Goal: Complete application form: Complete application form

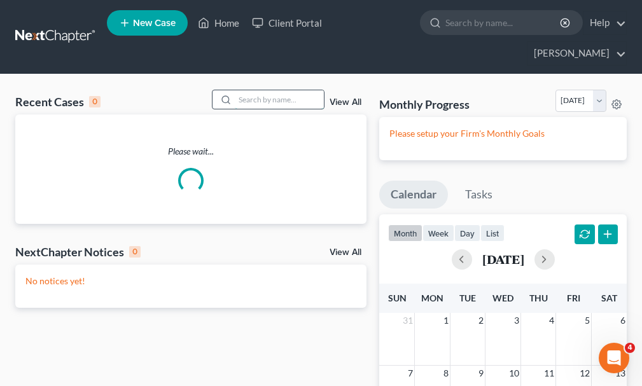
click at [265, 90] on input "search" at bounding box center [279, 99] width 89 height 18
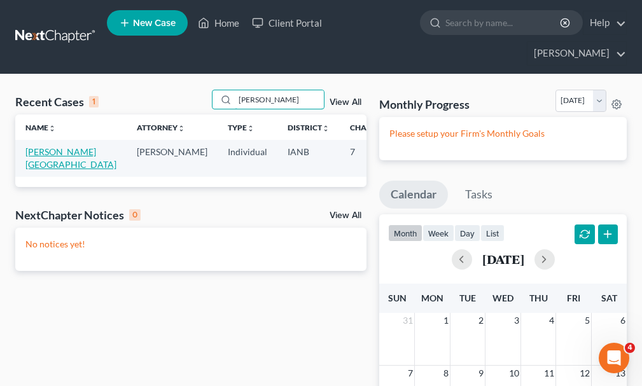
type input "[PERSON_NAME]"
click at [31, 146] on link "[PERSON_NAME][GEOGRAPHIC_DATA]" at bounding box center [70, 158] width 91 height 24
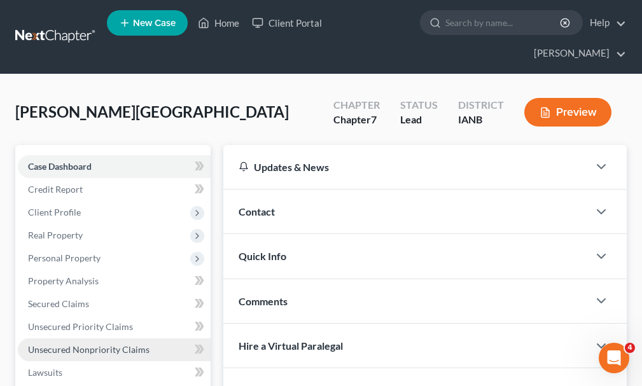
click at [62, 344] on span "Unsecured Nonpriority Claims" at bounding box center [89, 349] width 122 height 11
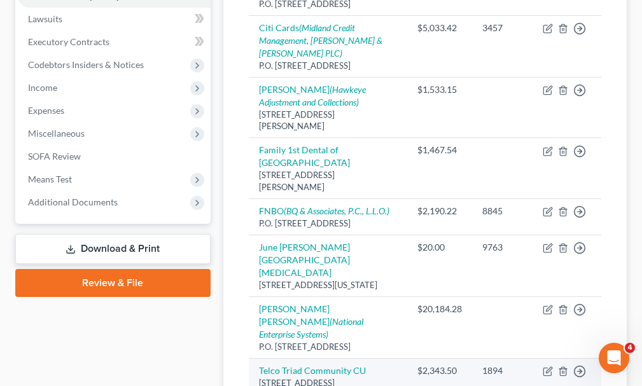
scroll to position [344, 0]
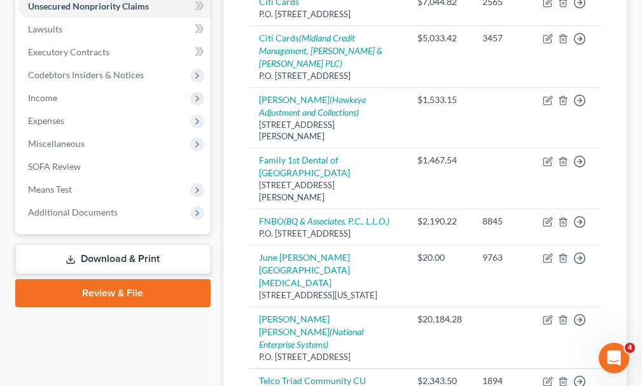
click at [103, 244] on link "Download & Print" at bounding box center [112, 259] width 195 height 30
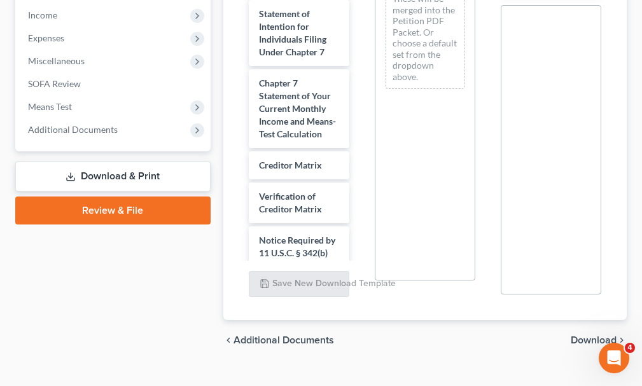
scroll to position [700, 0]
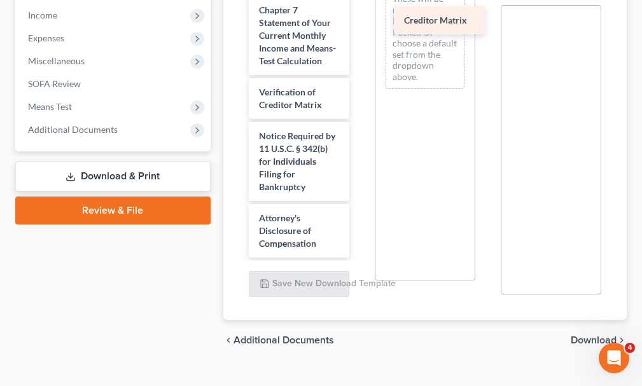
drag, startPoint x: 280, startPoint y: 113, endPoint x: 425, endPoint y: 20, distance: 172.0
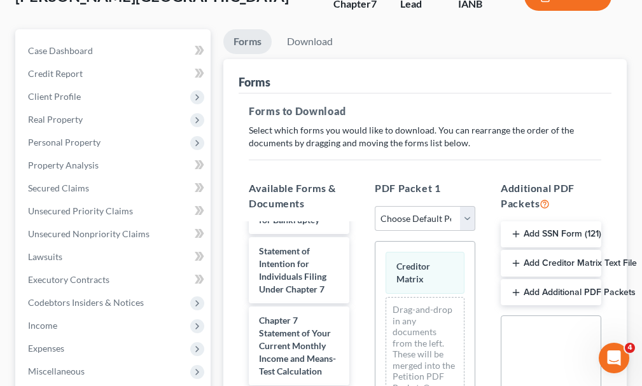
scroll to position [0, 0]
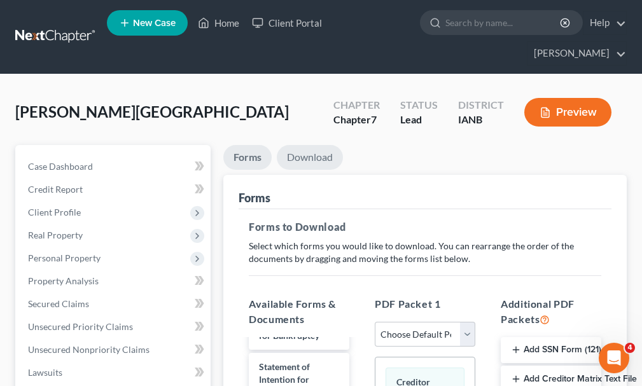
click at [306, 145] on link "Download" at bounding box center [310, 157] width 66 height 25
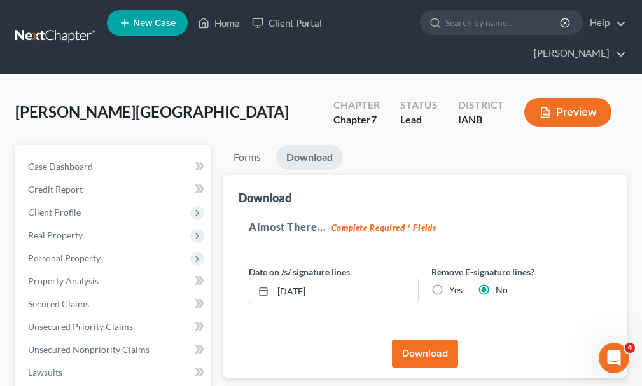
click at [410, 340] on button "Download" at bounding box center [425, 354] width 66 height 28
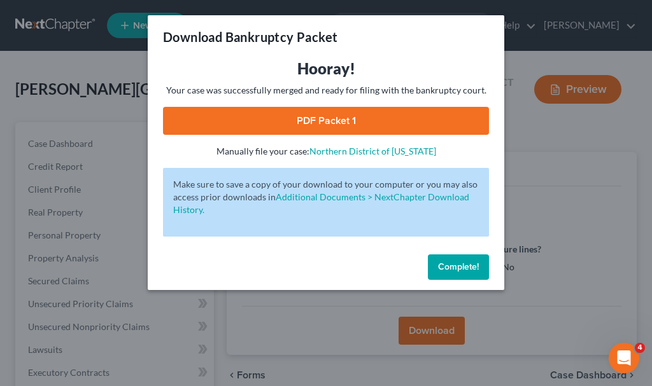
click at [260, 117] on link "PDF Packet 1" at bounding box center [326, 121] width 326 height 28
click at [453, 264] on span "Complete!" at bounding box center [458, 267] width 41 height 11
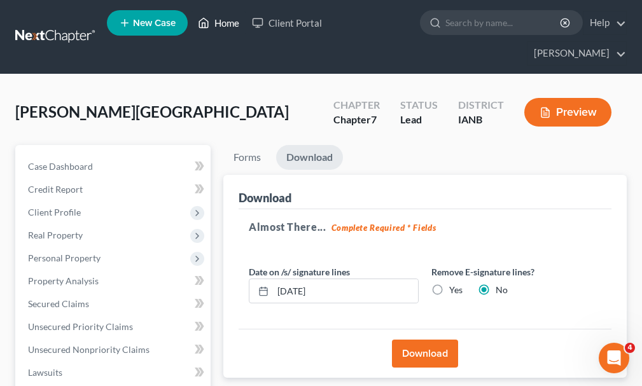
click at [223, 25] on link "Home" at bounding box center [219, 22] width 54 height 23
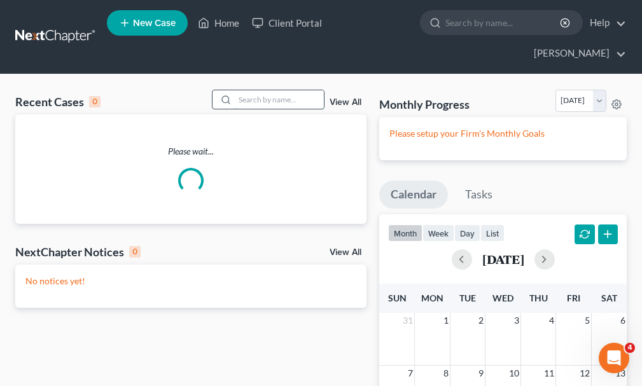
click at [259, 90] on input "search" at bounding box center [279, 99] width 89 height 18
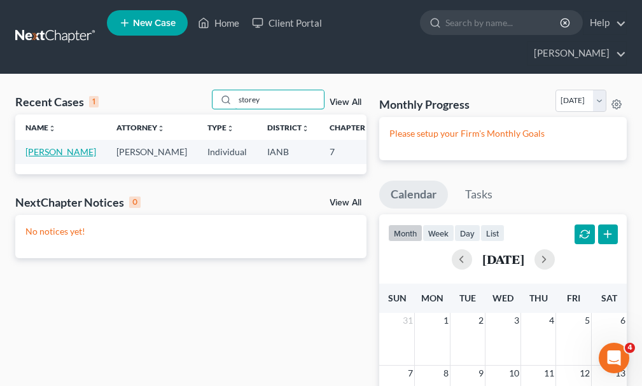
type input "storey"
click at [37, 146] on link "[PERSON_NAME]" at bounding box center [60, 151] width 71 height 11
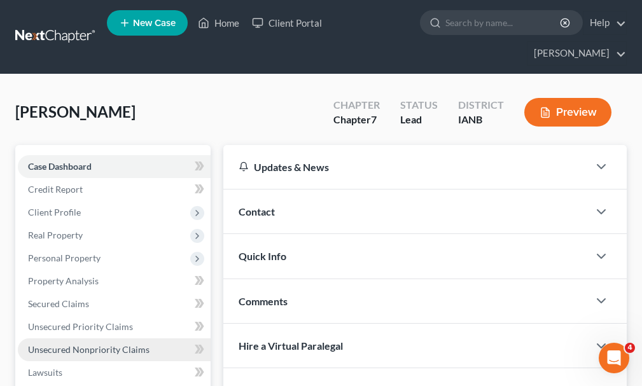
click at [74, 344] on span "Unsecured Nonpriority Claims" at bounding box center [89, 349] width 122 height 11
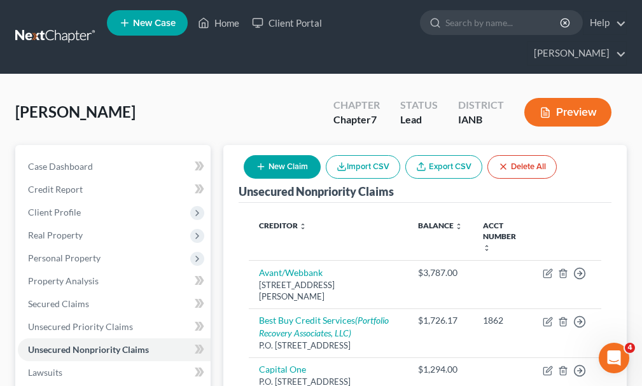
click at [292, 155] on button "New Claim" at bounding box center [282, 167] width 77 height 24
select select "0"
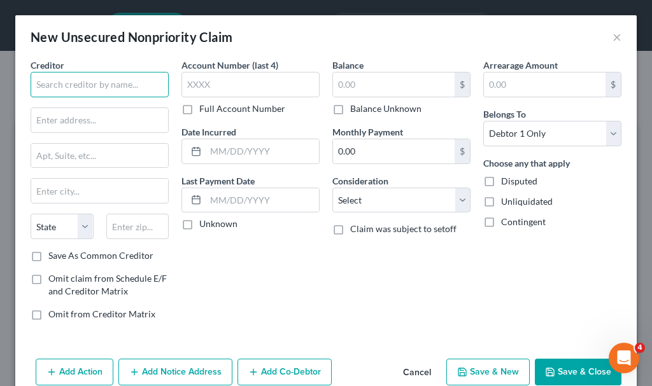
click at [75, 85] on input "text" at bounding box center [100, 84] width 138 height 25
type input "Correctionville Specialty Care"
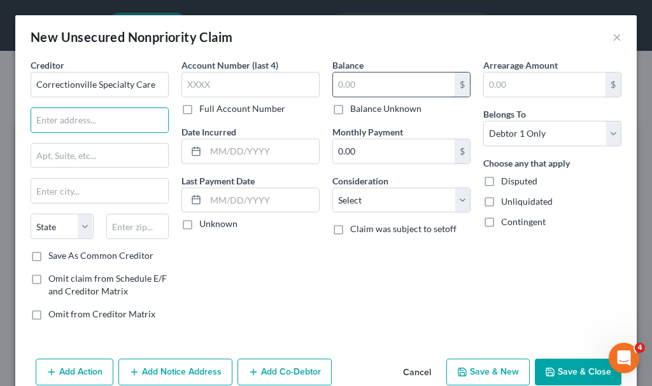
click at [344, 84] on input "text" at bounding box center [394, 85] width 122 height 24
type input "4,190"
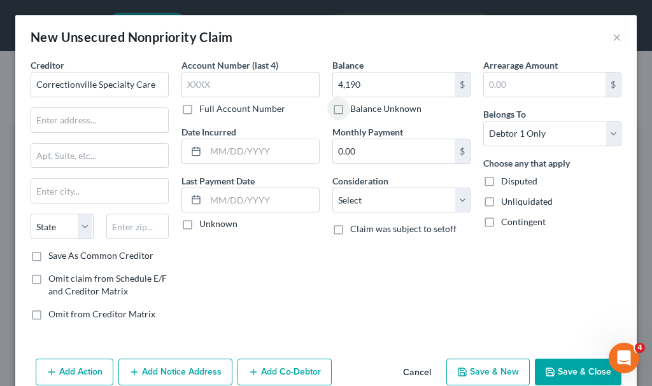
drag, startPoint x: 97, startPoint y: 118, endPoint x: 479, endPoint y: 18, distance: 395.1
click at [97, 118] on input "text" at bounding box center [99, 120] width 137 height 24
type input "1116 US-20"
type input "Correctionville"
select select "16"
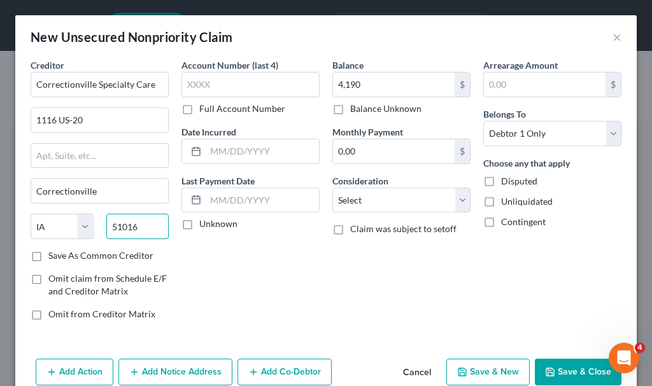
type input "51016"
click at [48, 254] on label "Save As Common Creditor" at bounding box center [100, 256] width 105 height 13
click at [53, 254] on input "Save As Common Creditor" at bounding box center [57, 254] width 8 height 8
click at [558, 373] on button "Save & Close" at bounding box center [578, 372] width 87 height 27
checkbox input "false"
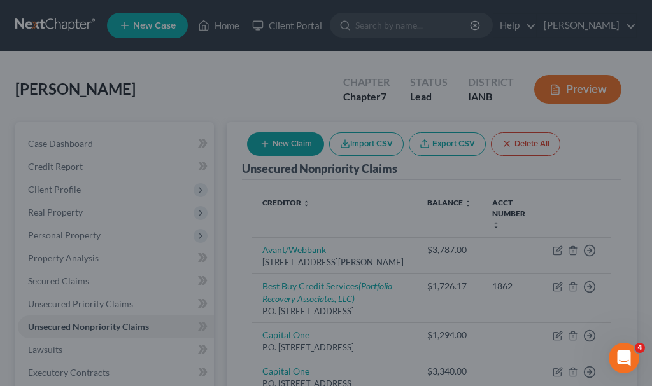
type input "4,190.00"
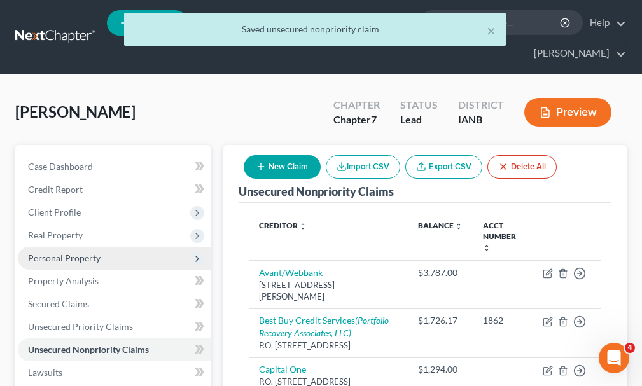
click at [51, 253] on span "Personal Property" at bounding box center [64, 258] width 73 height 11
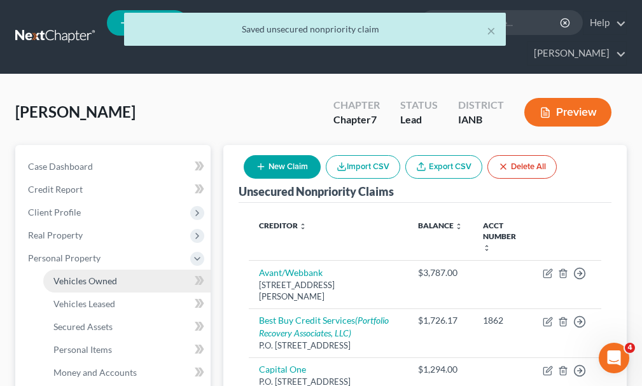
click at [69, 276] on span "Vehicles Owned" at bounding box center [85, 281] width 64 height 11
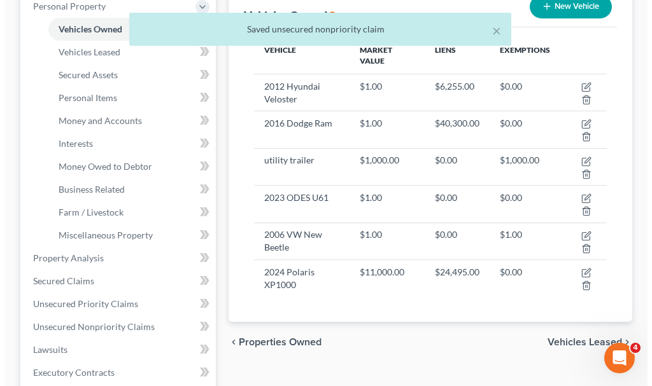
scroll to position [255, 0]
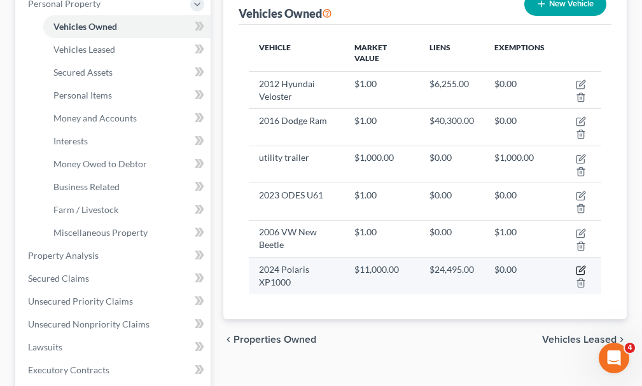
click at [579, 266] on icon "button" at bounding box center [581, 271] width 10 height 10
select select "0"
select select "2"
select select "0"
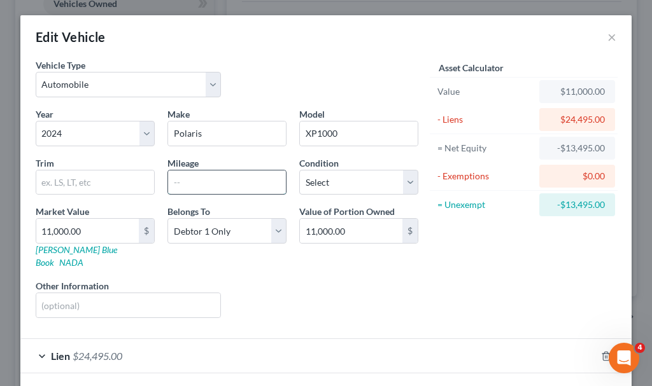
click at [202, 180] on input "text" at bounding box center [227, 183] width 118 height 24
type input "1300"
type input "1"
type input "1.00"
type input "17"
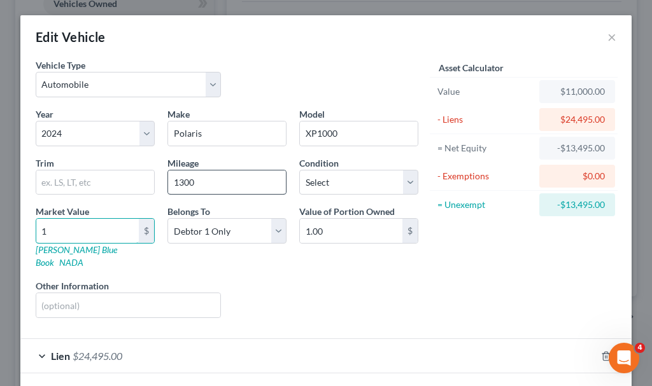
type input "17.00"
type input "170"
type input "170.00"
type input "1700"
type input "1,700.00"
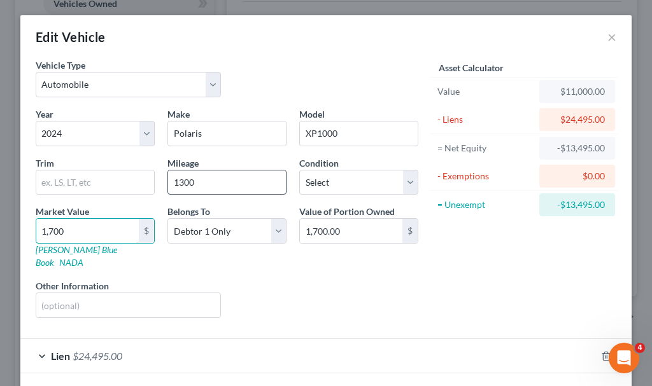
type input "1,7000"
type input "17,000.00"
type input "17,000"
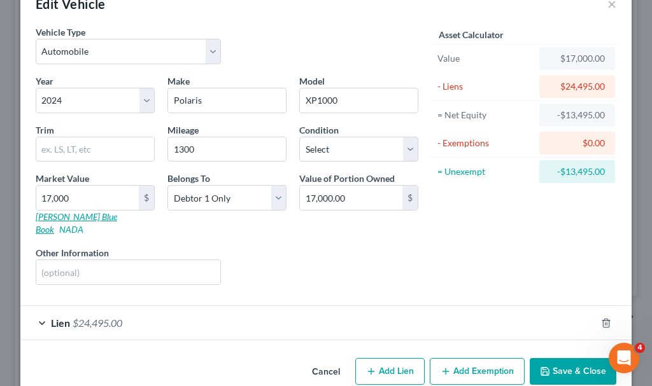
scroll to position [45, 0]
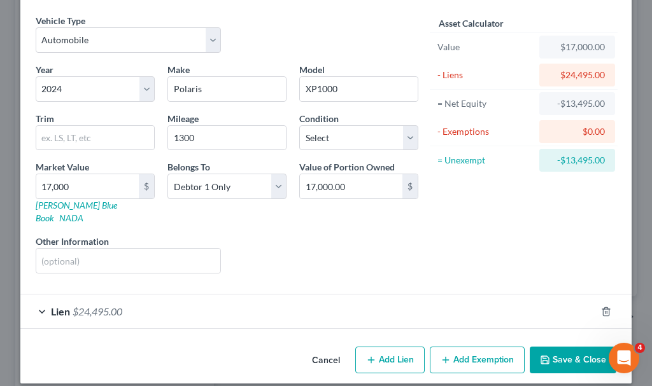
click at [560, 349] on button "Save & Close" at bounding box center [573, 360] width 87 height 27
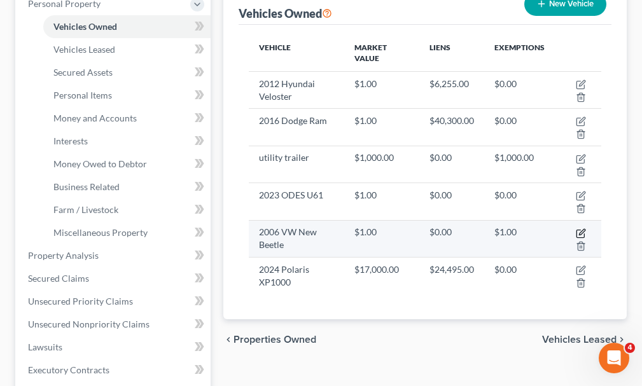
click at [581, 229] on icon "button" at bounding box center [582, 232] width 6 height 6
select select "0"
select select "20"
select select "0"
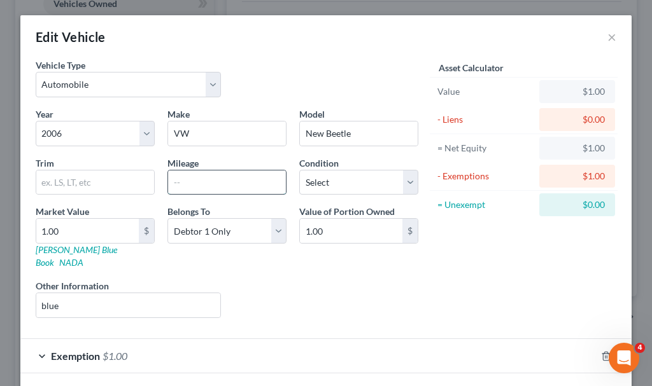
click at [190, 179] on input "text" at bounding box center [227, 183] width 118 height 24
type input "152500"
click at [73, 230] on input "1.00" at bounding box center [87, 231] width 103 height 24
type input "1"
type input "2"
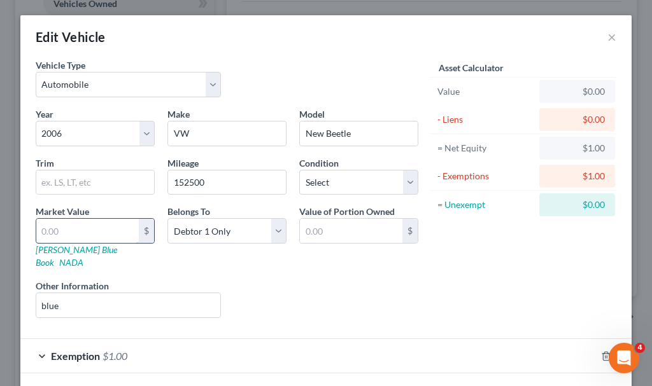
type input "2.00"
type input "22"
type input "22.00"
type input "229"
type input "229.00"
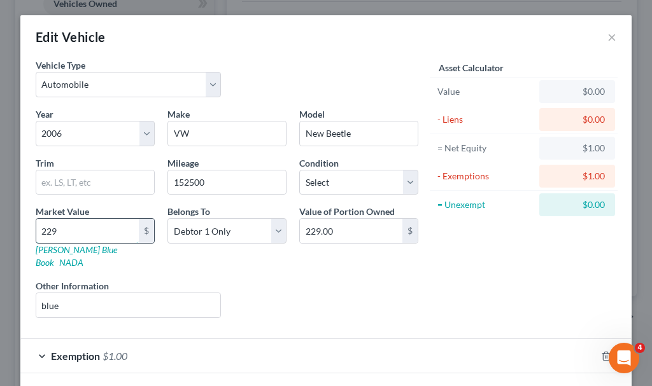
type input "2296"
type input "2,296.00"
type input "2,296"
click at [110, 350] on span "$1.00" at bounding box center [115, 356] width 25 height 12
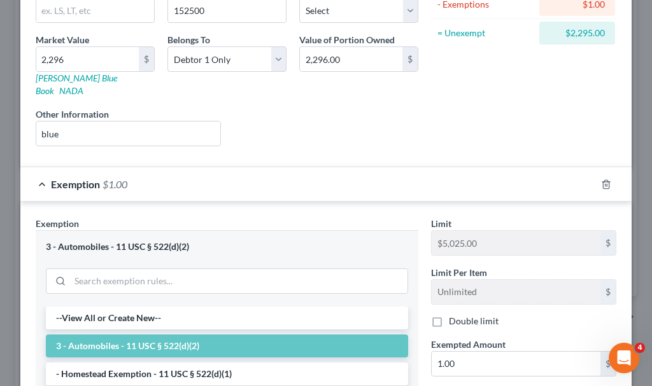
scroll to position [318, 0]
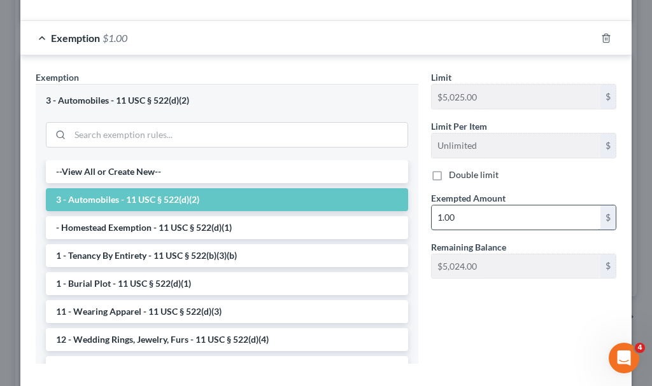
click at [481, 208] on input "1.00" at bounding box center [516, 218] width 169 height 24
type input "2,296"
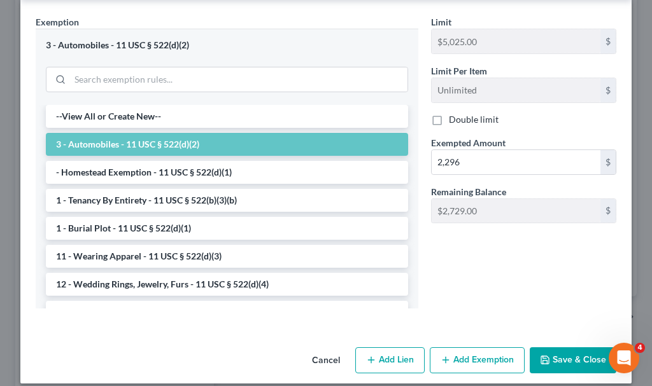
click at [560, 348] on button "Save & Close" at bounding box center [573, 361] width 87 height 27
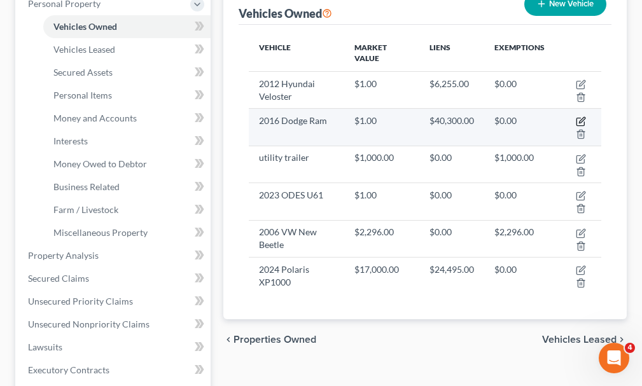
click at [580, 117] on icon "button" at bounding box center [581, 122] width 10 height 10
select select "0"
select select "10"
select select "0"
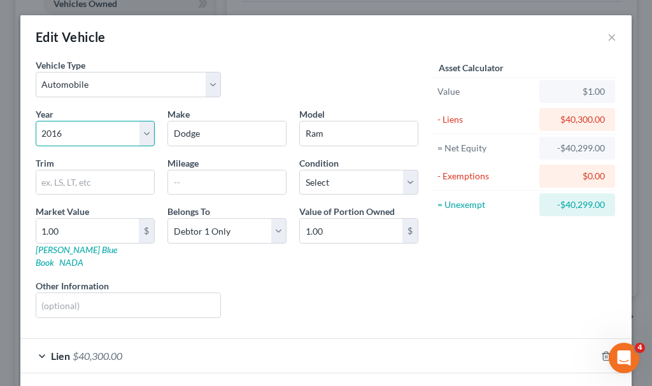
click at [74, 138] on select "Select 2026 2025 2024 2023 2022 2021 2020 2019 2018 2017 2016 2015 2014 2013 20…" at bounding box center [95, 133] width 119 height 25
select select "11"
click at [36, 121] on select "Select 2026 2025 2024 2023 2022 2021 2020 2019 2018 2017 2016 2015 2014 2013 20…" at bounding box center [95, 133] width 119 height 25
click at [180, 185] on input "text" at bounding box center [227, 183] width 118 height 24
type input "150000"
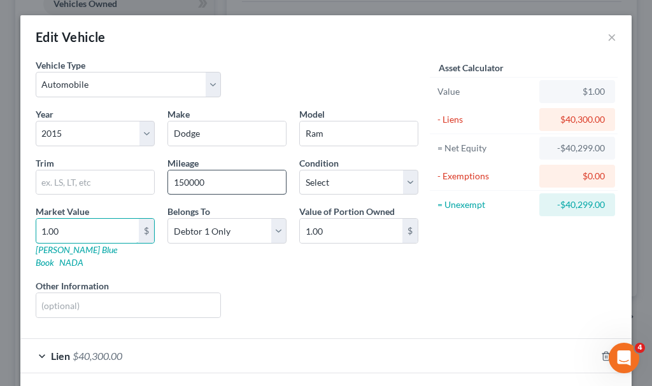
type input "2"
type input "2.00"
type input "20"
type input "20.00"
type input "207"
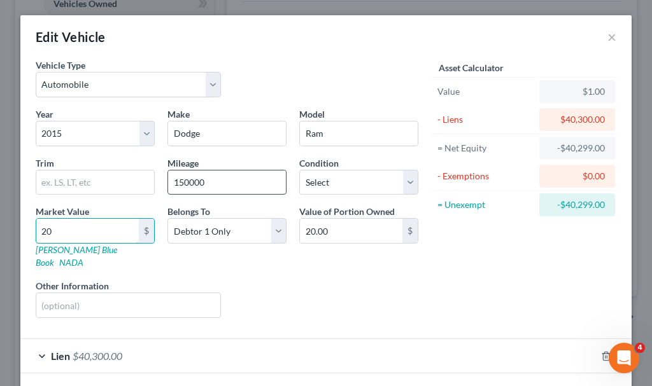
type input "207.00"
type input "2078"
type input "2,078.00"
type input "20782"
type input "20,782.00"
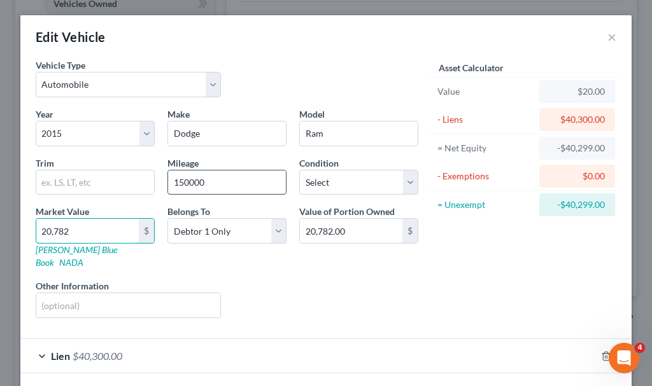
type input "20,782"
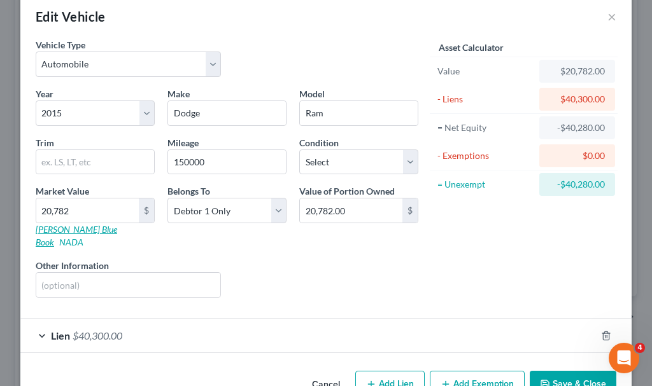
scroll to position [45, 0]
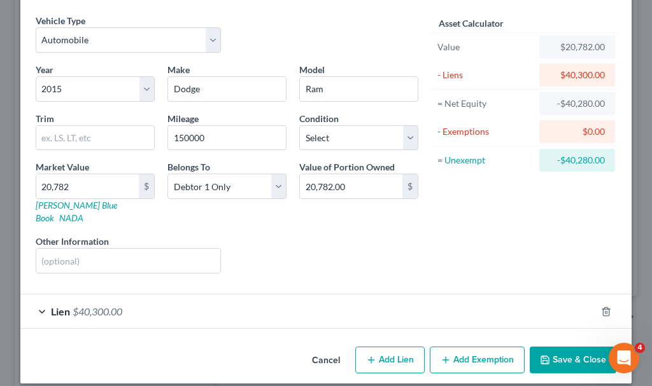
click at [562, 347] on button "Save & Close" at bounding box center [573, 360] width 87 height 27
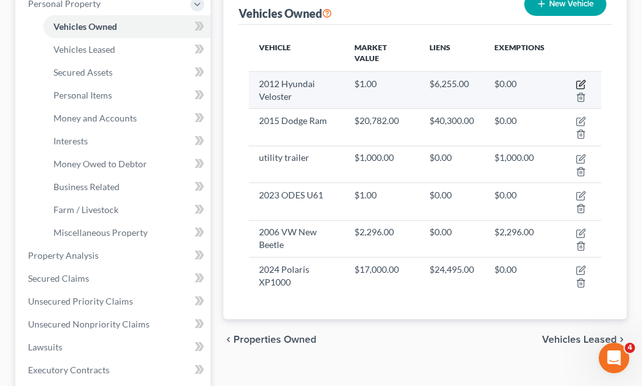
click at [579, 80] on icon "button" at bounding box center [581, 85] width 10 height 10
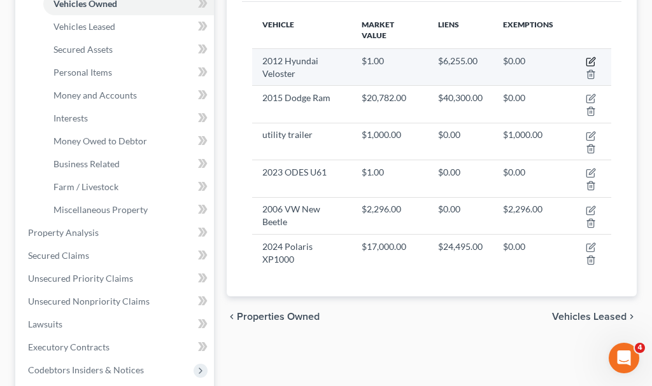
select select "0"
select select "14"
select select "0"
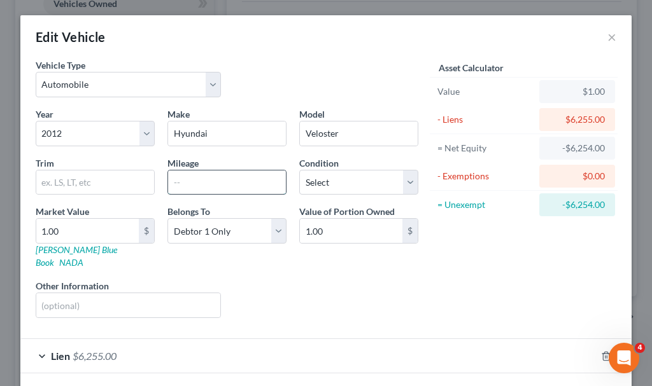
click at [209, 182] on input "text" at bounding box center [227, 183] width 118 height 24
type input "unknown (in [GEOGRAPHIC_DATA])"
type input "25"
type input "25.00"
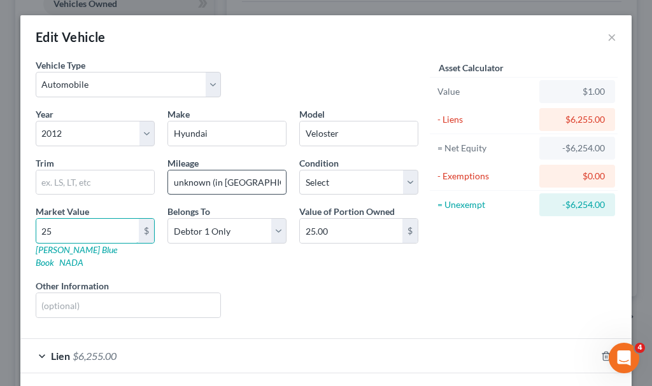
type input "250"
type input "250.00"
type input "2500"
type input "2,500.00"
type input "2,500"
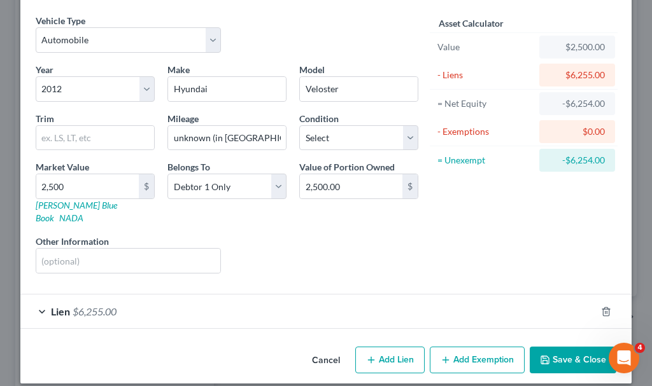
click at [553, 350] on button "Save & Close" at bounding box center [573, 360] width 87 height 27
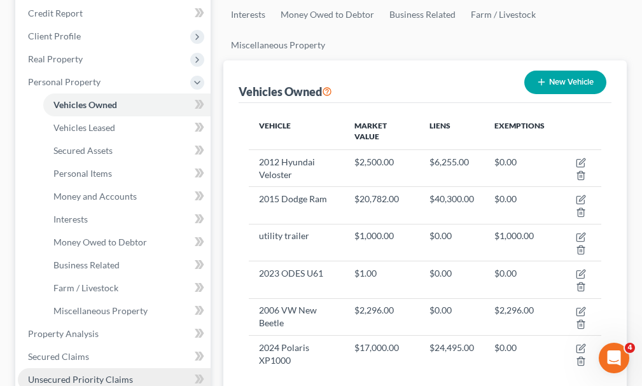
scroll to position [64, 0]
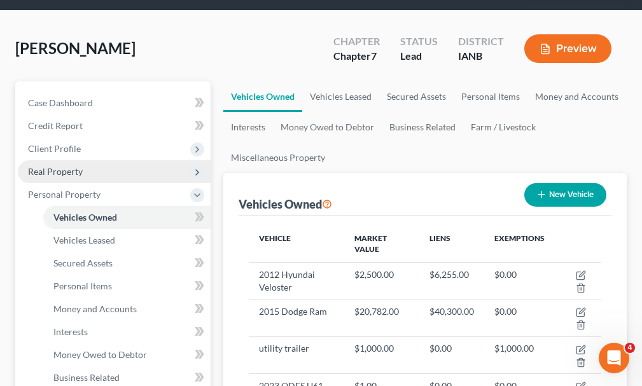
click at [49, 166] on span "Real Property" at bounding box center [55, 171] width 55 height 11
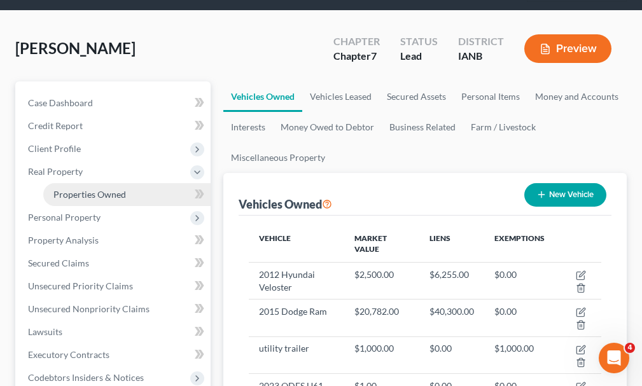
click at [76, 189] on span "Properties Owned" at bounding box center [89, 194] width 73 height 11
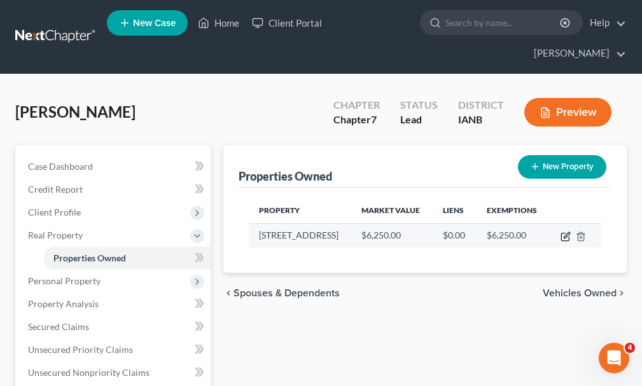
click at [564, 232] on icon "button" at bounding box center [566, 237] width 10 height 10
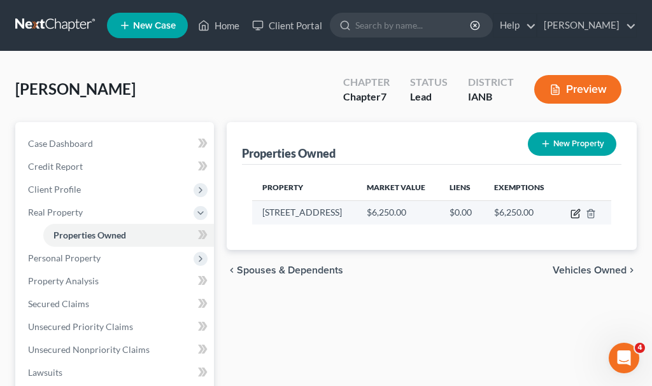
select select "16"
select select "74"
select select "0"
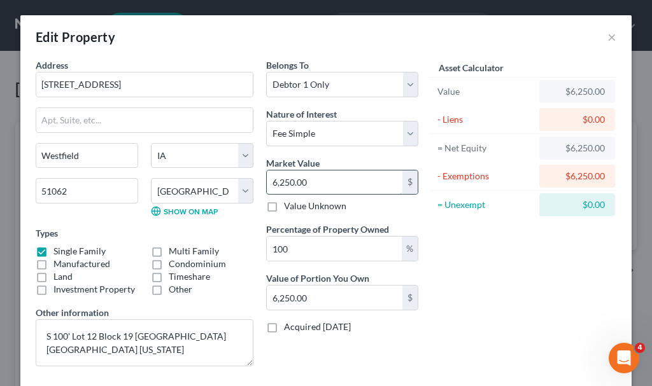
click at [322, 184] on input "6,250.00" at bounding box center [335, 183] width 136 height 24
type input "1"
type input "1.00"
type input "14"
type input "14.00"
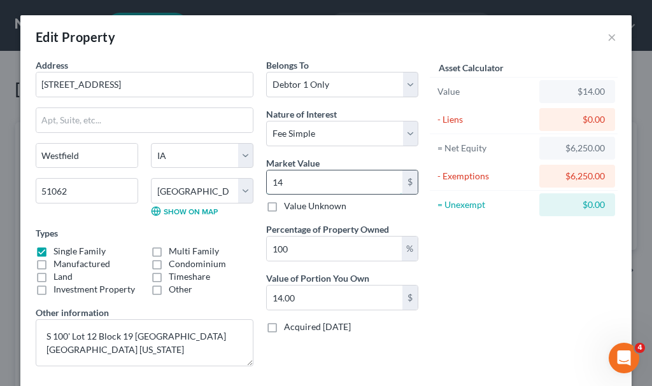
type input "142"
type input "142.00"
type input "1425"
type input "1,425.00"
type input "14250"
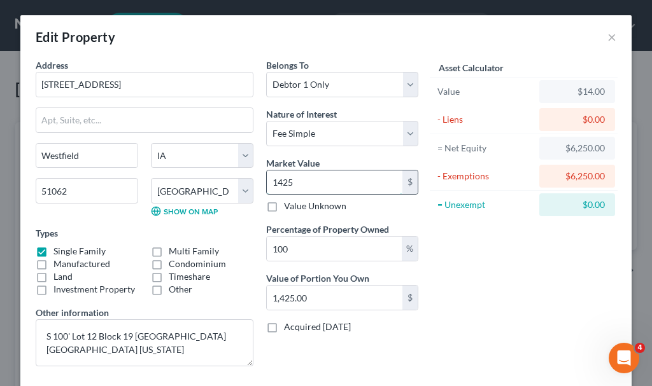
type input "14,250.00"
type input "14,250"
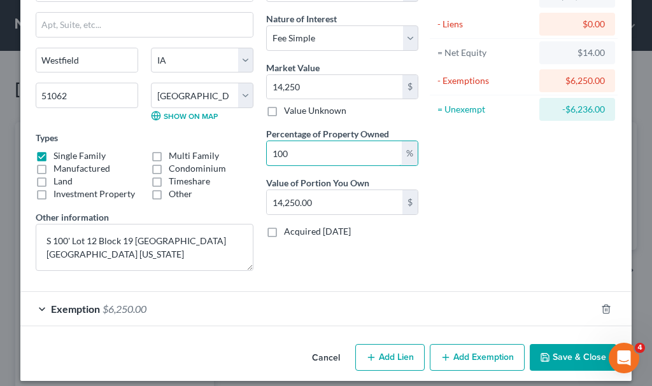
scroll to position [106, 0]
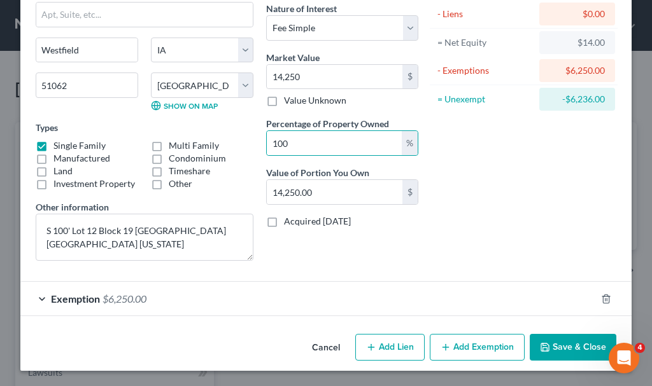
click at [127, 300] on span "$6,250.00" at bounding box center [125, 299] width 44 height 12
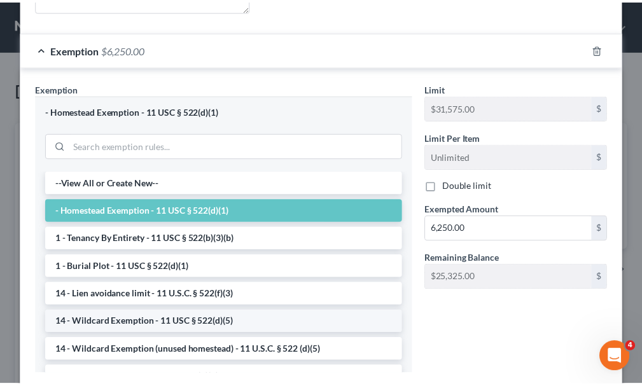
scroll to position [424, 0]
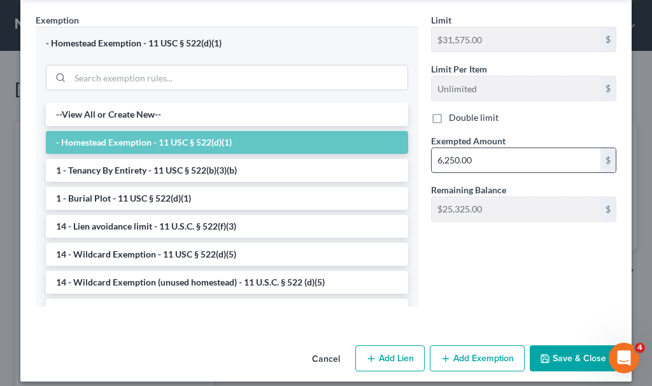
click at [481, 155] on input "6,250.00" at bounding box center [516, 160] width 169 height 24
type input "1"
type input "14,250"
click at [551, 357] on button "Save & Close" at bounding box center [573, 359] width 87 height 27
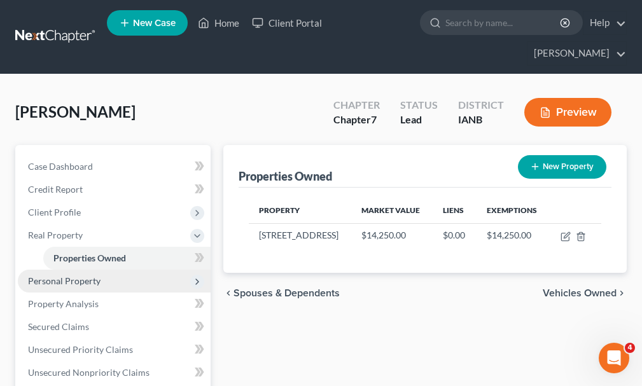
click at [49, 276] on span "Personal Property" at bounding box center [64, 281] width 73 height 11
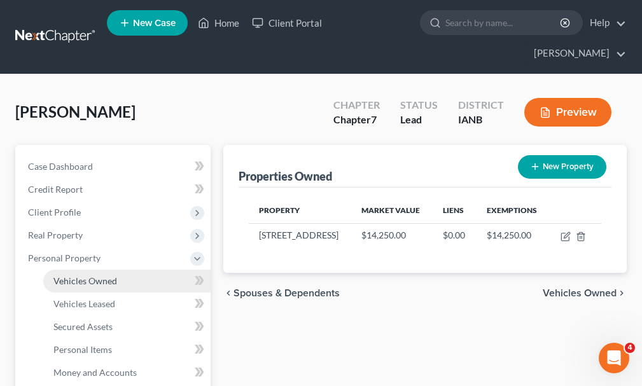
click at [78, 276] on span "Vehicles Owned" at bounding box center [85, 281] width 64 height 11
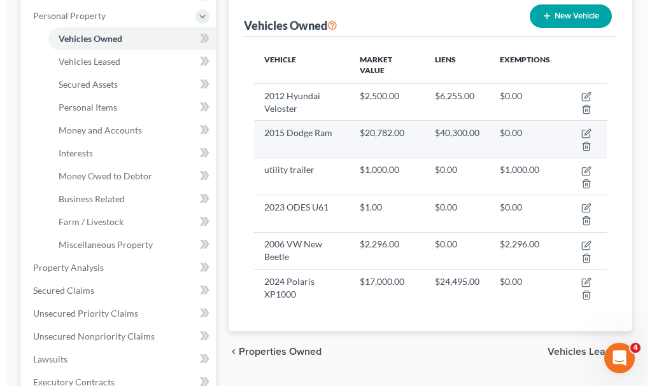
scroll to position [255, 0]
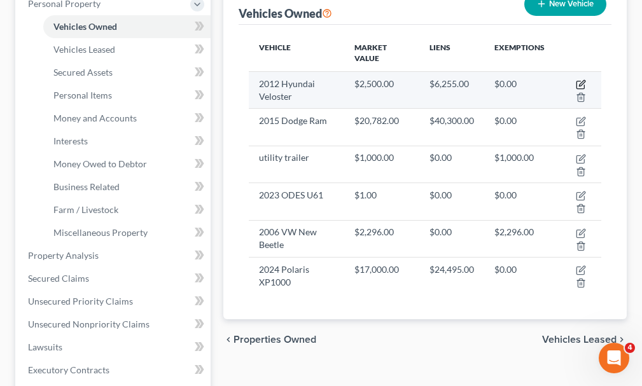
click at [582, 80] on icon "button" at bounding box center [581, 85] width 10 height 10
select select "0"
select select "14"
select select "0"
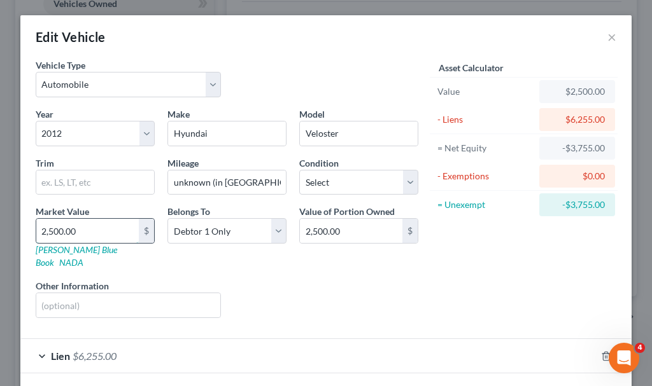
click at [95, 227] on input "2,500.00" at bounding box center [87, 231] width 103 height 24
type input "2"
type input "2.00"
type input "25"
type input "25.00"
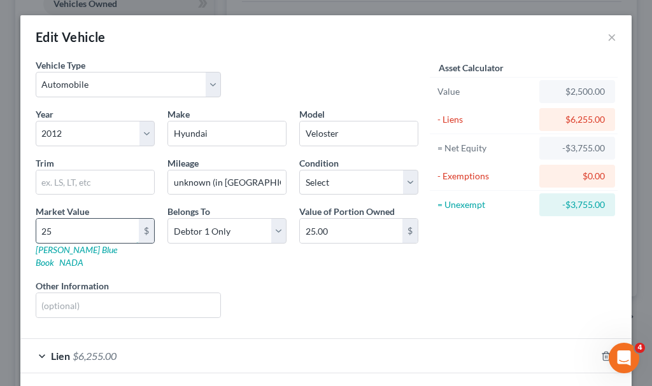
type input "250"
type input "250.00"
type input "250"
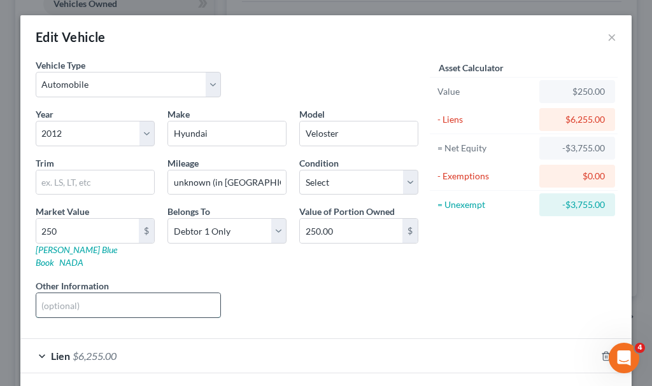
click at [67, 301] on input "text" at bounding box center [128, 306] width 184 height 24
type input "B"
type input "blown engine; at [PERSON_NAME][GEOGRAPHIC_DATA] in [GEOGRAPHIC_DATA], [GEOGRAPH…"
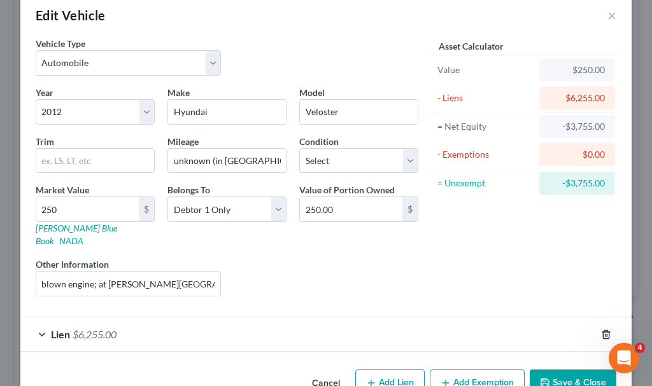
scroll to position [45, 0]
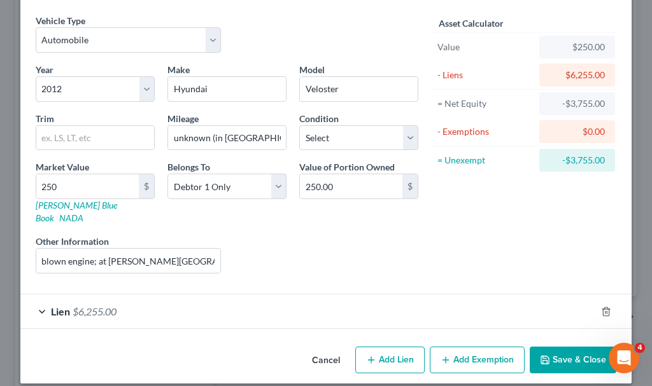
click at [553, 347] on button "Save & Close" at bounding box center [573, 360] width 87 height 27
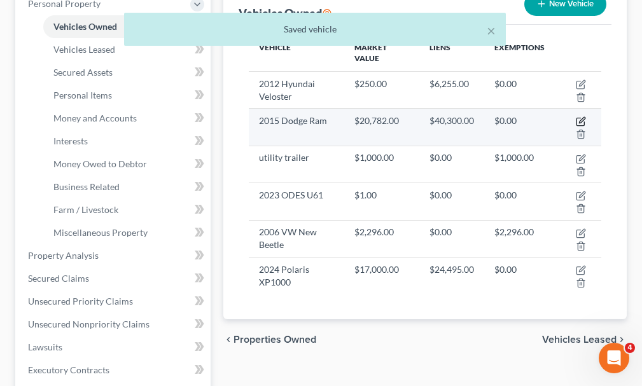
click at [581, 117] on icon "button" at bounding box center [581, 122] width 10 height 10
select select "0"
select select "11"
select select "0"
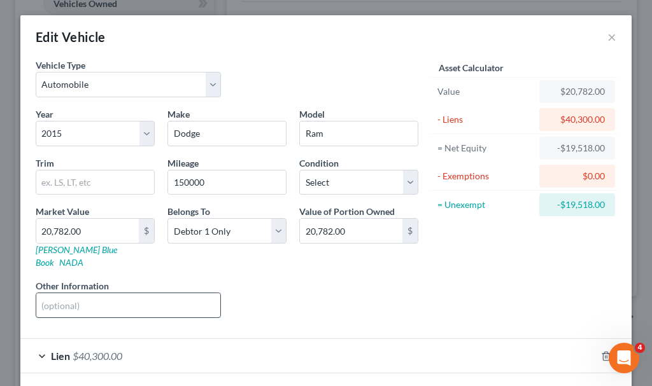
click at [87, 294] on input "text" at bounding box center [128, 306] width 184 height 24
type input "dead batteries; transmission out (value is 20782 less $7000 needed repairs)"
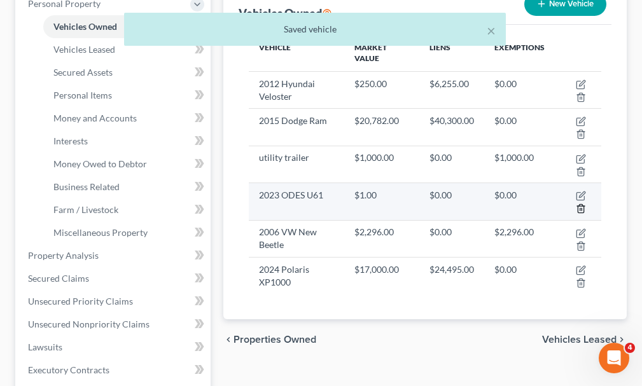
click at [579, 204] on icon "button" at bounding box center [581, 209] width 10 height 10
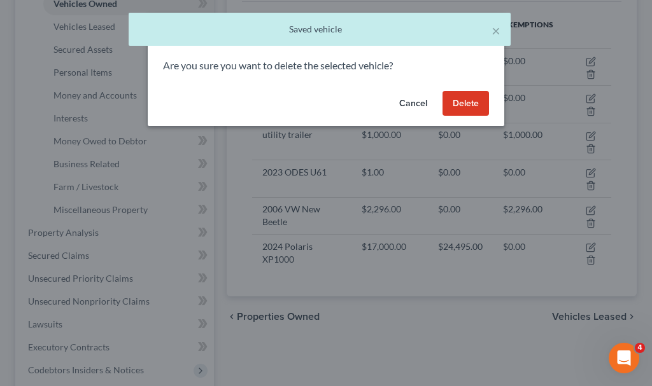
click at [456, 103] on button "Delete" at bounding box center [466, 103] width 46 height 25
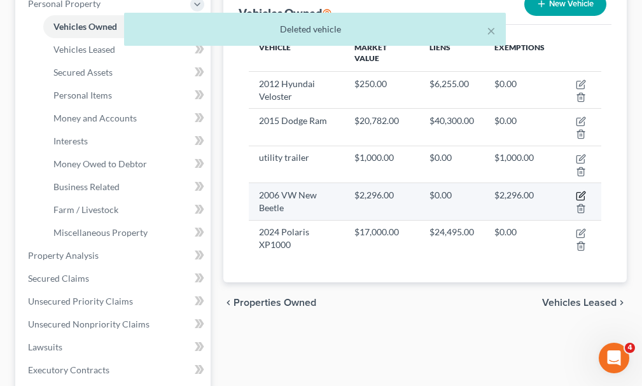
click at [583, 192] on icon "button" at bounding box center [582, 195] width 6 height 6
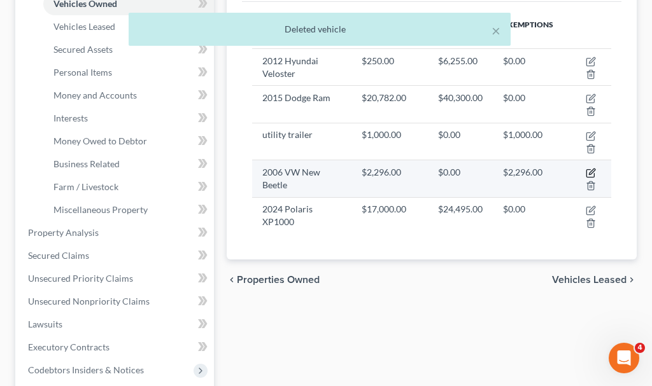
select select "0"
select select "20"
select select "0"
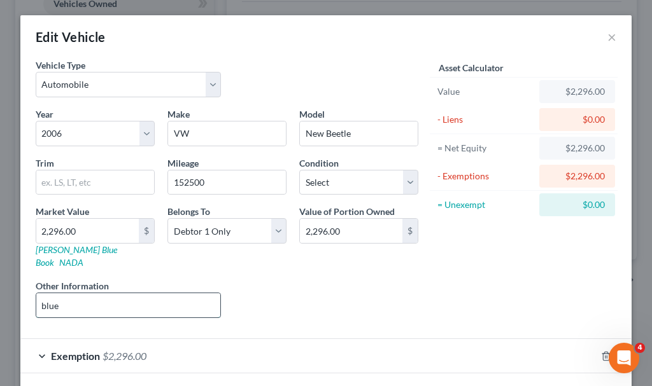
click at [78, 294] on input "blue" at bounding box center [128, 306] width 184 height 24
type input "blue; some damage from deer"
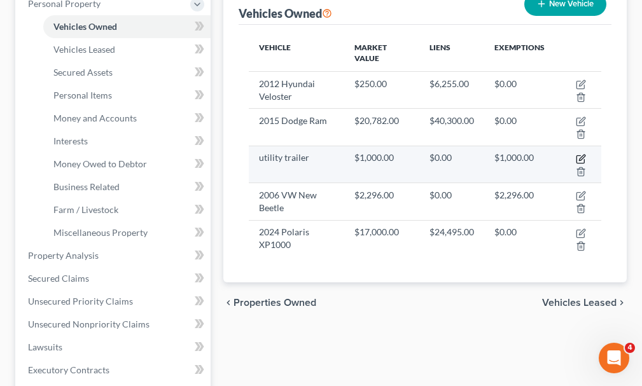
click at [579, 154] on icon "button" at bounding box center [581, 159] width 10 height 10
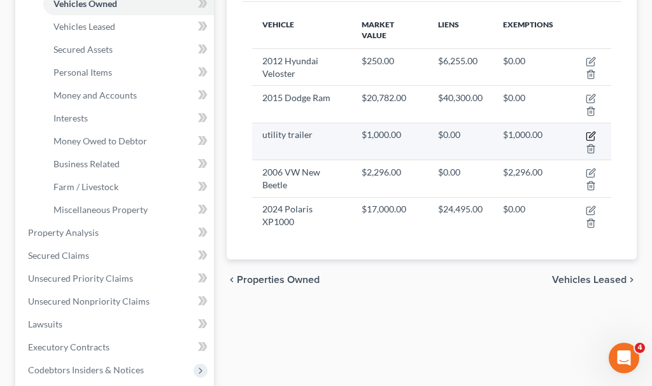
select select "2"
select select "0"
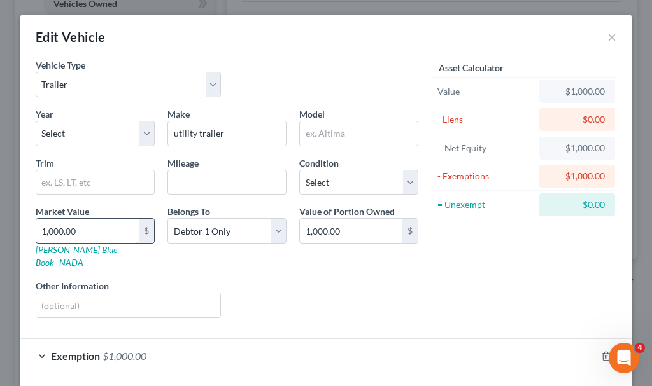
click at [82, 231] on input "1,000.00" at bounding box center [87, 231] width 103 height 24
type input "7"
type input "7.00"
type input "70"
type input "70.00"
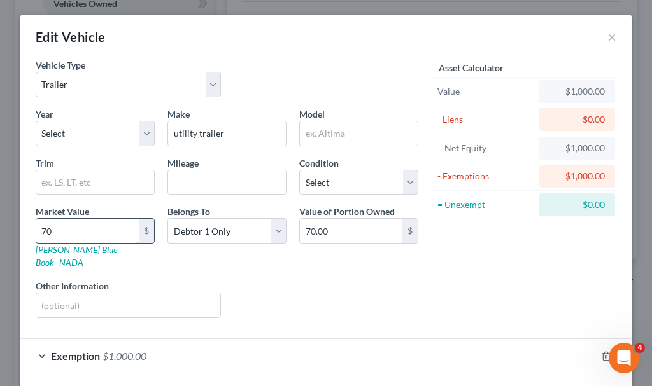
type input "700"
type input "700.00"
type input "700"
click at [60, 126] on select "Select 2026 2025 2024 2023 2022 2021 2020 2019 2018 2017 2016 2015 2014 2013 20…" at bounding box center [95, 133] width 119 height 25
select select "2"
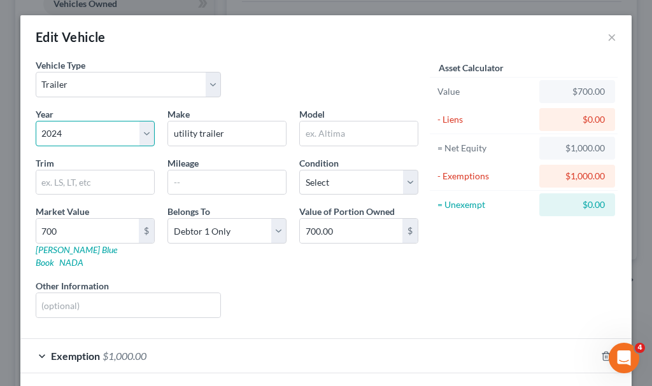
click at [36, 121] on select "Select 2026 2025 2024 2023 2022 2021 2020 2019 2018 2017 2016 2015 2014 2013 20…" at bounding box center [95, 133] width 119 height 25
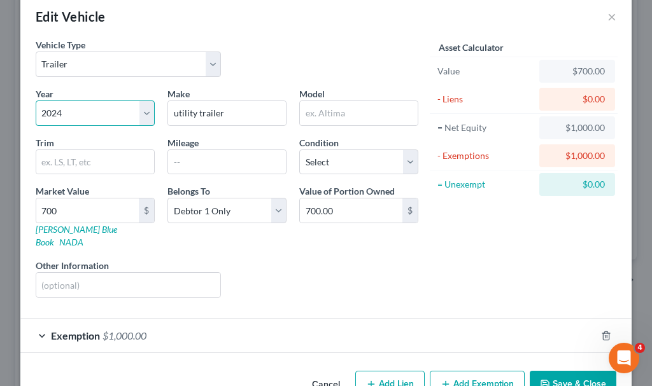
scroll to position [45, 0]
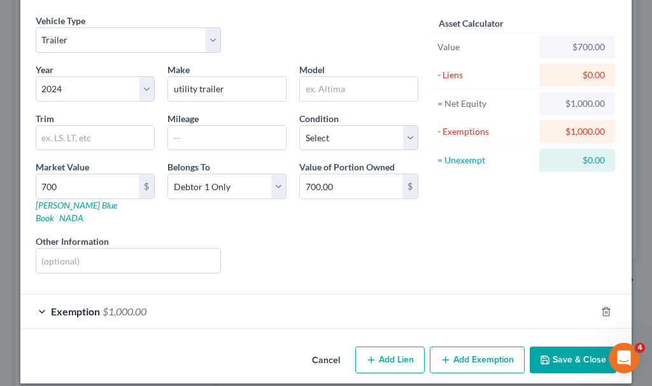
click at [127, 306] on span "$1,000.00" at bounding box center [125, 312] width 44 height 12
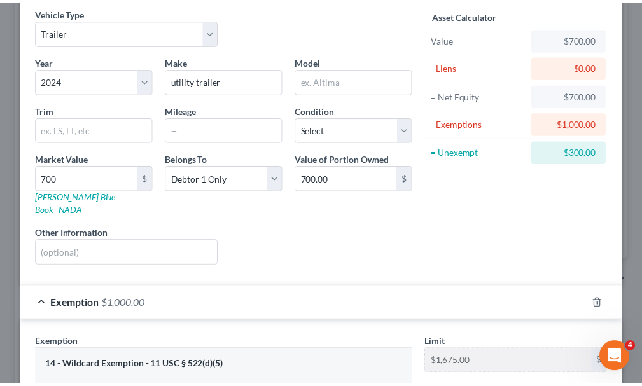
scroll to position [374, 0]
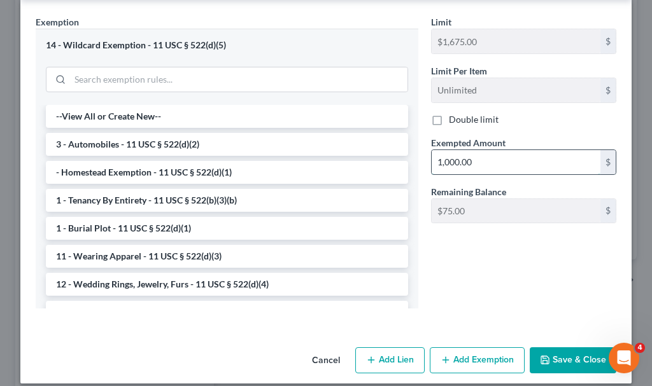
click at [478, 150] on input "1,000.00" at bounding box center [516, 162] width 169 height 24
type input "700"
click at [551, 349] on button "Save & Close" at bounding box center [573, 361] width 87 height 27
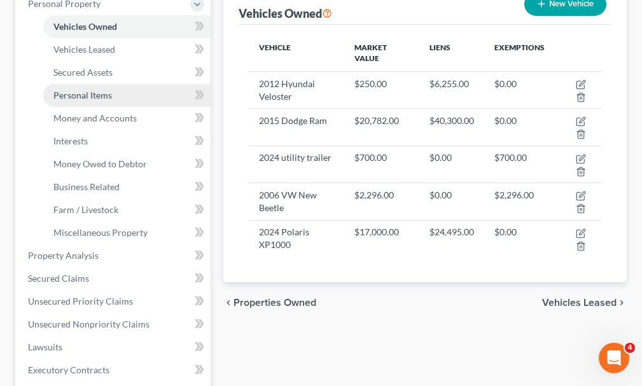
click at [80, 90] on span "Personal Items" at bounding box center [82, 95] width 59 height 11
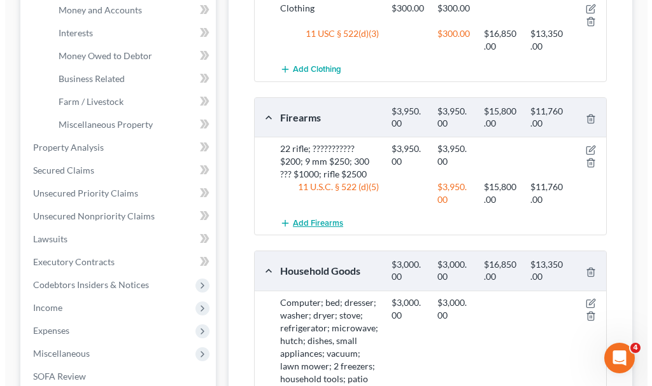
scroll to position [382, 0]
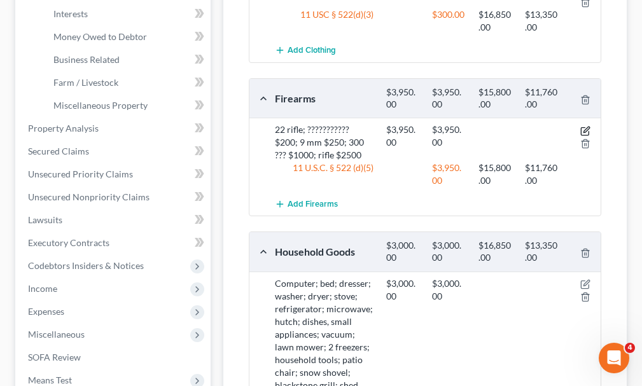
click at [584, 126] on icon "button" at bounding box center [586, 131] width 10 height 10
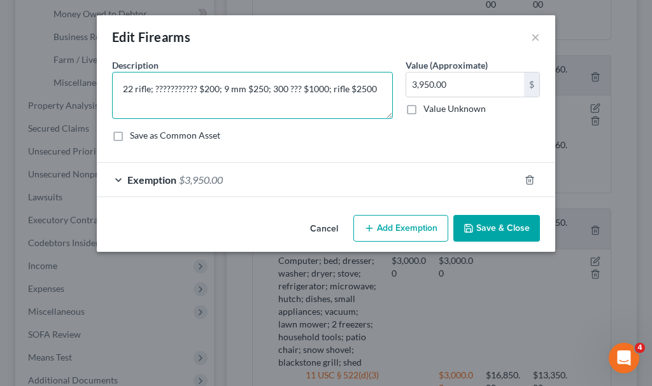
click at [137, 89] on textarea "22 rifle; ??????????? $200; 9 mm $250; 300 ??? $1000; rifle $2500" at bounding box center [252, 95] width 281 height 47
type textarea "22 rifle $200; 9 mm $250; 300 BLK LUT $1000 (exempt); rifle $2500; XM4 rifle $4…"
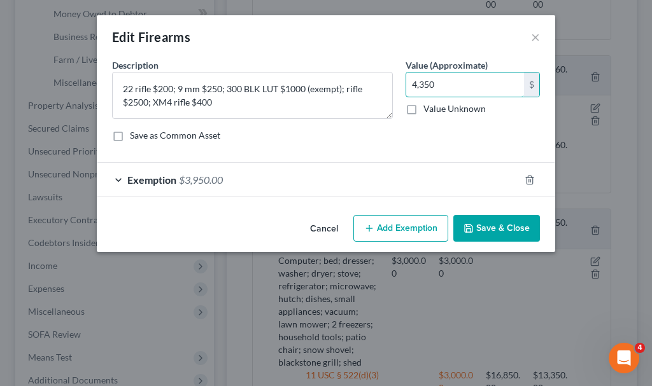
type input "4,350"
click at [200, 180] on span "$3,950.00" at bounding box center [201, 180] width 44 height 12
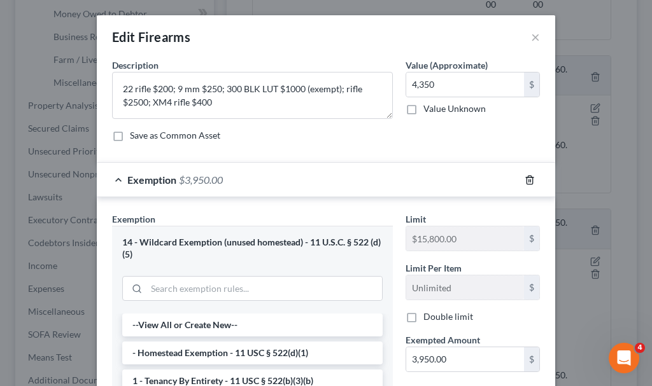
click at [525, 179] on icon "button" at bounding box center [530, 180] width 10 height 10
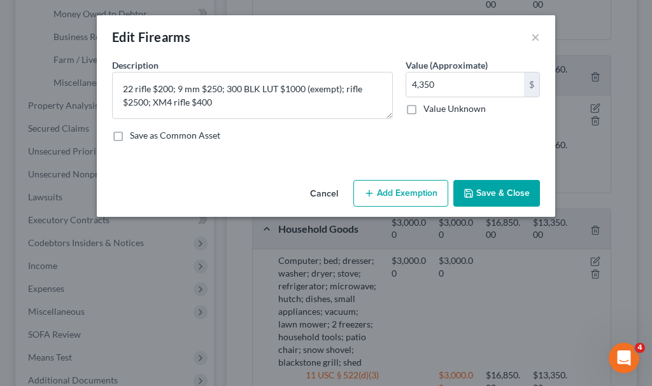
click at [405, 192] on button "Add Exemption" at bounding box center [400, 193] width 95 height 27
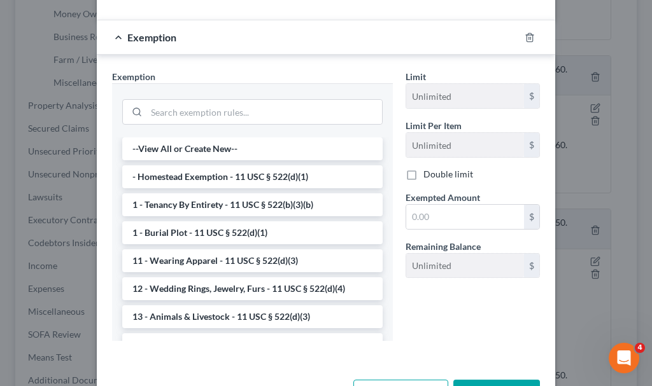
scroll to position [0, 0]
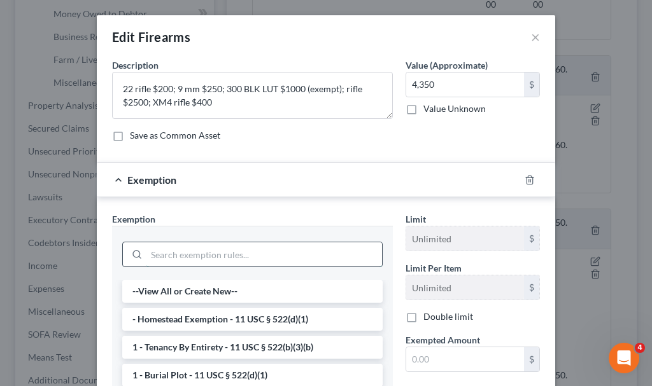
click at [185, 255] on input "search" at bounding box center [264, 255] width 236 height 24
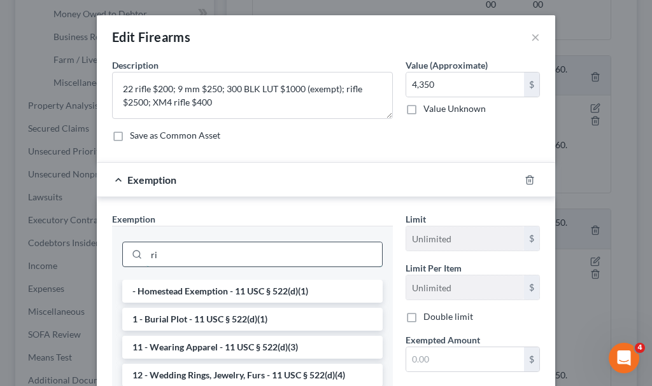
type input "r"
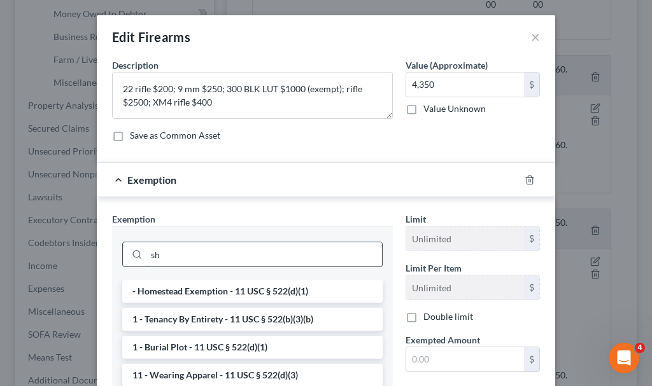
type input "s"
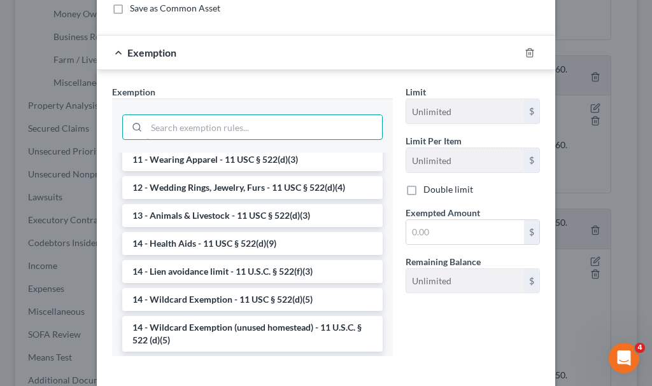
scroll to position [127, 0]
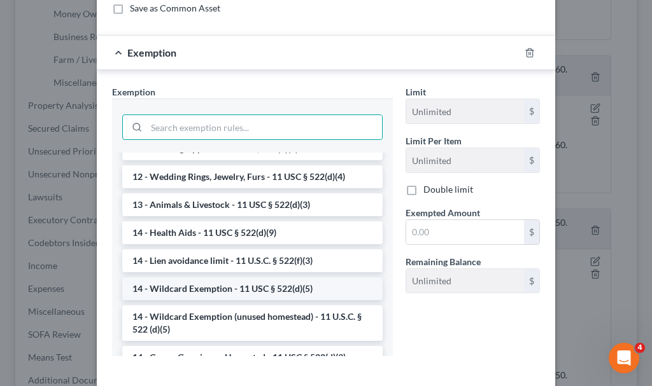
click at [255, 289] on li "14 - Wildcard Exemption - 11 USC § 522(d)(5)" at bounding box center [252, 289] width 260 height 23
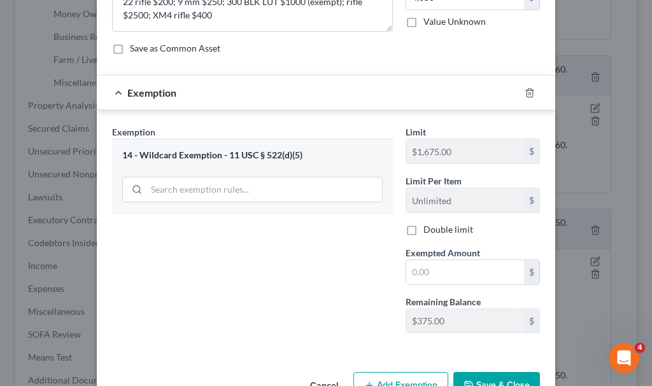
scroll to position [125, 0]
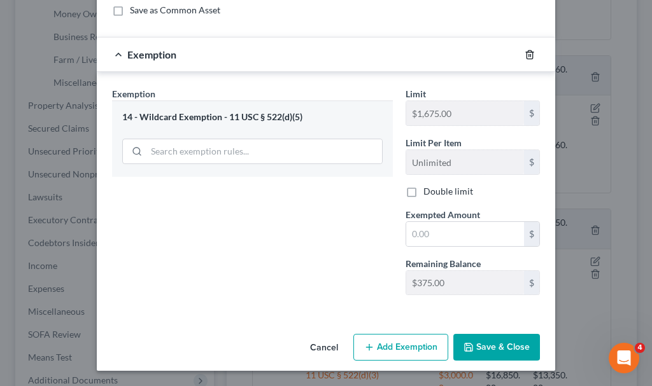
click at [525, 53] on icon "button" at bounding box center [530, 55] width 10 height 10
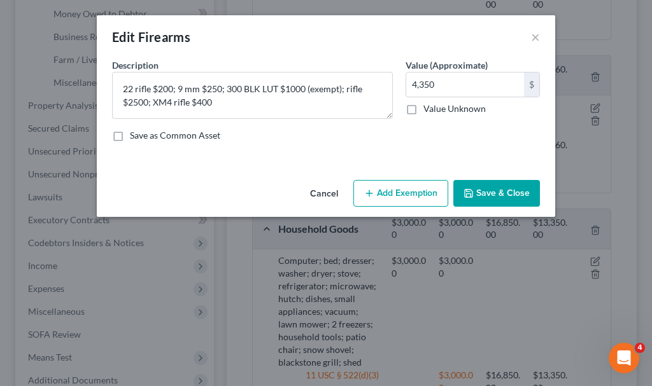
scroll to position [0, 0]
click at [402, 194] on button "Add Exemption" at bounding box center [400, 193] width 95 height 27
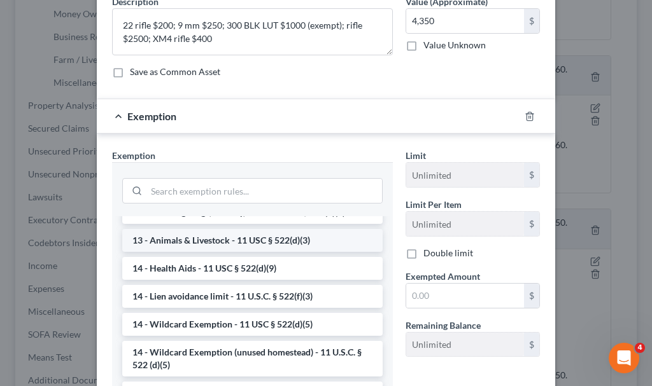
scroll to position [191, 0]
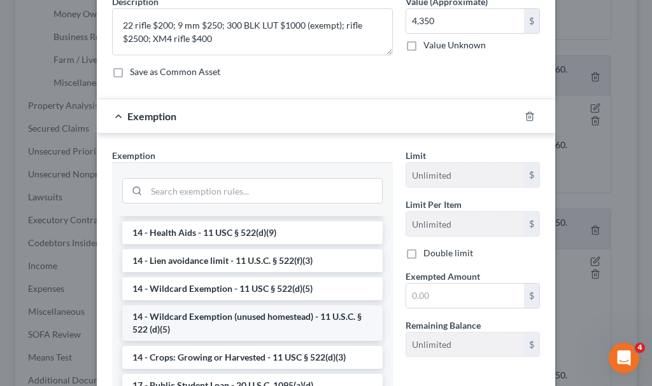
click at [269, 325] on li "14 - Wildcard Exemption (unused homestead) - 11 U.S.C. § 522 (d)(5)" at bounding box center [252, 324] width 260 height 36
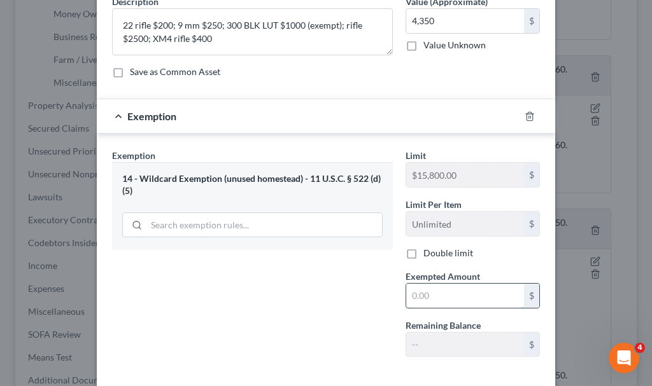
click at [428, 297] on input "text" at bounding box center [465, 296] width 118 height 24
type input "4,350"
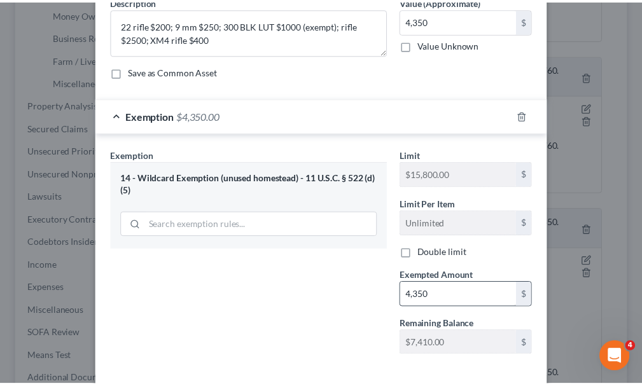
scroll to position [125, 0]
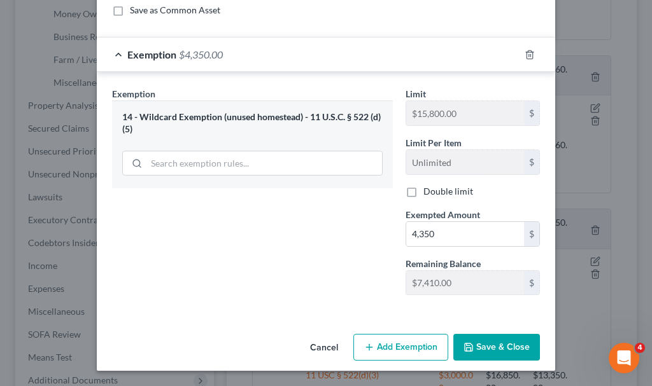
click at [477, 344] on button "Save & Close" at bounding box center [496, 347] width 87 height 27
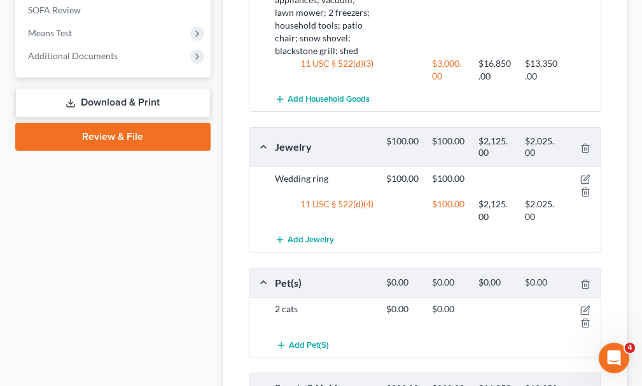
scroll to position [764, 0]
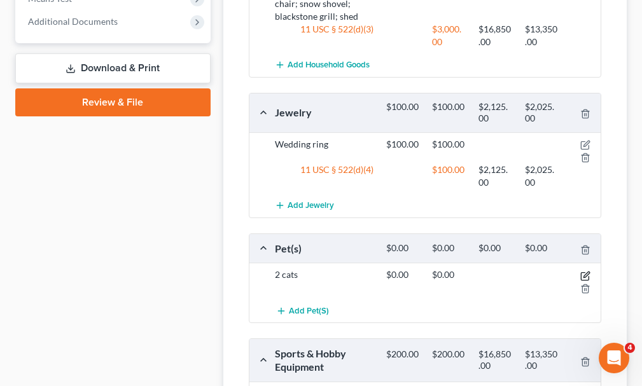
click at [583, 271] on icon "button" at bounding box center [586, 276] width 10 height 10
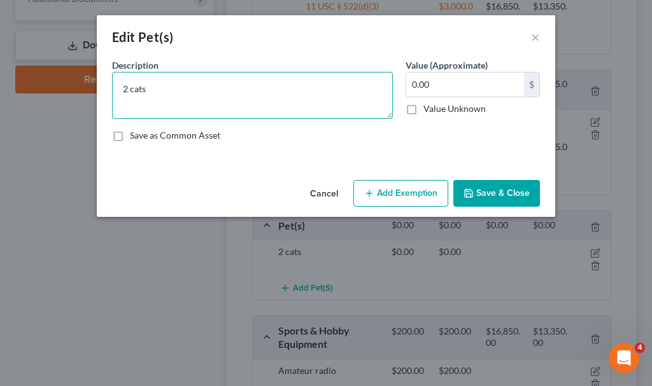
click at [176, 94] on textarea "2 cats" at bounding box center [252, 95] width 281 height 47
type textarea "2 cats; 4 chickens (not laying yet) $4"
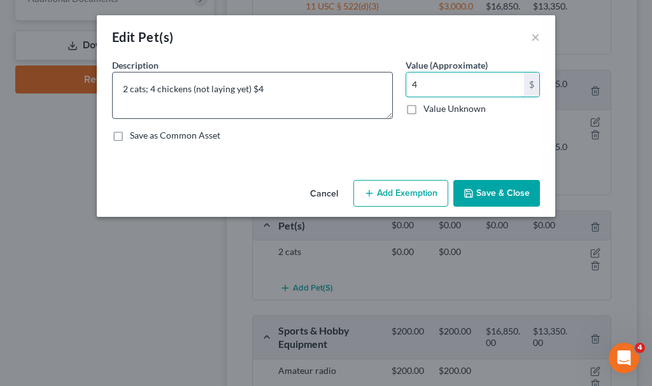
type input "4"
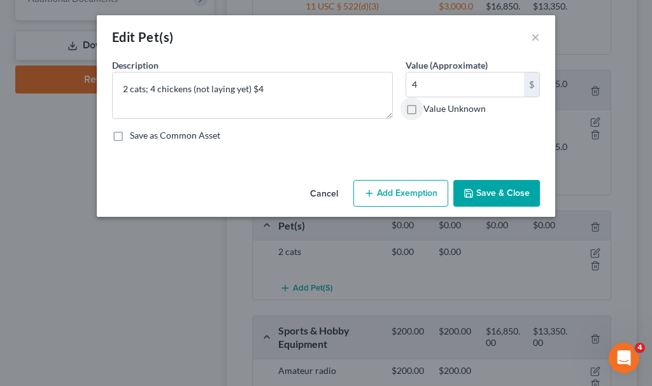
click at [485, 194] on button "Save & Close" at bounding box center [496, 193] width 87 height 27
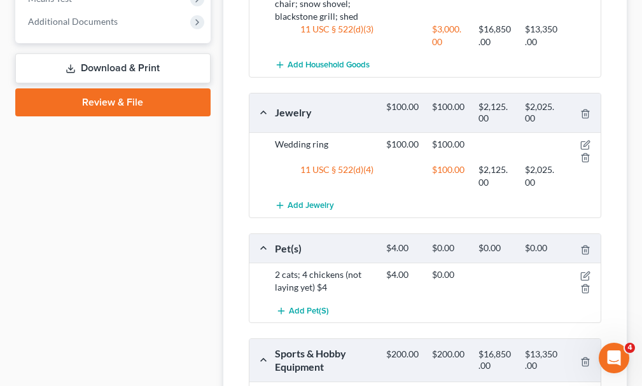
scroll to position [255, 0]
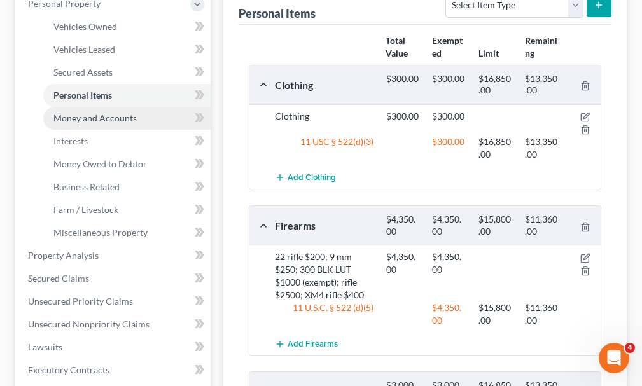
click at [90, 113] on span "Money and Accounts" at bounding box center [94, 118] width 83 height 11
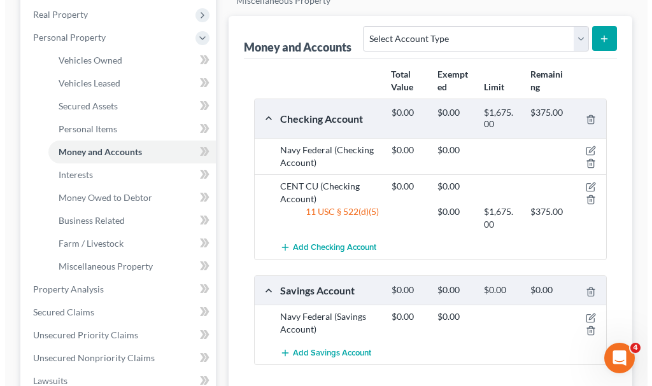
scroll to position [255, 0]
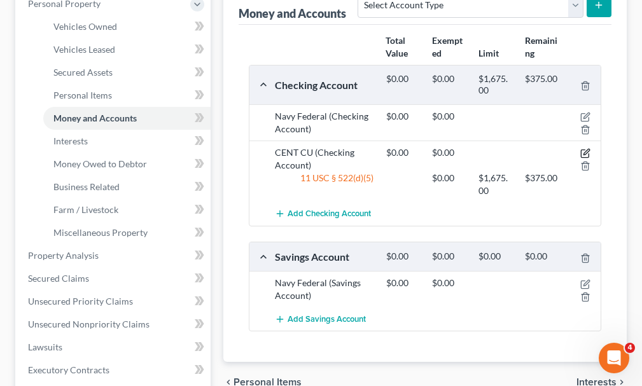
click at [585, 148] on icon "button" at bounding box center [586, 153] width 10 height 10
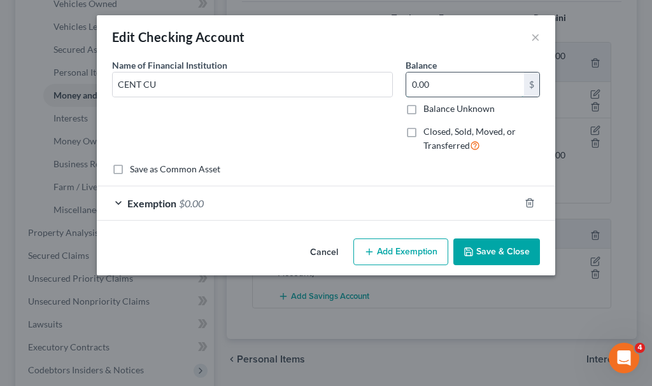
click at [458, 89] on input "0.00" at bounding box center [465, 85] width 118 height 24
type input "39.88"
click at [193, 201] on span "$0.00" at bounding box center [191, 203] width 25 height 12
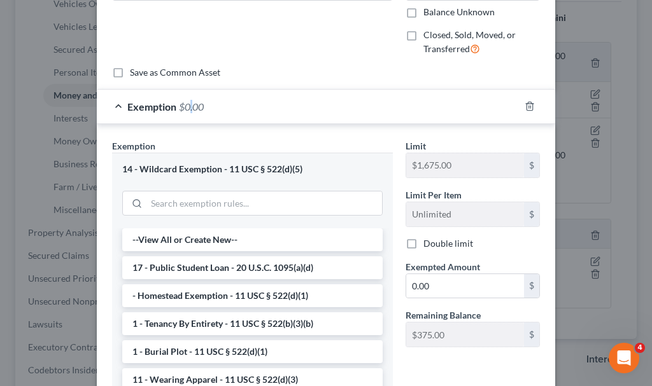
scroll to position [191, 0]
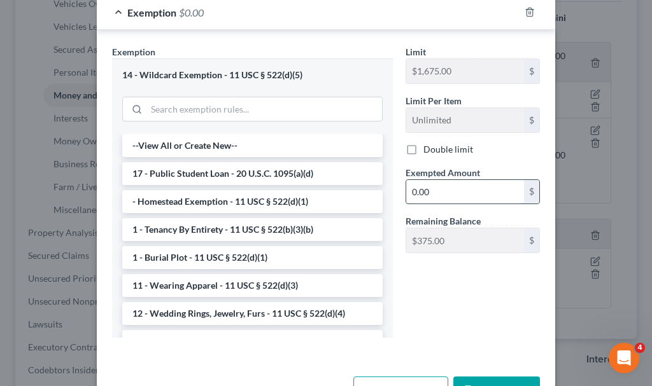
click at [443, 189] on input "0.00" at bounding box center [465, 192] width 118 height 24
type input "39.88"
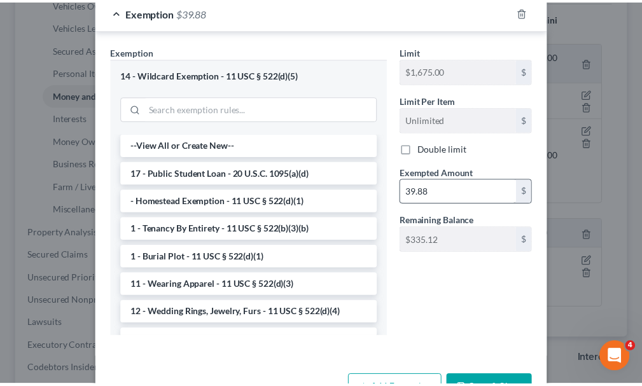
scroll to position [208, 0]
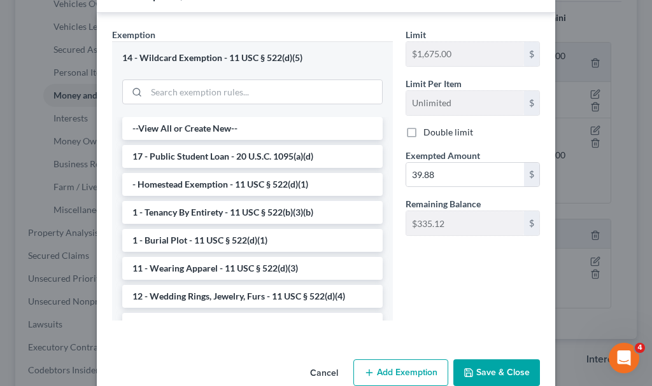
click at [486, 372] on button "Save & Close" at bounding box center [496, 373] width 87 height 27
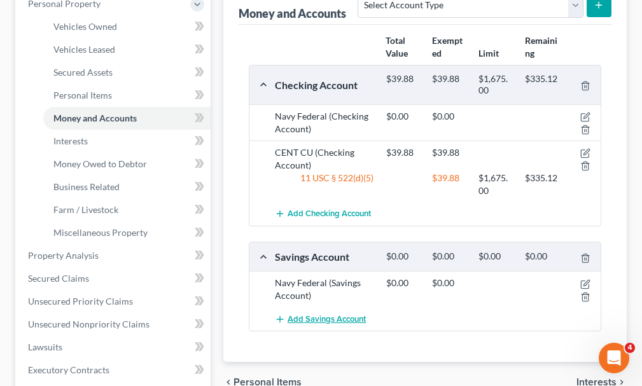
click at [334, 315] on span "Add Savings Account" at bounding box center [327, 320] width 78 height 10
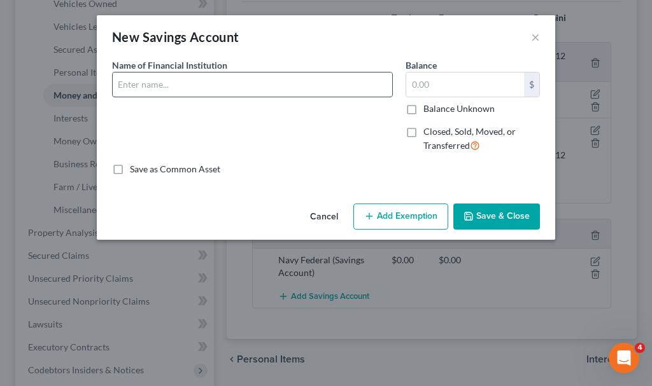
click at [176, 85] on input "text" at bounding box center [253, 85] width 280 height 24
type input "CENT CU"
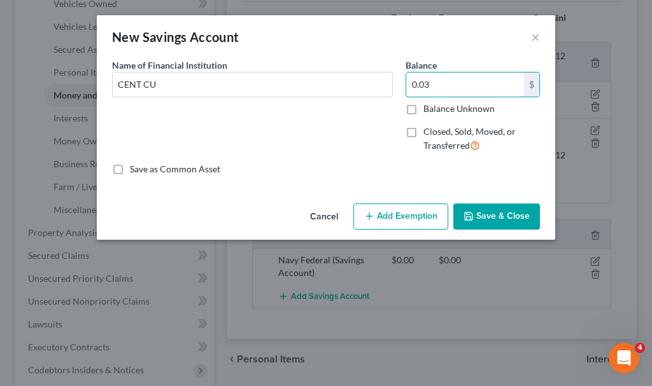
type input "0.03"
click at [505, 213] on button "Save & Close" at bounding box center [496, 217] width 87 height 27
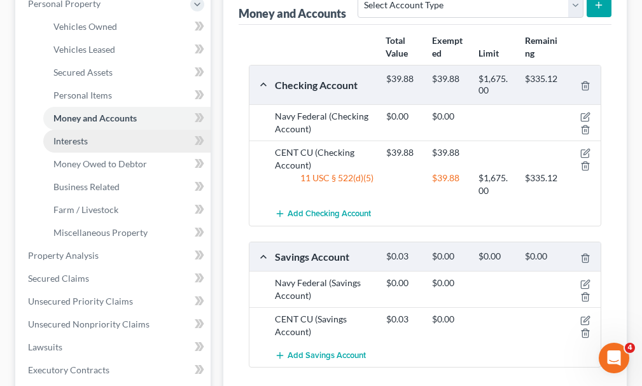
click at [73, 136] on span "Interests" at bounding box center [70, 141] width 34 height 11
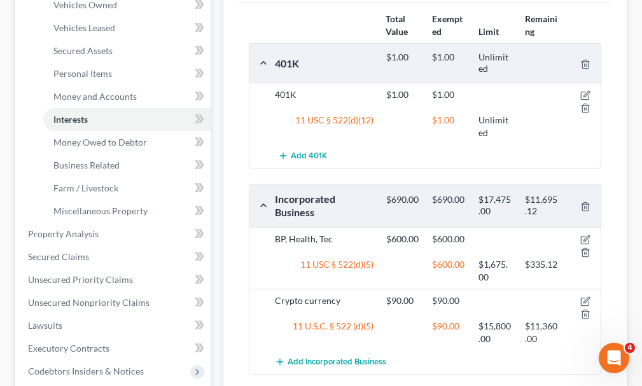
scroll to position [318, 0]
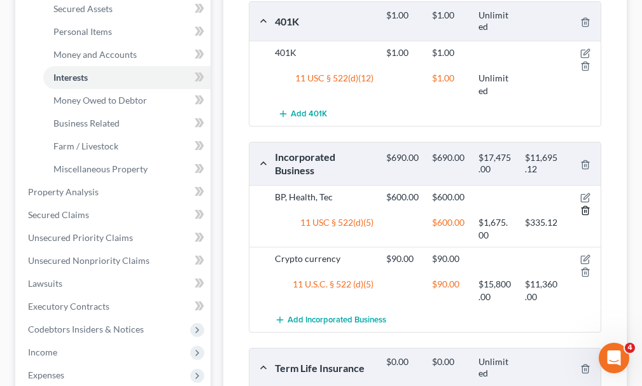
click at [586, 210] on line "button" at bounding box center [586, 211] width 0 height 3
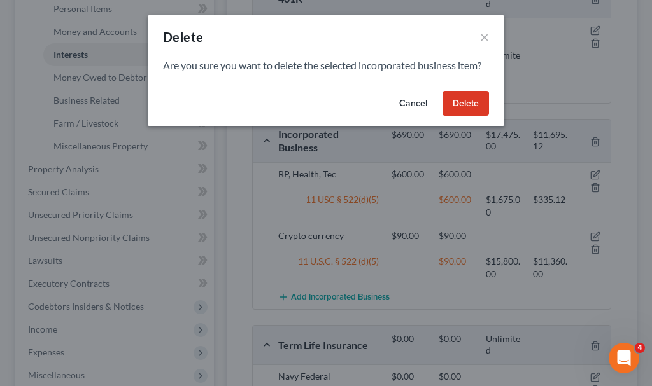
click at [465, 102] on button "Delete" at bounding box center [466, 103] width 46 height 25
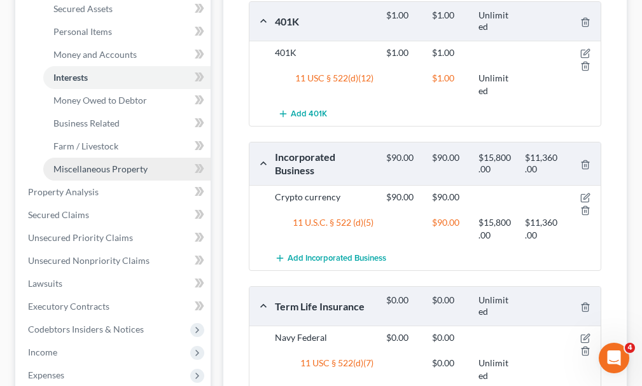
click at [81, 164] on span "Miscellaneous Property" at bounding box center [100, 169] width 94 height 11
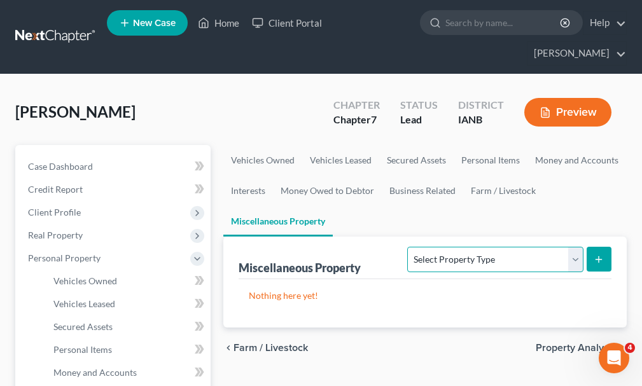
click at [410, 247] on select "Select Property Type Assigned for Creditor Benefit [DATE] Holding for Another N…" at bounding box center [495, 259] width 176 height 25
select select "transferred"
click at [407, 247] on select "Select Property Type Assigned for Creditor Benefit [DATE] Holding for Another N…" at bounding box center [495, 259] width 176 height 25
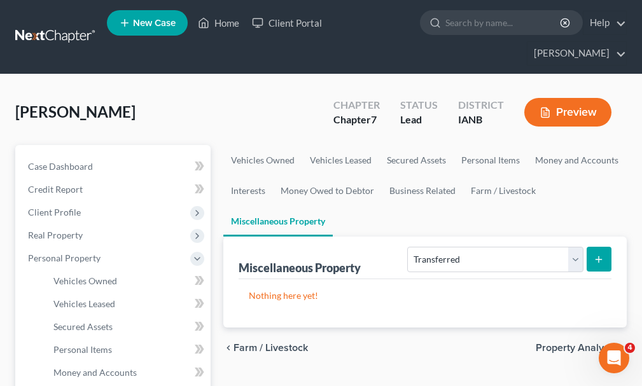
click at [602, 255] on icon "submit" at bounding box center [599, 260] width 10 height 10
select select "Ordinary ([DATE])"
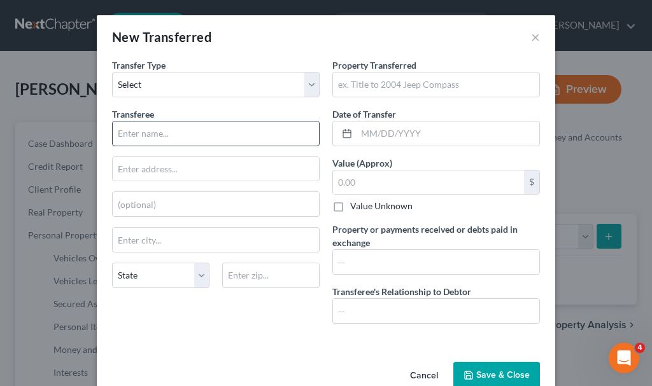
click at [138, 136] on input "text" at bounding box center [216, 134] width 206 height 24
type input "buyer"
click at [357, 85] on input "text" at bounding box center [436, 85] width 206 height 24
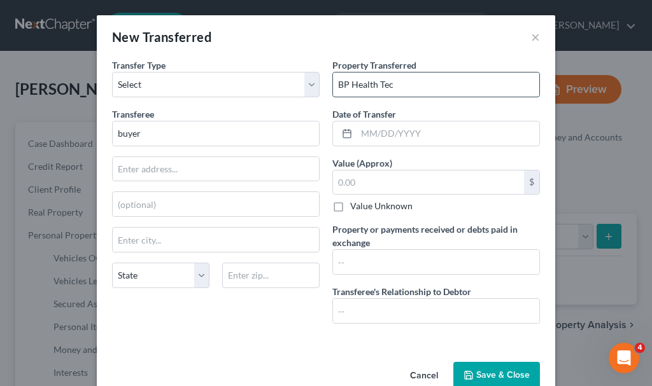
type input "BP Health Tec"
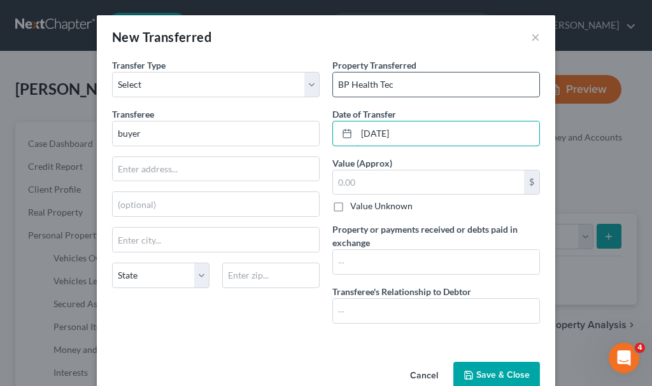
type input "[DATE]"
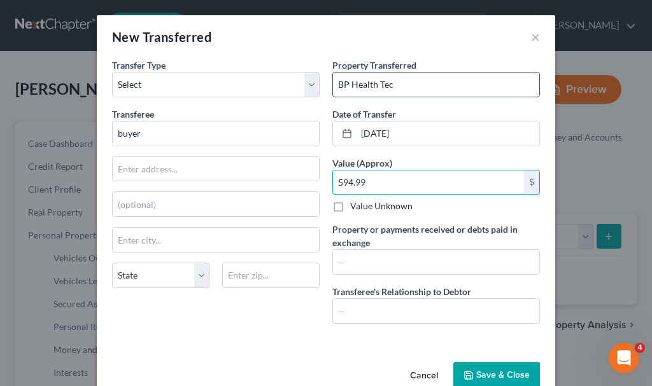
type input "594.99"
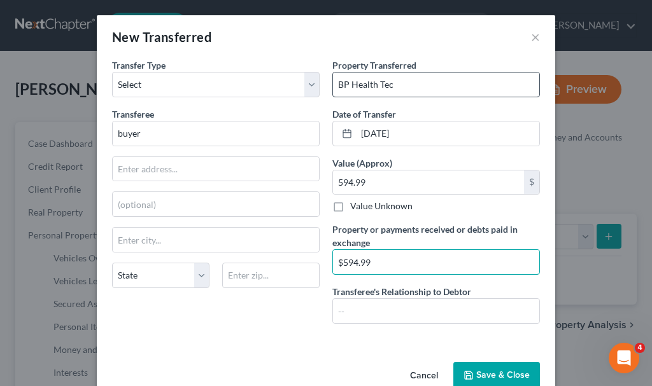
type input "$594.99"
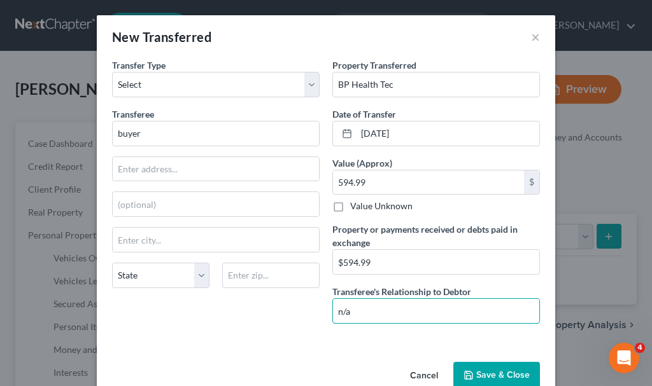
type input "n/a"
click at [473, 375] on button "Save & Close" at bounding box center [496, 375] width 87 height 27
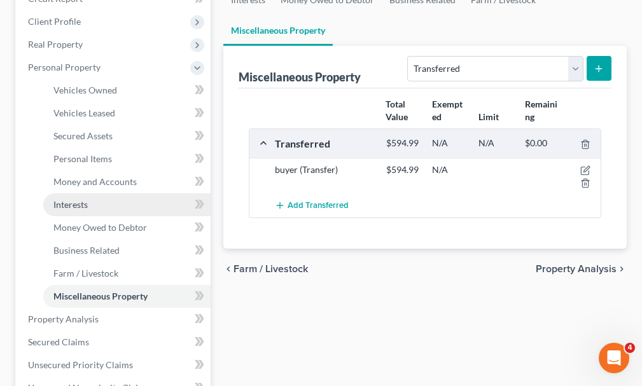
click at [77, 199] on span "Interests" at bounding box center [70, 204] width 34 height 11
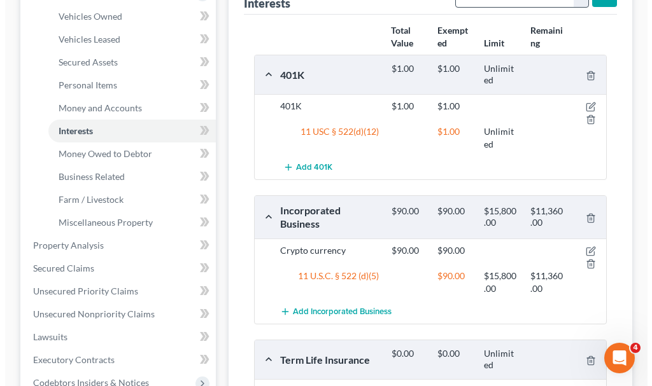
scroll to position [318, 0]
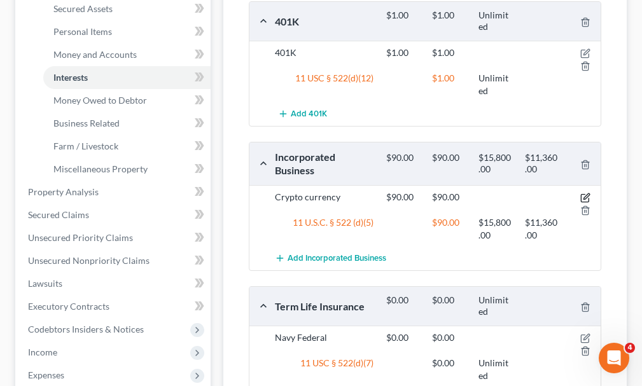
click at [586, 193] on icon "button" at bounding box center [586, 198] width 10 height 10
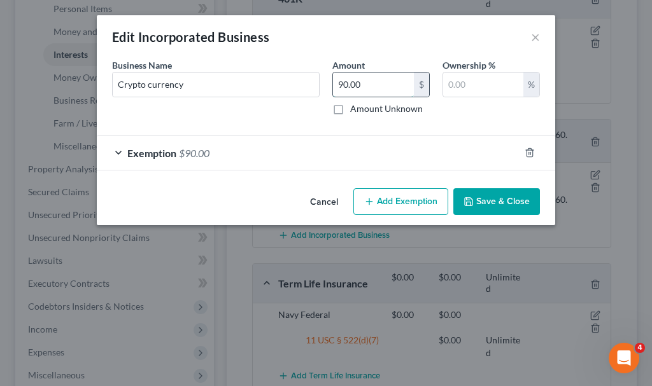
click at [383, 88] on input "90.00" at bounding box center [373, 85] width 81 height 24
type input "49.93"
click at [190, 150] on span "$90.00" at bounding box center [194, 153] width 31 height 12
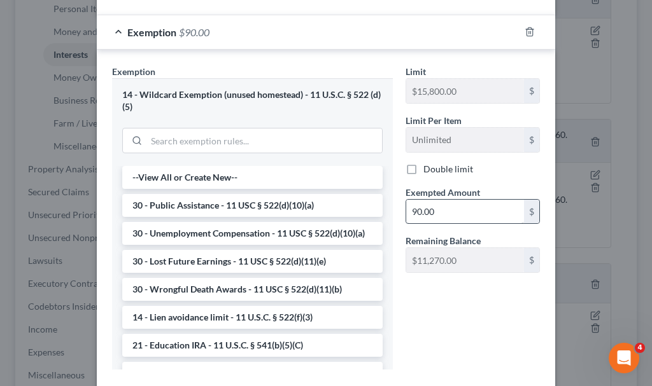
scroll to position [127, 0]
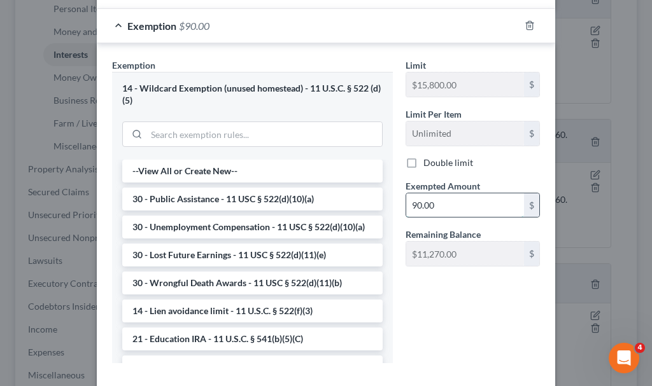
click at [439, 202] on input "90.00" at bounding box center [465, 206] width 118 height 24
type input "49.93"
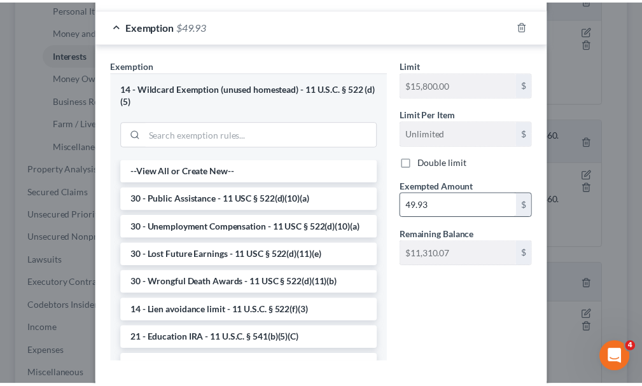
scroll to position [195, 0]
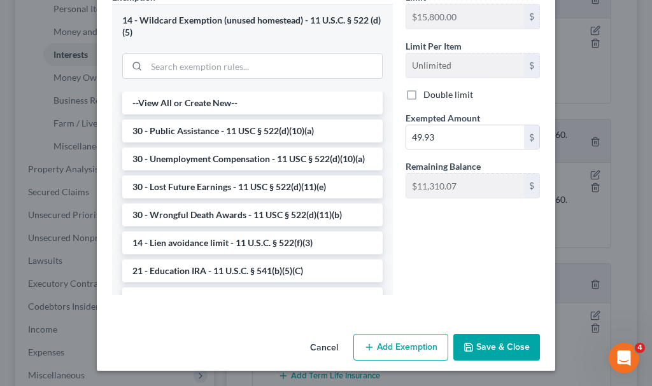
click at [479, 346] on button "Save & Close" at bounding box center [496, 347] width 87 height 27
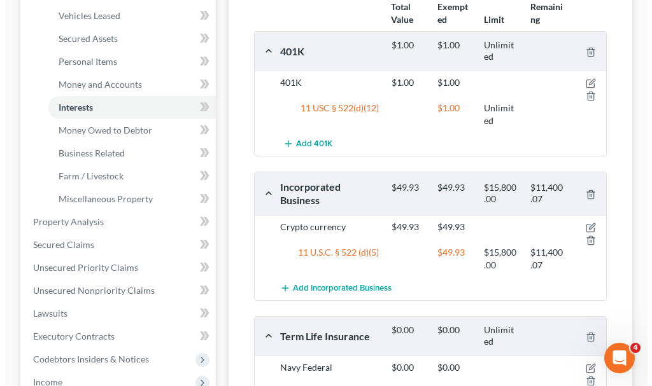
scroll to position [255, 0]
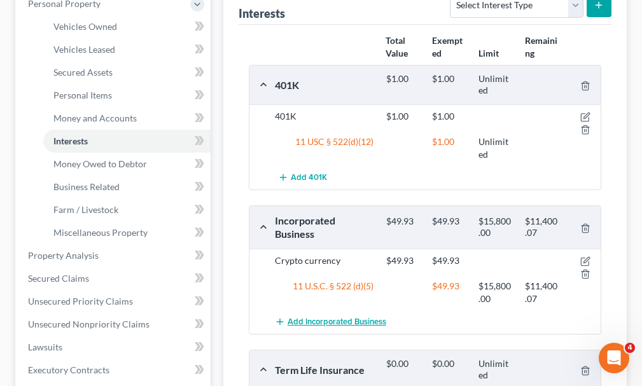
click at [330, 317] on span "Add Incorporated Business" at bounding box center [337, 322] width 99 height 10
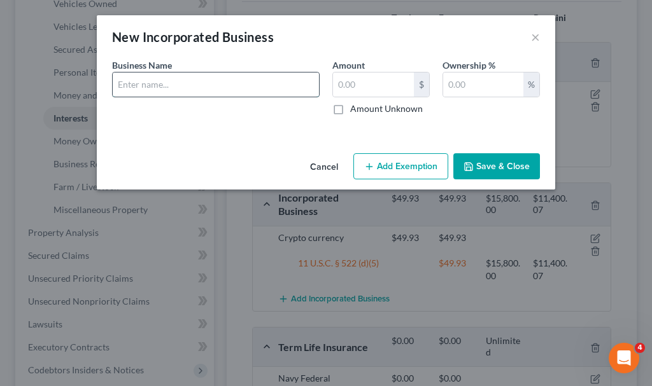
click at [174, 87] on input "text" at bounding box center [216, 85] width 206 height 24
type input "[PERSON_NAME] account"
type input "6.39"
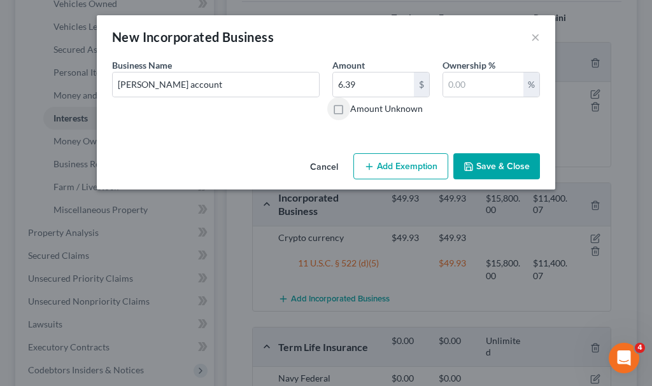
click at [391, 164] on button "Add Exemption" at bounding box center [400, 166] width 95 height 27
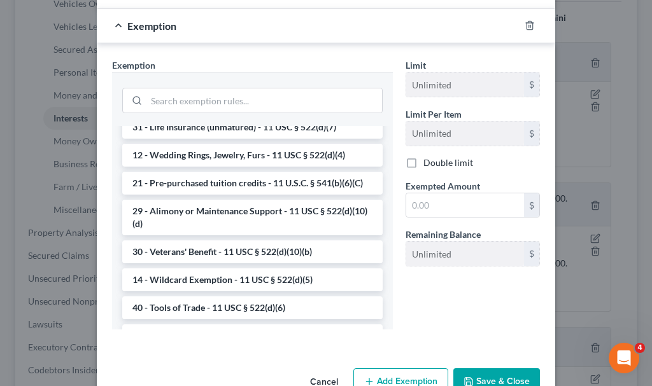
scroll to position [382, 0]
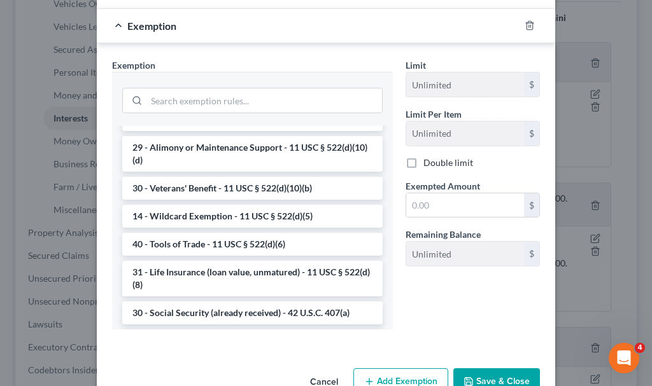
click at [187, 228] on li "14 - Wildcard Exemption - 11 USC § 522(d)(5)" at bounding box center [252, 216] width 260 height 23
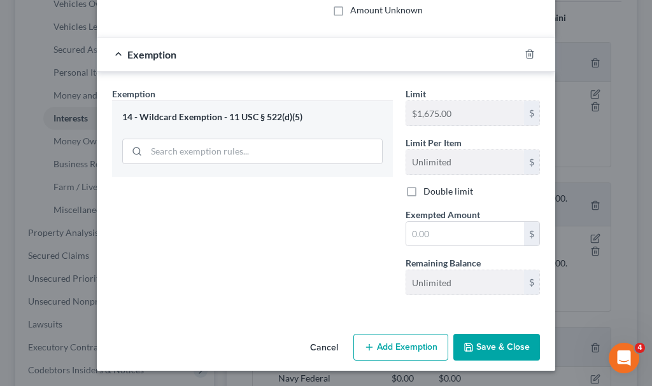
scroll to position [99, 0]
click at [430, 233] on input "text" at bounding box center [465, 234] width 118 height 24
type input "6.39"
click at [485, 343] on button "Save & Close" at bounding box center [496, 347] width 87 height 27
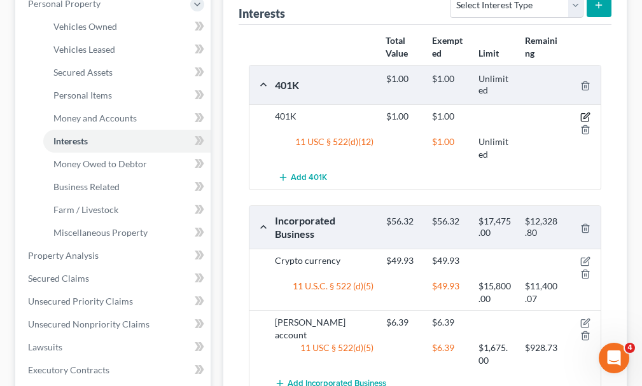
click at [584, 112] on icon "button" at bounding box center [586, 117] width 10 height 10
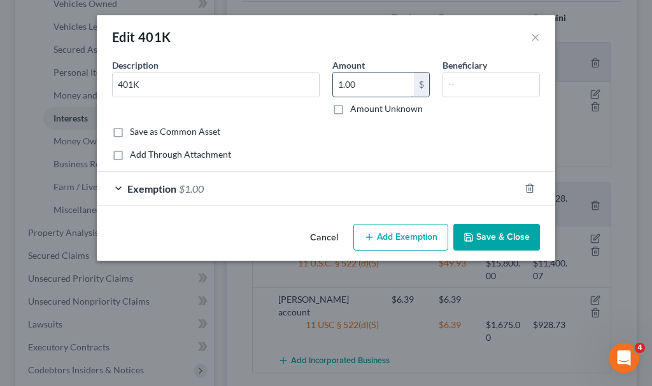
click at [377, 84] on input "1.00" at bounding box center [373, 85] width 81 height 24
type input "1,000"
click at [193, 187] on span "$1.00" at bounding box center [191, 189] width 25 height 12
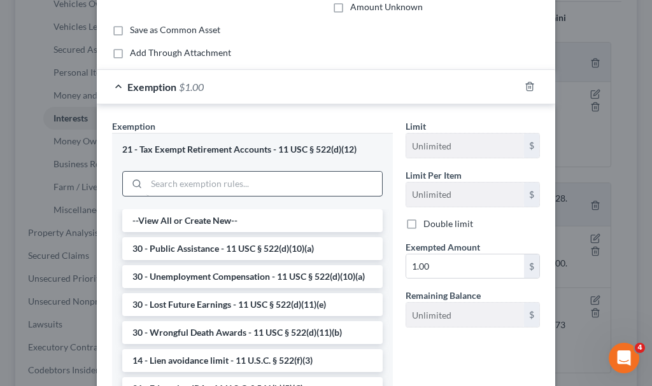
scroll to position [127, 0]
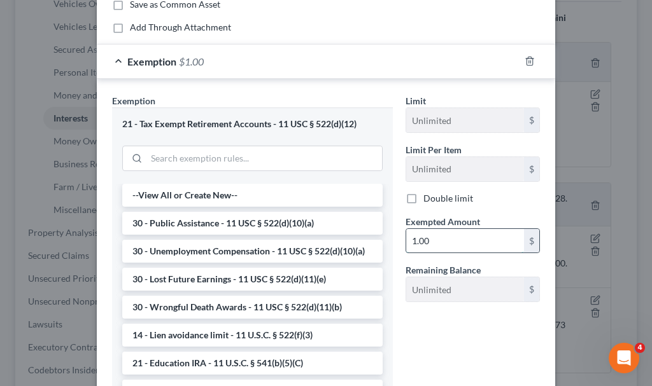
click at [437, 236] on input "1.00" at bounding box center [465, 241] width 118 height 24
type input "1,000"
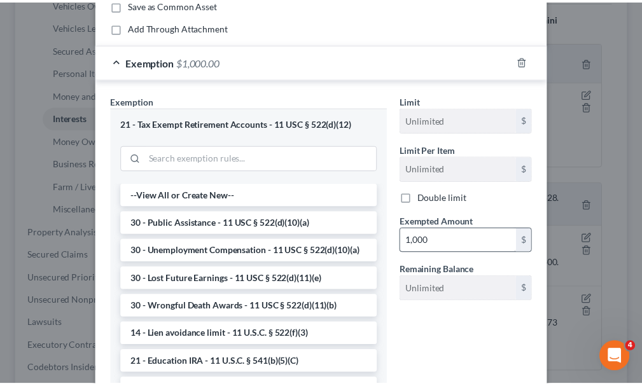
scroll to position [219, 0]
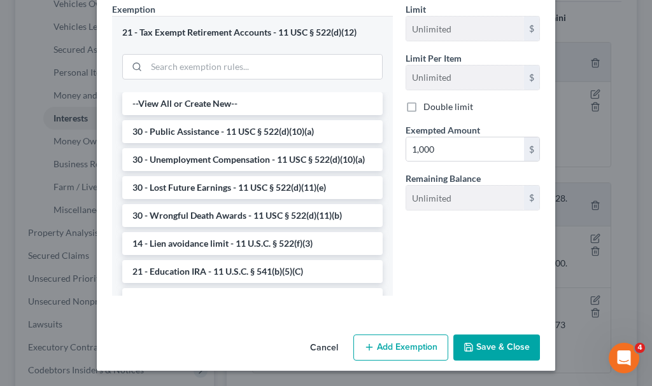
click at [475, 344] on button "Save & Close" at bounding box center [496, 348] width 87 height 27
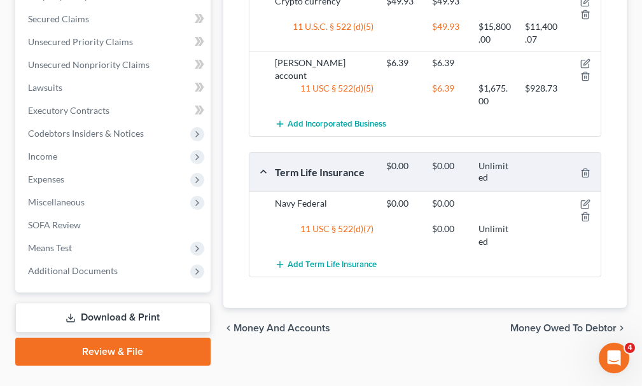
scroll to position [520, 0]
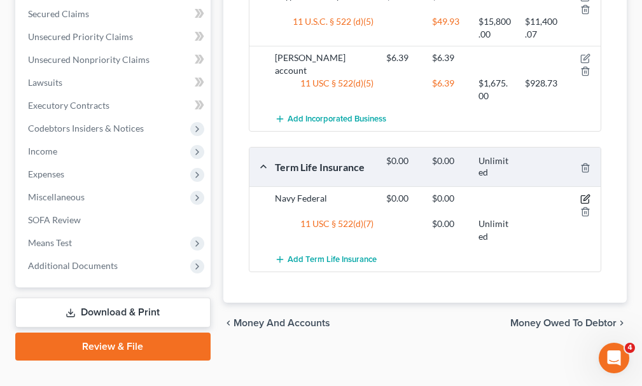
click at [583, 194] on icon "button" at bounding box center [586, 199] width 10 height 10
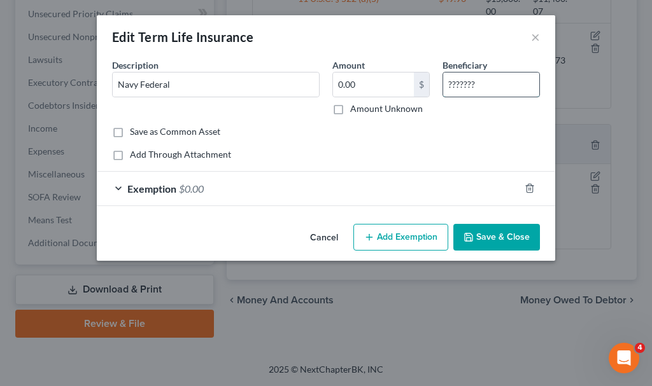
click at [490, 89] on input "???????" at bounding box center [491, 85] width 96 height 24
type input "?"
type input "ex-wife"
click at [489, 235] on button "Save & Close" at bounding box center [496, 237] width 87 height 27
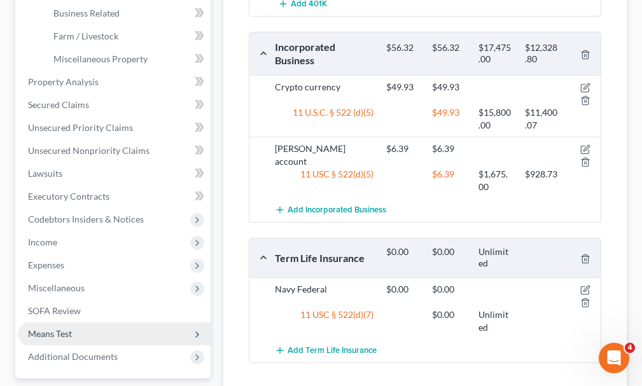
scroll to position [265, 0]
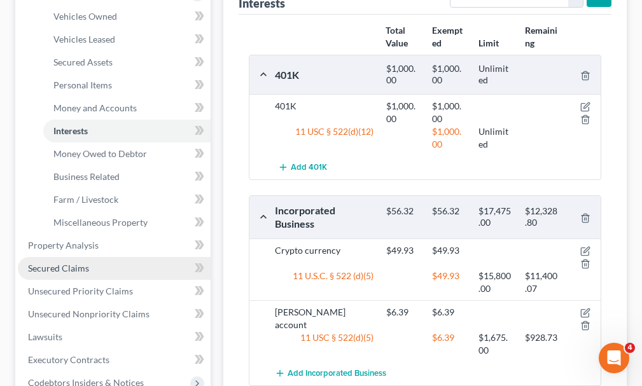
click at [60, 263] on span "Secured Claims" at bounding box center [58, 268] width 61 height 11
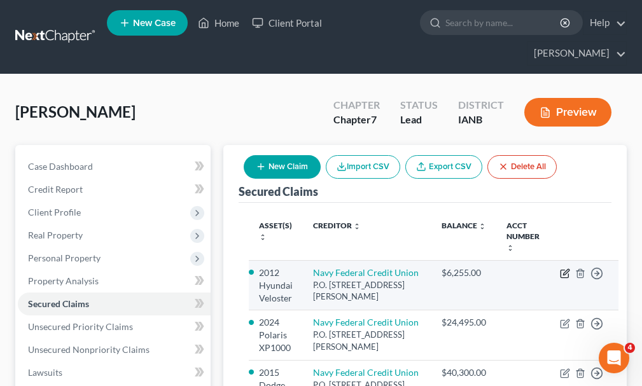
click at [560, 269] on icon "button" at bounding box center [565, 274] width 10 height 10
select select "48"
select select "19"
select select "0"
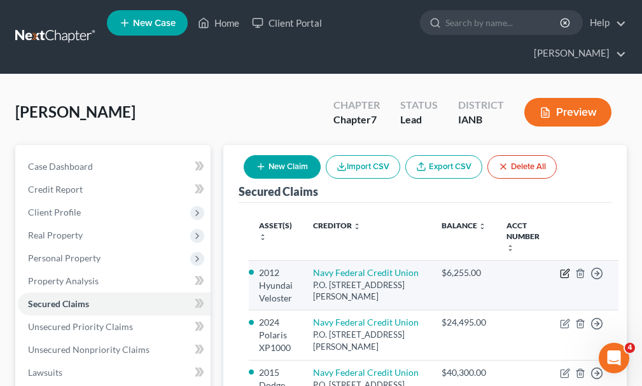
select select "0"
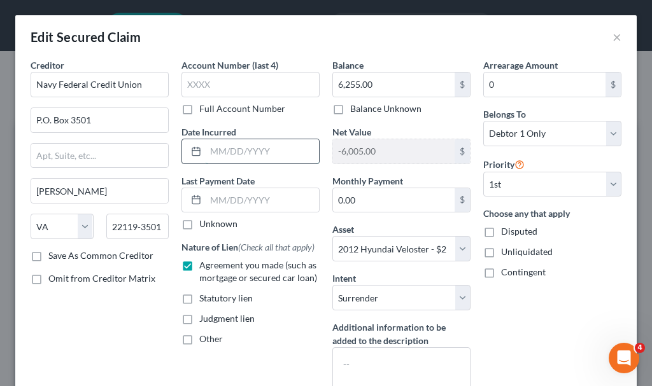
click at [233, 157] on input "text" at bounding box center [262, 151] width 113 height 24
type input "2022"
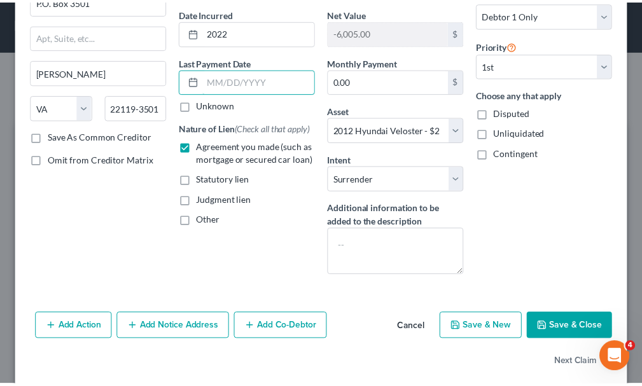
scroll to position [135, 0]
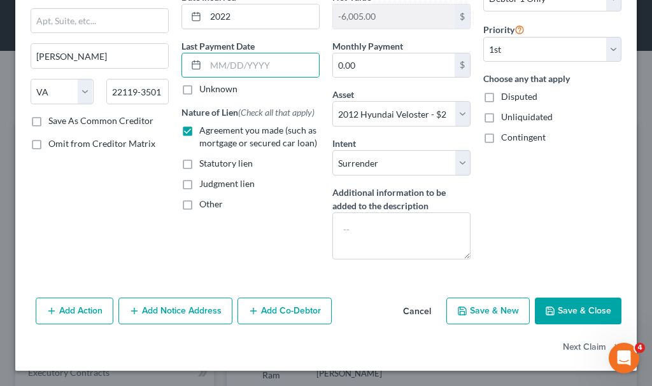
click at [559, 308] on button "Save & Close" at bounding box center [578, 311] width 87 height 27
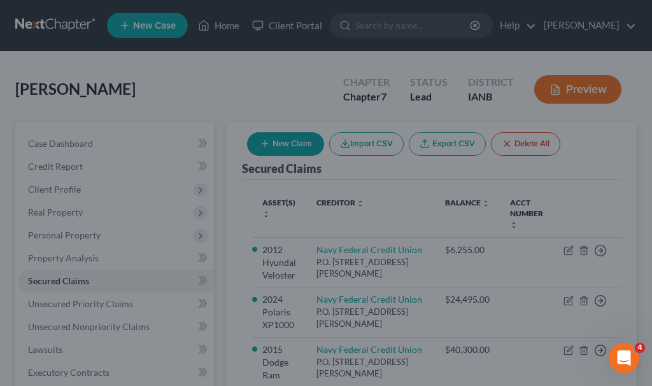
select select "19"
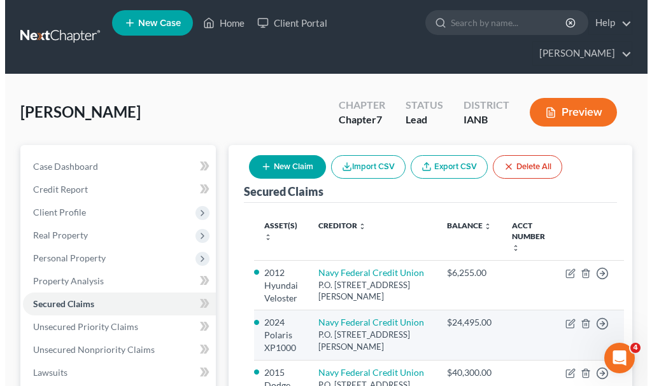
scroll to position [64, 0]
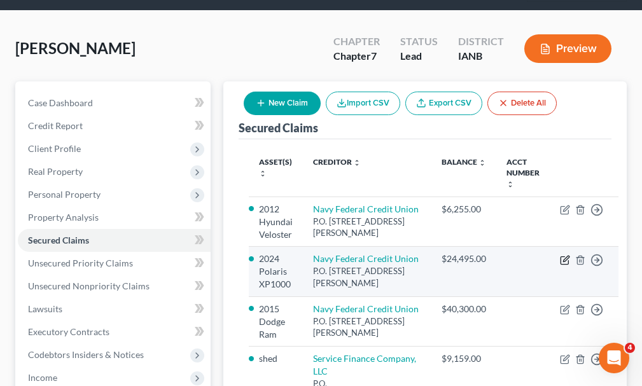
click at [560, 259] on icon "button" at bounding box center [565, 260] width 10 height 10
select select "48"
select select "17"
select select "0"
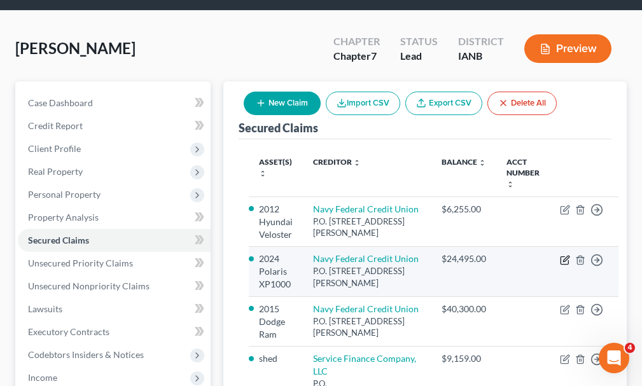
select select "0"
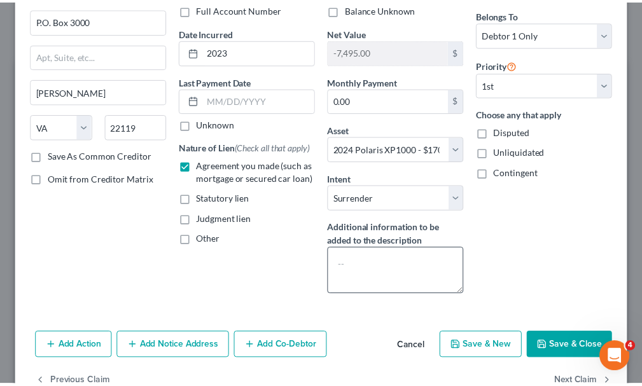
scroll to position [127, 0]
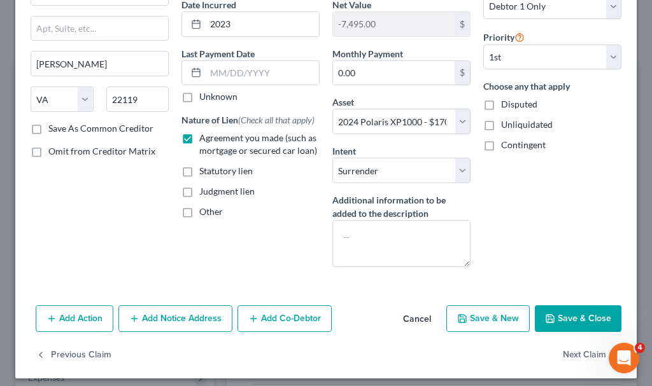
click at [554, 318] on button "Save & Close" at bounding box center [578, 319] width 87 height 27
select select
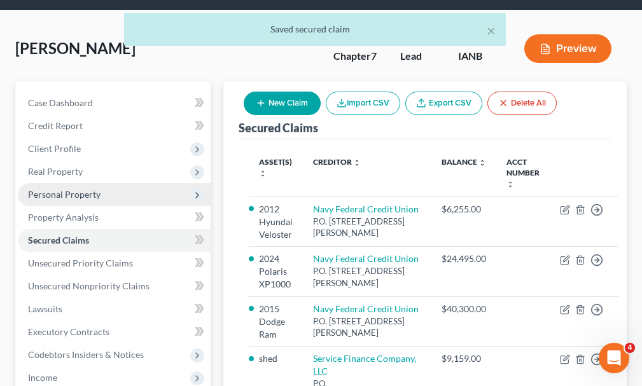
click at [72, 189] on span "Personal Property" at bounding box center [64, 194] width 73 height 11
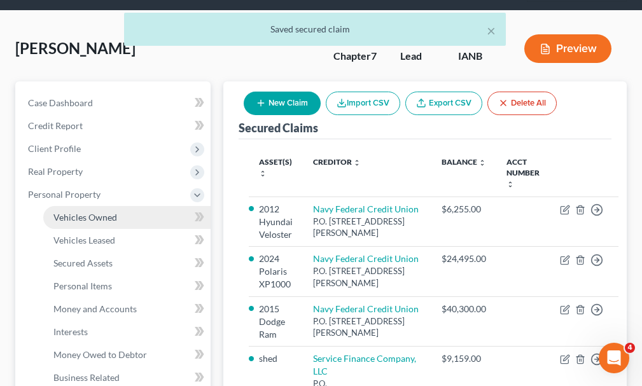
click at [75, 212] on span "Vehicles Owned" at bounding box center [85, 217] width 64 height 11
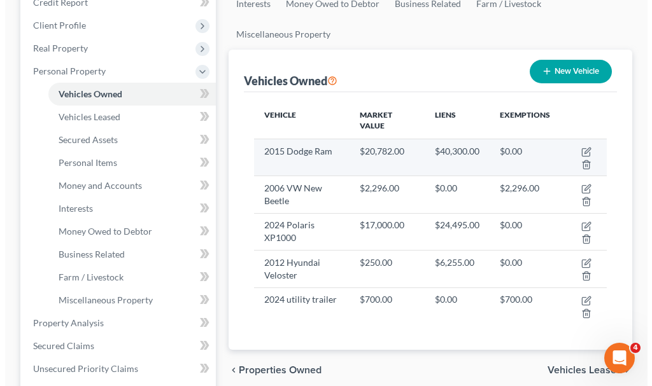
scroll to position [191, 0]
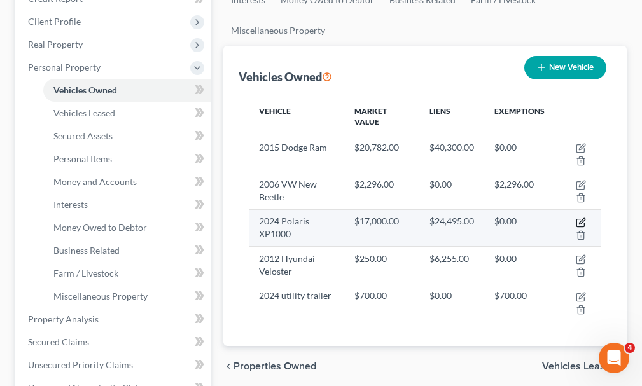
click at [583, 218] on icon "button" at bounding box center [581, 223] width 10 height 10
select select "0"
select select "2"
select select "0"
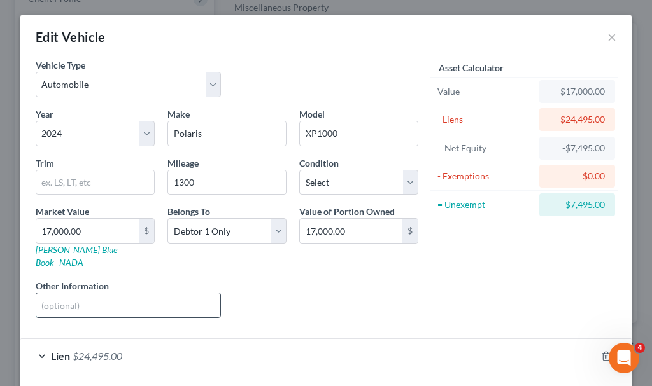
click at [85, 297] on input "text" at bounding box center [128, 306] width 184 height 24
click at [60, 180] on input "text" at bounding box center [95, 183] width 118 height 24
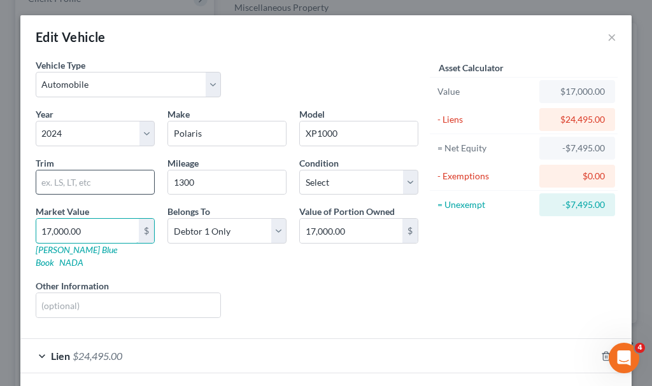
type input "1"
type input "1.00"
type input "15"
type input "15.00"
type input "155"
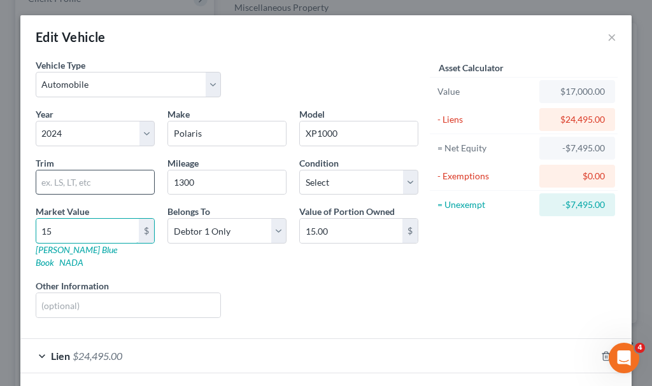
type input "155.00"
type input "1550"
type input "1,550.00"
type input "1,5500"
type input "15,500.00"
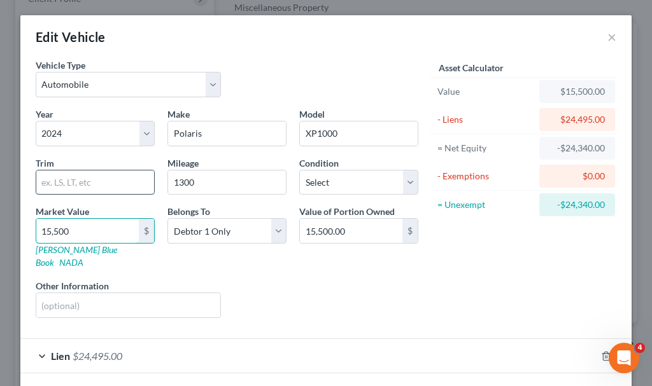
type input "15,500"
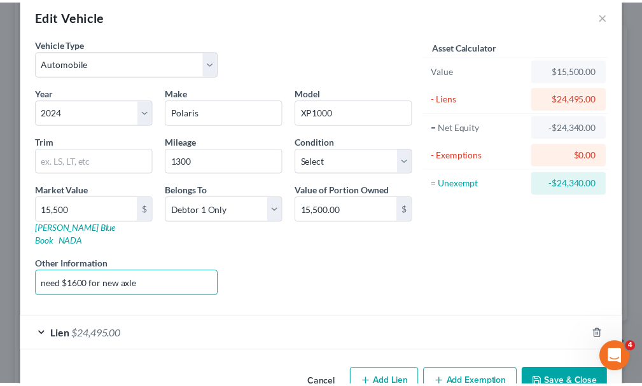
scroll to position [45, 0]
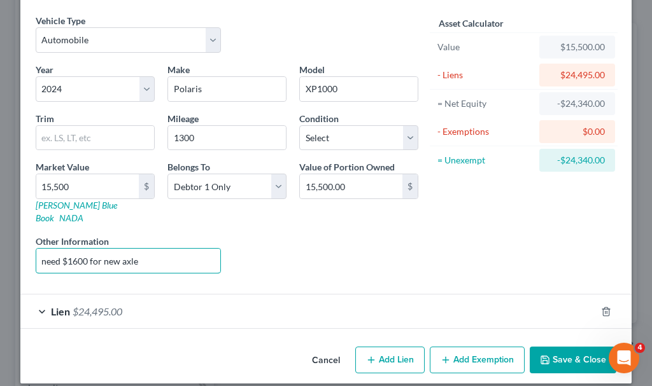
type input "need $1600 for new axle"
click at [548, 347] on button "Save & Close" at bounding box center [573, 360] width 87 height 27
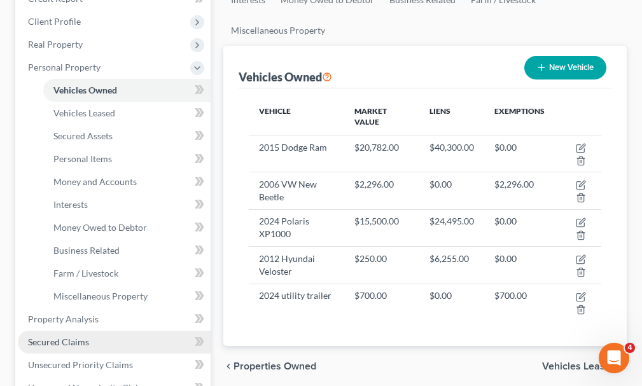
click at [68, 337] on span "Secured Claims" at bounding box center [58, 342] width 61 height 11
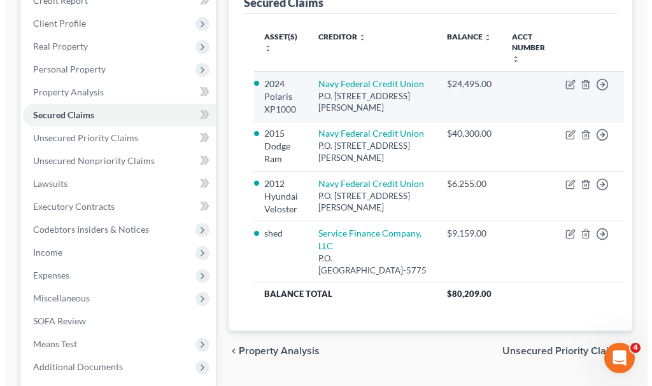
scroll to position [290, 0]
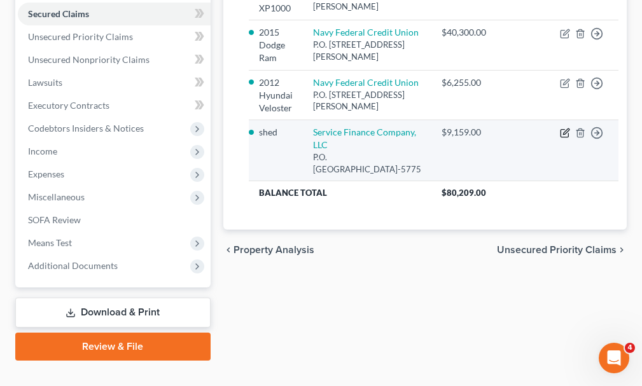
click at [560, 138] on icon "button" at bounding box center [565, 133] width 10 height 10
select select "36"
select select "0"
select select "2"
select select "0"
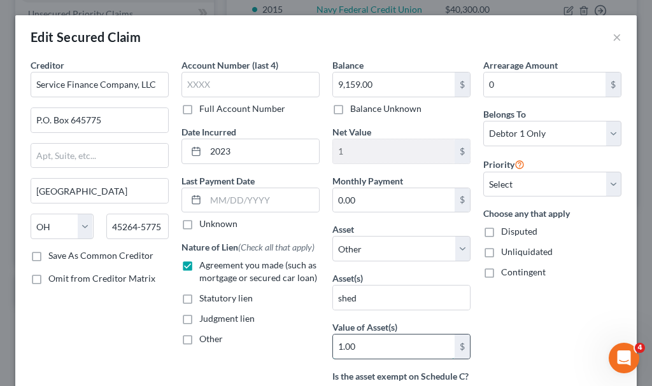
click at [358, 348] on input "1.00" at bounding box center [394, 347] width 122 height 24
type input "5,000"
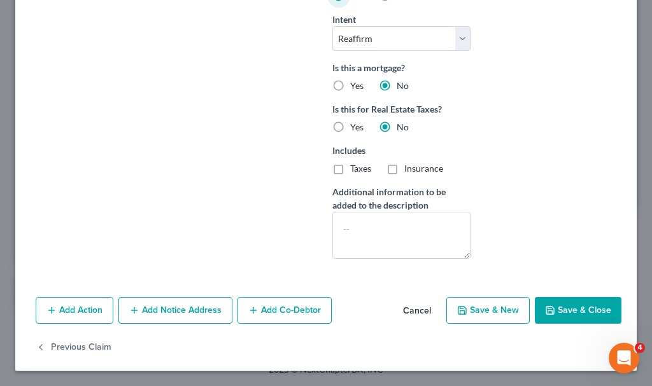
click at [555, 324] on button "Save & Close" at bounding box center [578, 310] width 87 height 27
select select
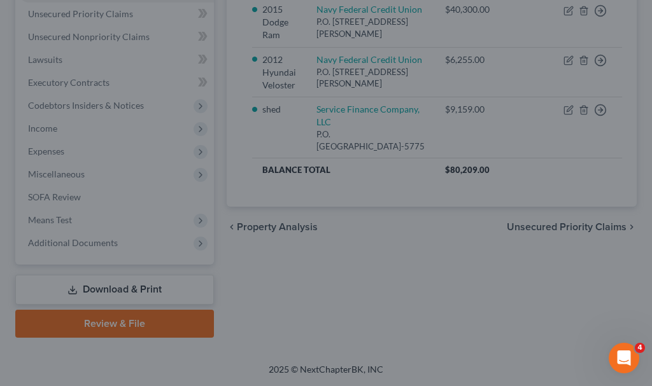
type input "5,000"
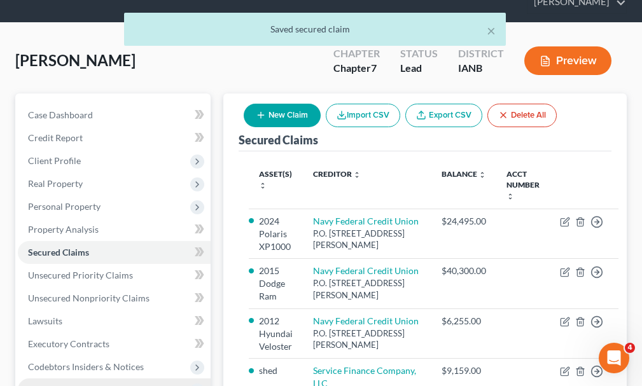
scroll to position [36, 0]
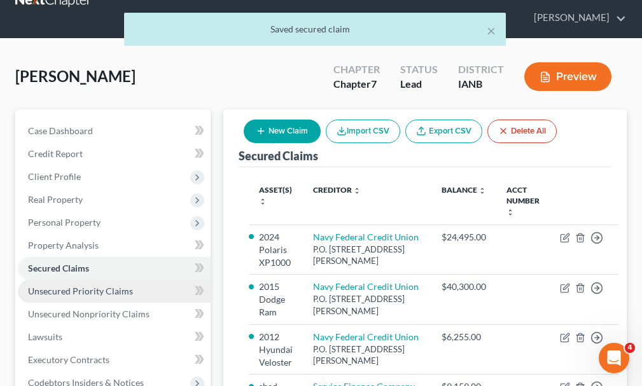
click at [59, 286] on span "Unsecured Priority Claims" at bounding box center [80, 291] width 105 height 11
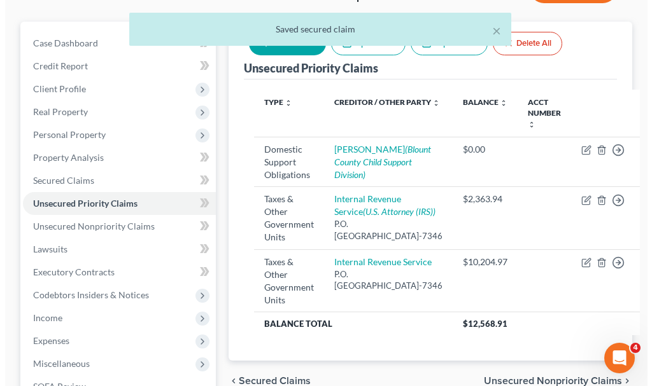
scroll to position [127, 0]
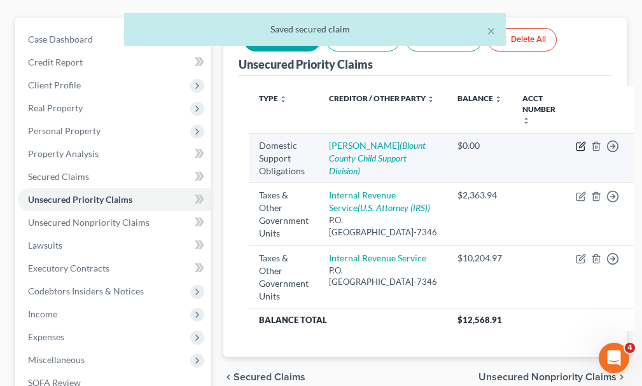
click at [576, 141] on icon "button" at bounding box center [581, 146] width 10 height 10
select select "0"
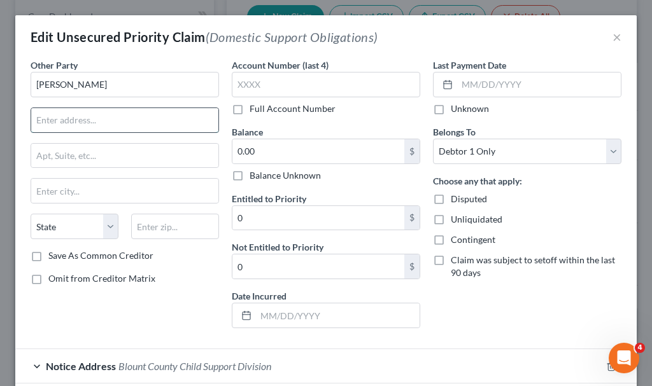
click at [59, 118] on input "text" at bounding box center [124, 120] width 187 height 24
type input "unknown"
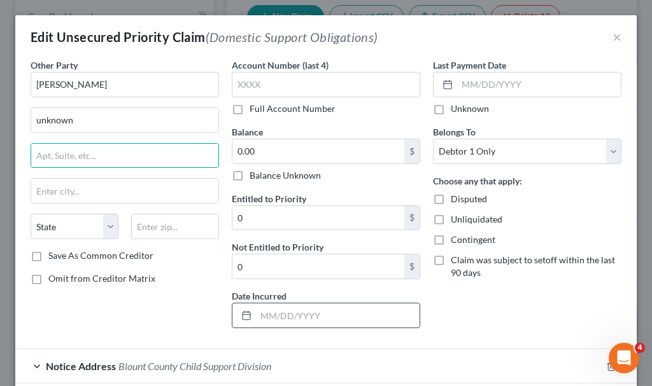
click at [306, 316] on input "text" at bounding box center [338, 316] width 164 height 24
type input "2025"
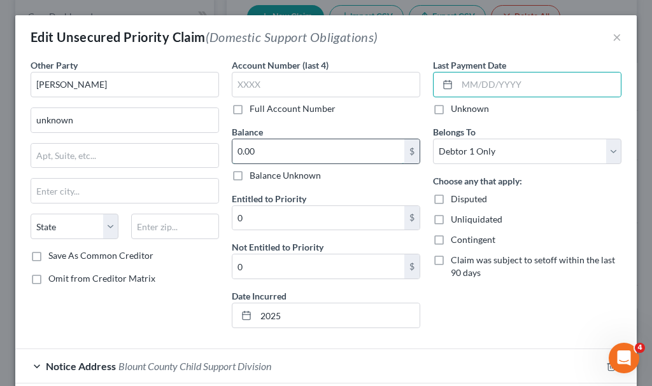
click at [272, 148] on input "0.00" at bounding box center [318, 151] width 172 height 24
type input "2,190"
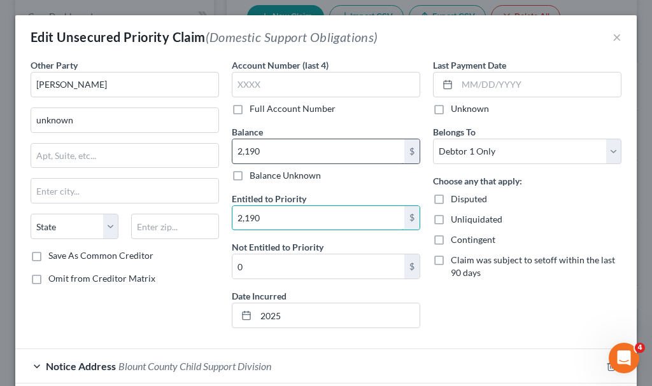
type input "2,190"
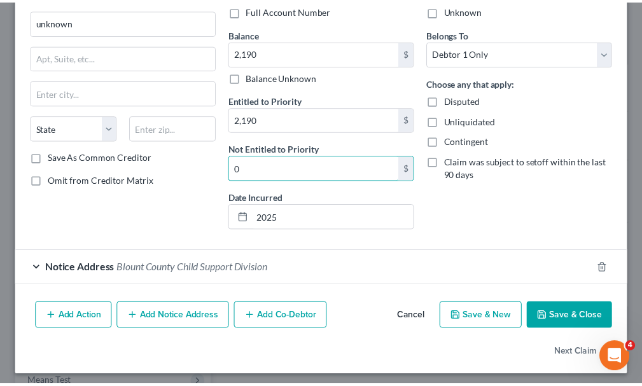
scroll to position [104, 0]
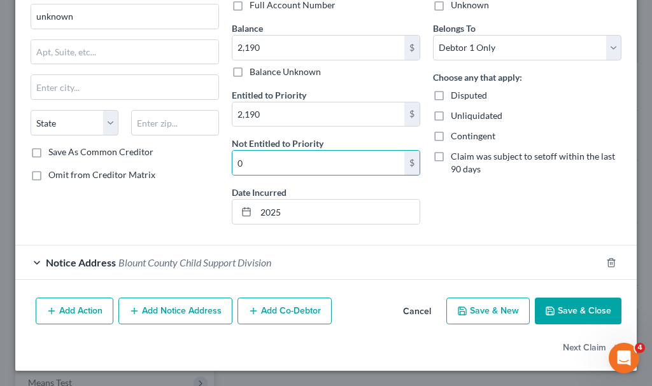
click at [548, 308] on button "Save & Close" at bounding box center [578, 311] width 87 height 27
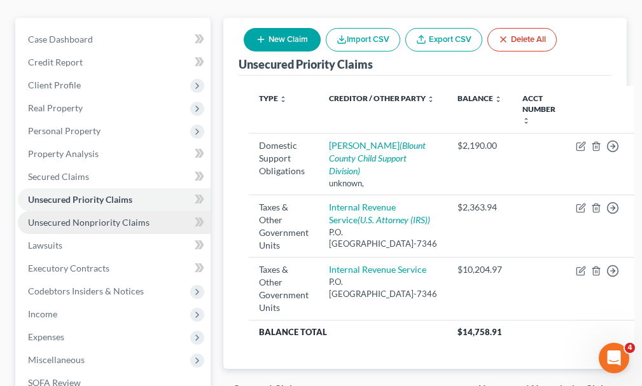
click at [50, 217] on span "Unsecured Nonpriority Claims" at bounding box center [89, 222] width 122 height 11
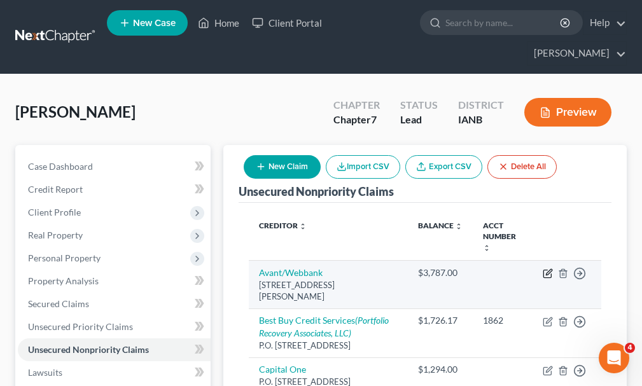
click at [546, 269] on icon "button" at bounding box center [548, 274] width 10 height 10
select select "14"
select select "2"
select select "0"
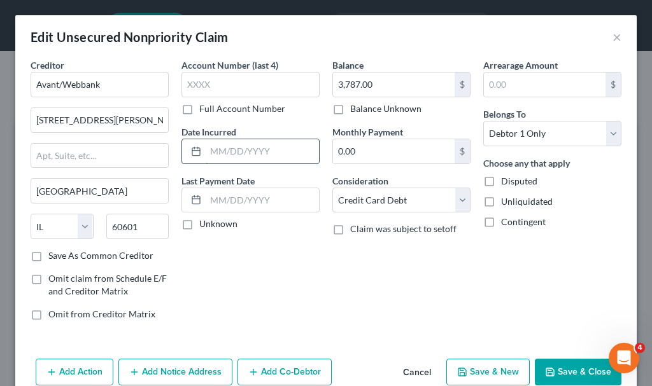
click at [216, 150] on input "text" at bounding box center [262, 151] width 113 height 24
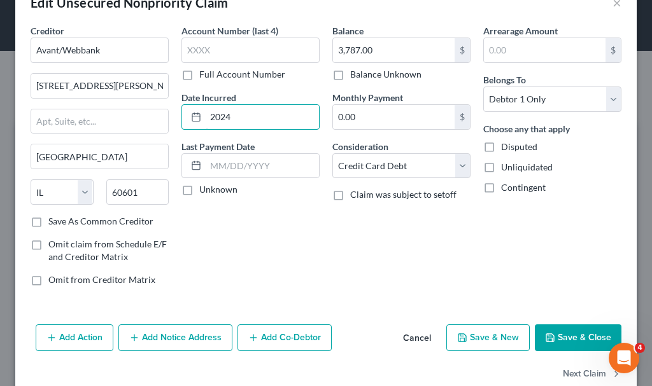
scroll to position [61, 0]
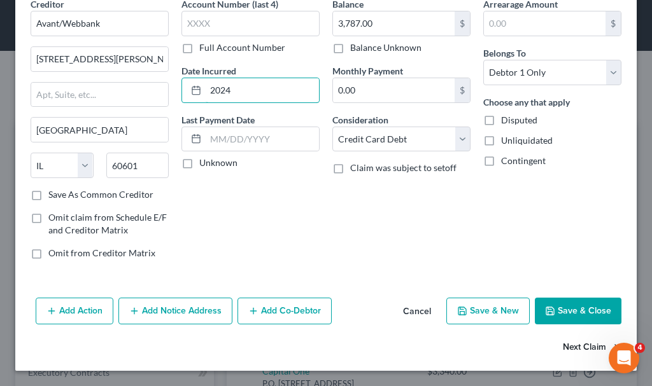
type input "2024"
click at [563, 343] on button "Next Claim" at bounding box center [592, 348] width 59 height 27
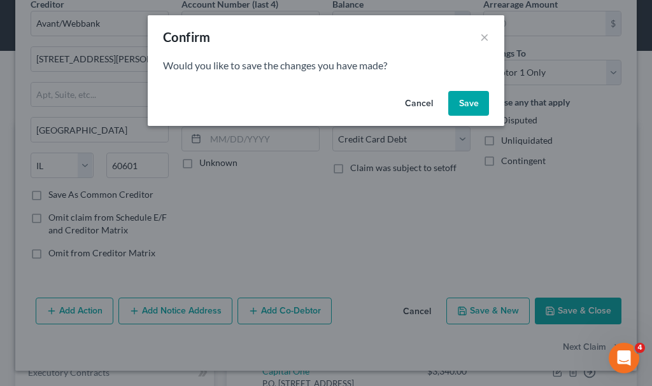
click at [462, 97] on button "Save" at bounding box center [468, 103] width 41 height 25
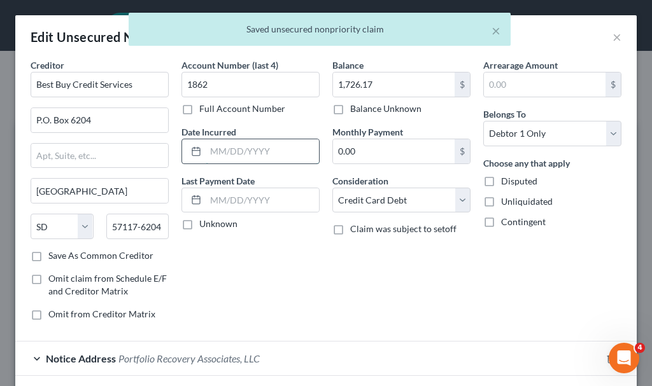
click at [235, 152] on input "text" at bounding box center [262, 151] width 113 height 24
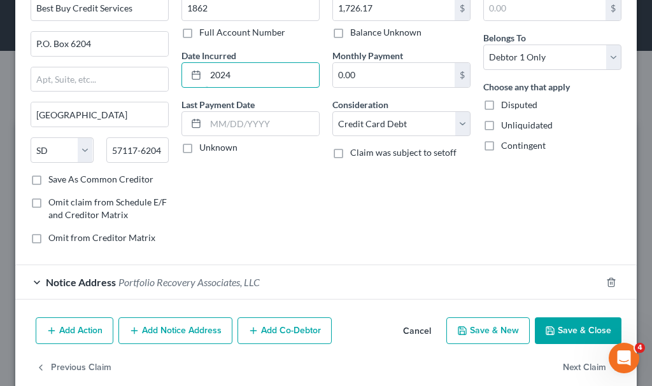
scroll to position [96, 0]
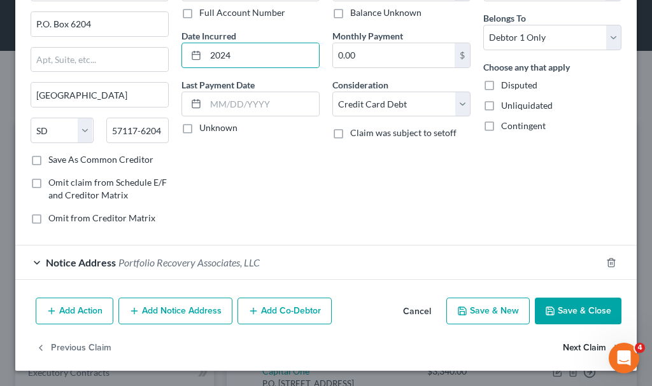
click at [563, 343] on button "Next Claim" at bounding box center [592, 348] width 59 height 27
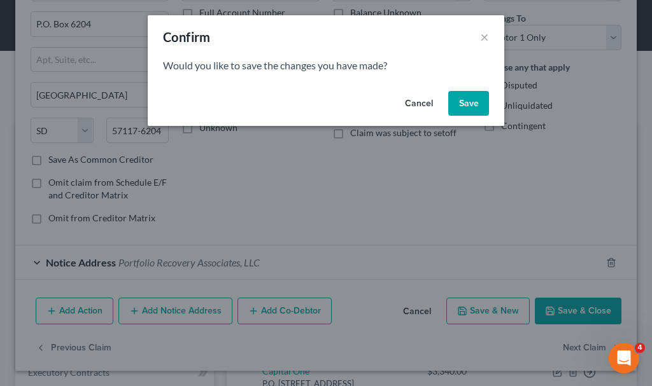
drag, startPoint x: 465, startPoint y: 104, endPoint x: 260, endPoint y: 146, distance: 209.3
click at [464, 103] on button "Save" at bounding box center [468, 103] width 41 height 25
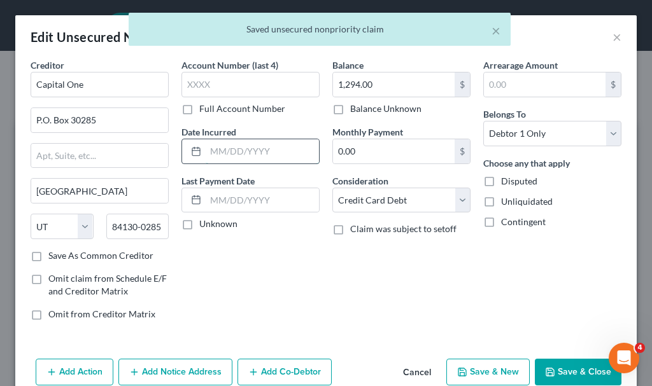
click at [224, 148] on input "text" at bounding box center [262, 151] width 113 height 24
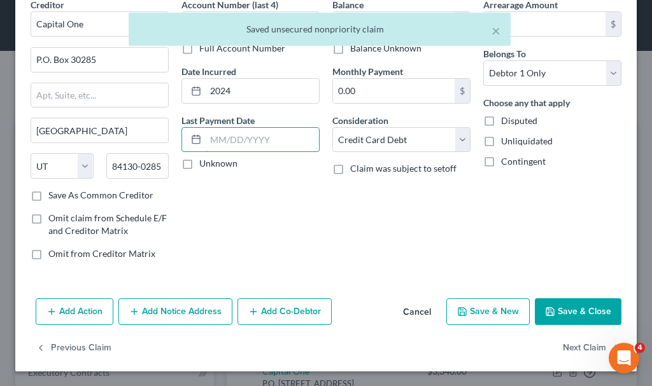
scroll to position [61, 0]
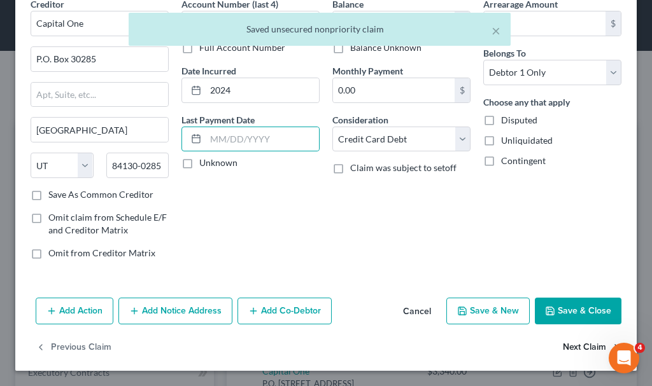
click at [564, 346] on button "Next Claim" at bounding box center [592, 348] width 59 height 27
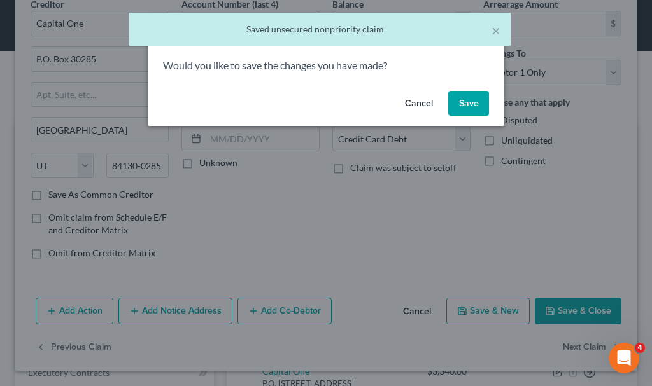
click at [470, 101] on button "Save" at bounding box center [468, 103] width 41 height 25
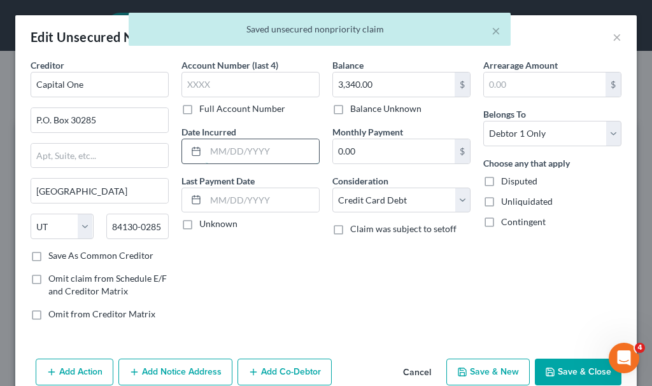
click at [234, 152] on input "text" at bounding box center [262, 151] width 113 height 24
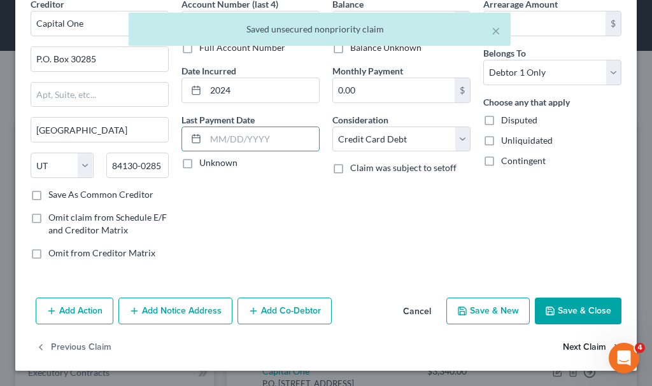
click at [578, 349] on button "Next Claim" at bounding box center [592, 348] width 59 height 27
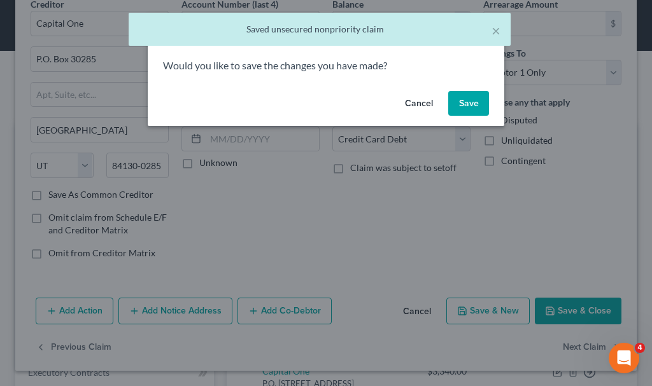
click at [474, 104] on button "Save" at bounding box center [468, 103] width 41 height 25
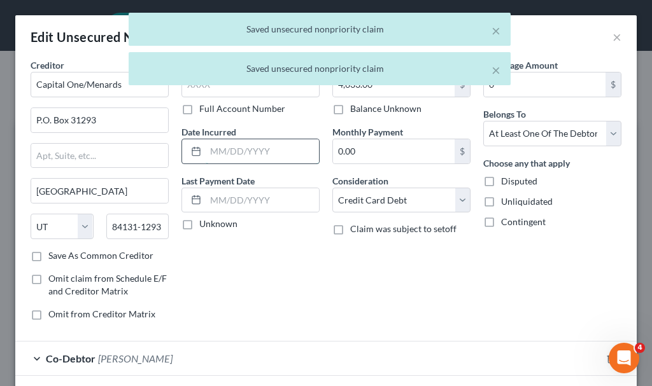
click at [234, 152] on input "text" at bounding box center [262, 151] width 113 height 24
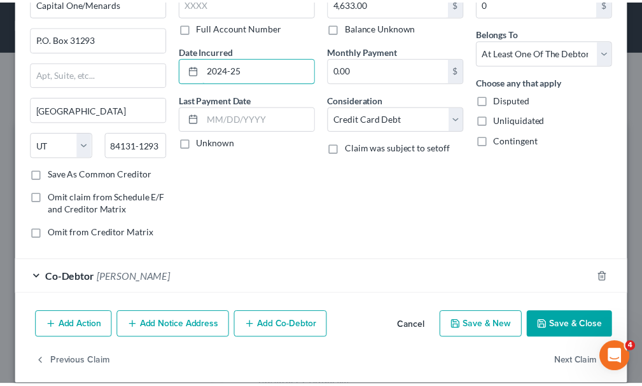
scroll to position [96, 0]
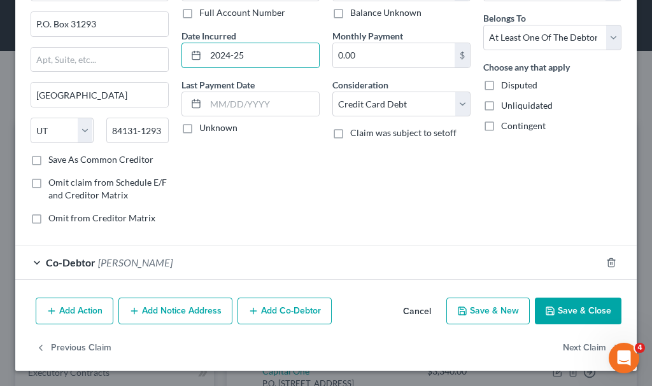
click at [556, 316] on button "Save & Close" at bounding box center [578, 311] width 87 height 27
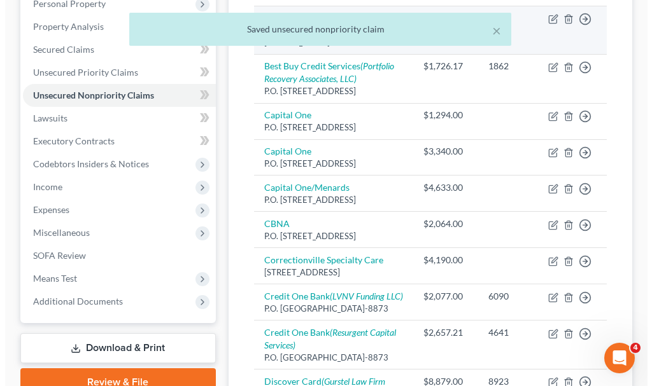
scroll to position [318, 0]
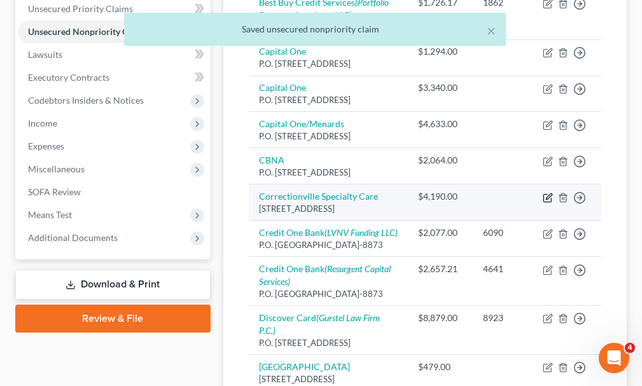
click at [546, 203] on icon "button" at bounding box center [548, 198] width 10 height 10
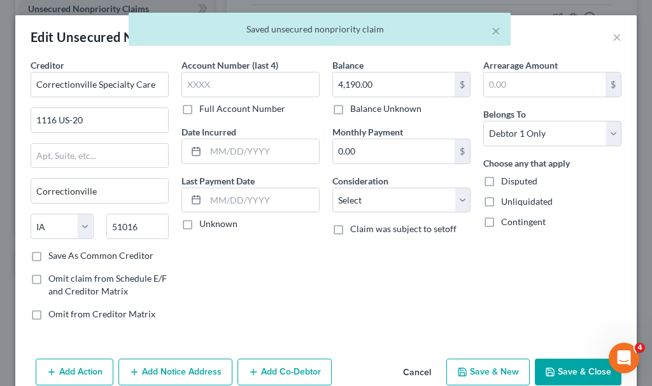
click at [501, 181] on label "Disputed" at bounding box center [519, 181] width 36 height 13
click at [506, 181] on input "Disputed" at bounding box center [510, 179] width 8 height 8
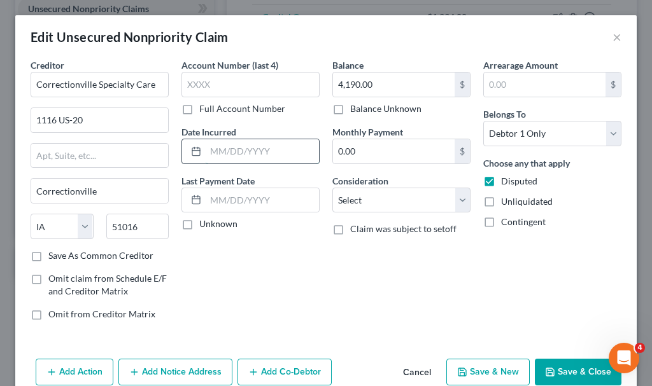
click at [237, 152] on input "text" at bounding box center [262, 151] width 113 height 24
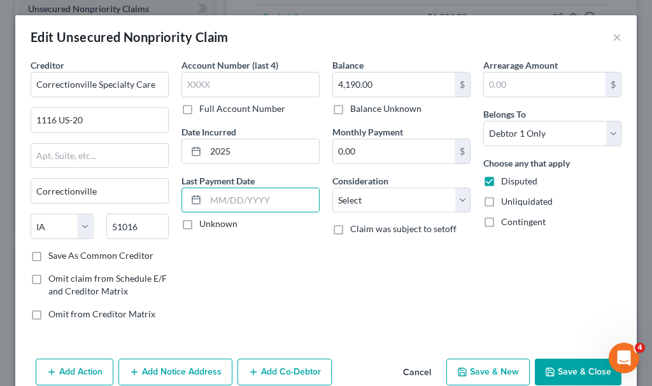
click at [558, 372] on button "Save & Close" at bounding box center [578, 372] width 87 height 27
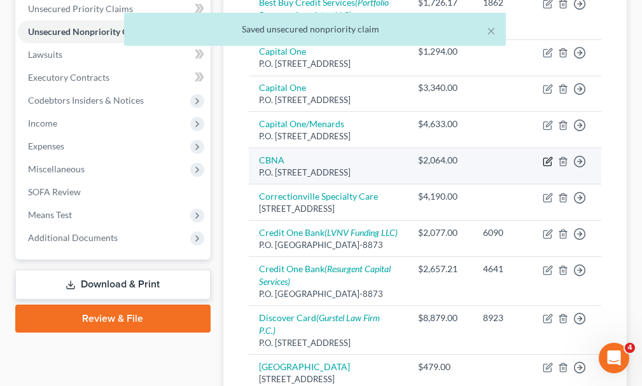
click at [548, 167] on icon "button" at bounding box center [548, 162] width 10 height 10
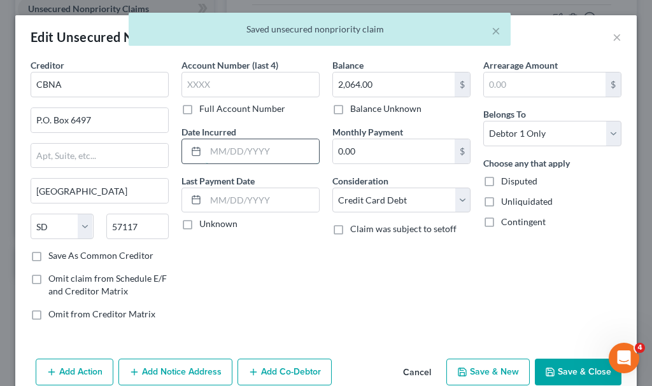
click at [238, 146] on input "text" at bounding box center [262, 151] width 113 height 24
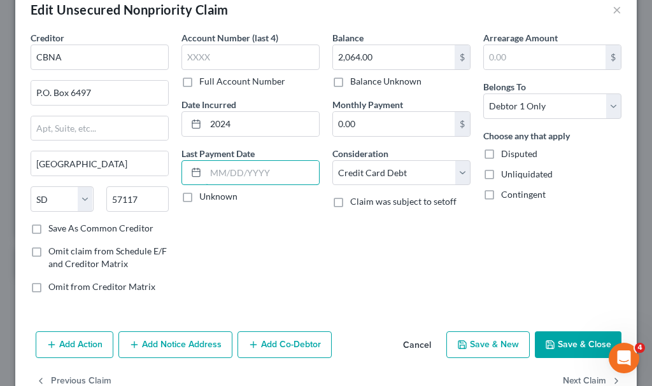
scroll to position [61, 0]
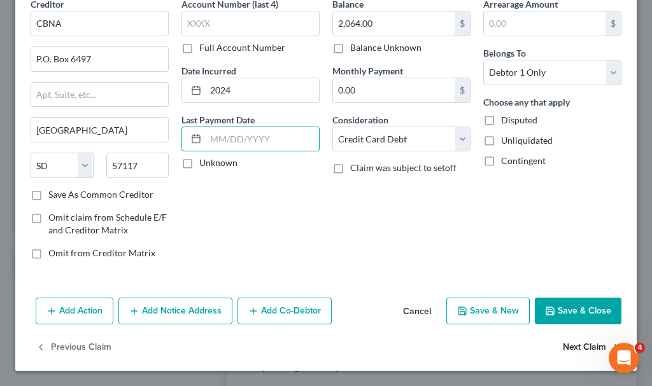
click at [569, 350] on button "Next Claim" at bounding box center [592, 348] width 59 height 27
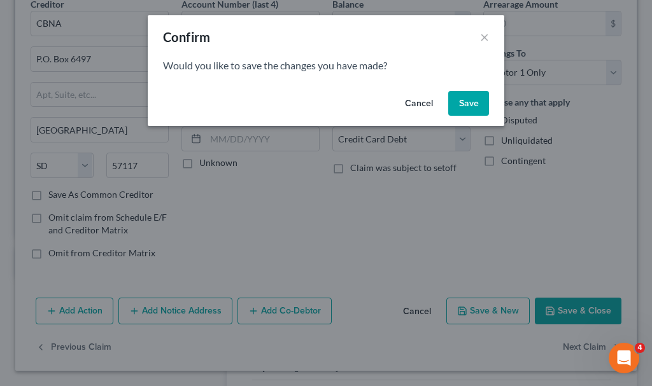
click at [469, 97] on button "Save" at bounding box center [468, 103] width 41 height 25
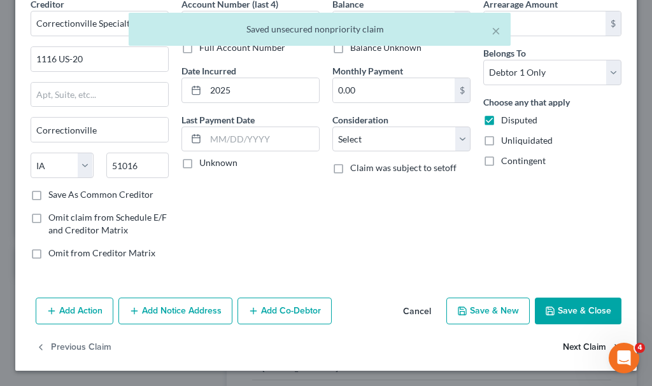
click at [569, 348] on button "Next Claim" at bounding box center [592, 348] width 59 height 27
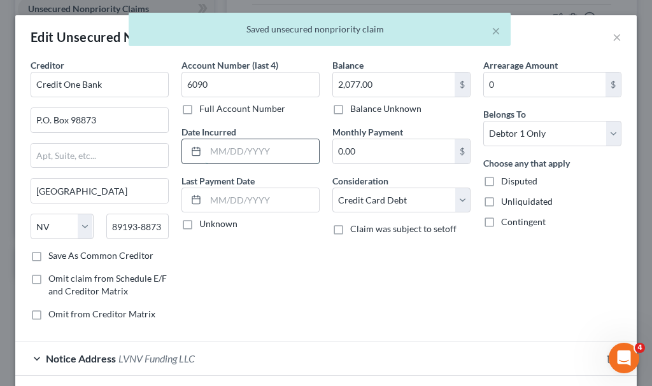
click at [229, 155] on input "text" at bounding box center [262, 151] width 113 height 24
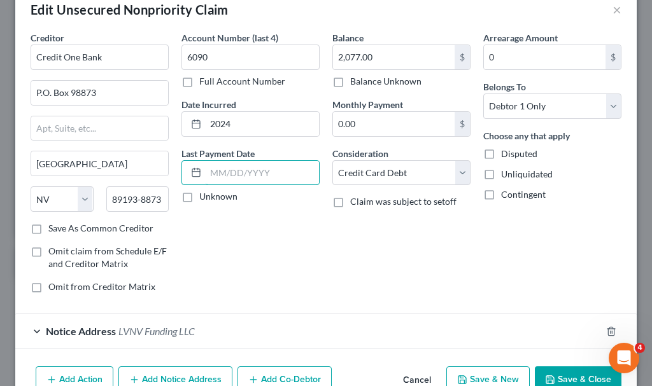
scroll to position [96, 0]
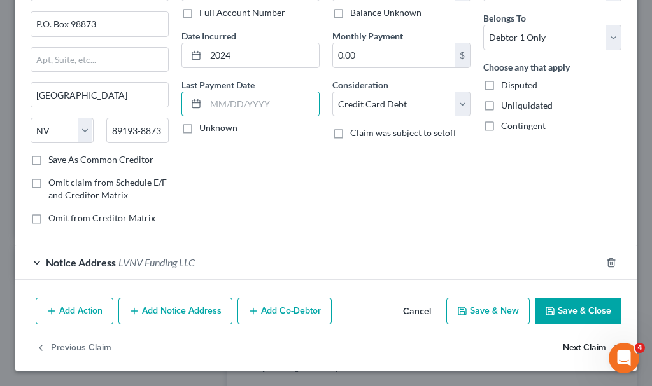
click at [565, 346] on button "Next Claim" at bounding box center [592, 348] width 59 height 27
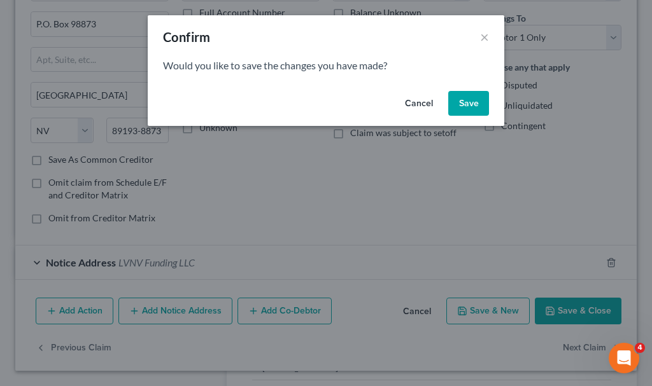
click at [468, 103] on button "Save" at bounding box center [468, 103] width 41 height 25
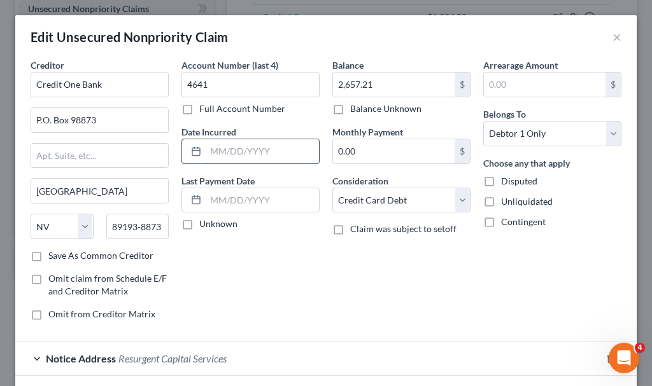
click at [258, 159] on input "text" at bounding box center [262, 151] width 113 height 24
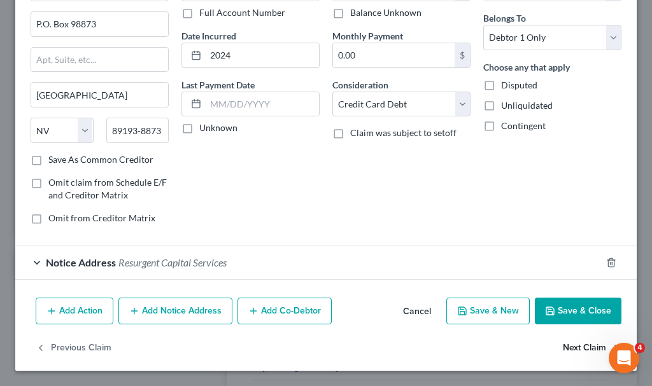
click at [564, 349] on button "Next Claim" at bounding box center [592, 348] width 59 height 27
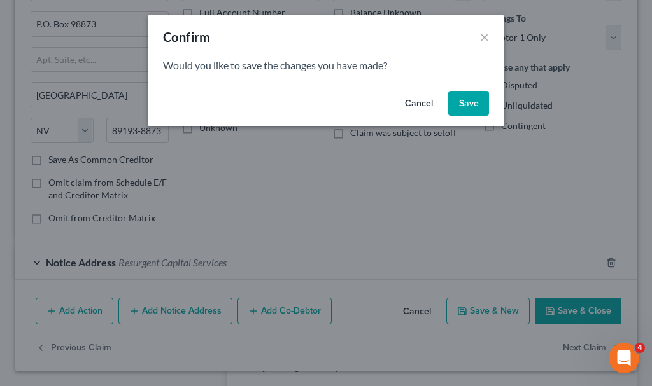
drag, startPoint x: 460, startPoint y: 101, endPoint x: 277, endPoint y: 164, distance: 193.9
click at [461, 101] on button "Save" at bounding box center [468, 103] width 41 height 25
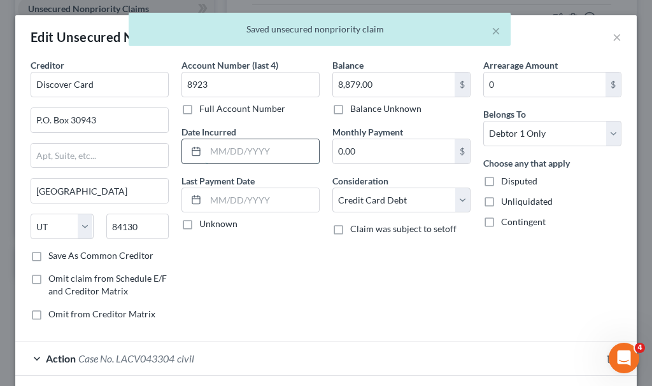
click at [243, 147] on input "text" at bounding box center [262, 151] width 113 height 24
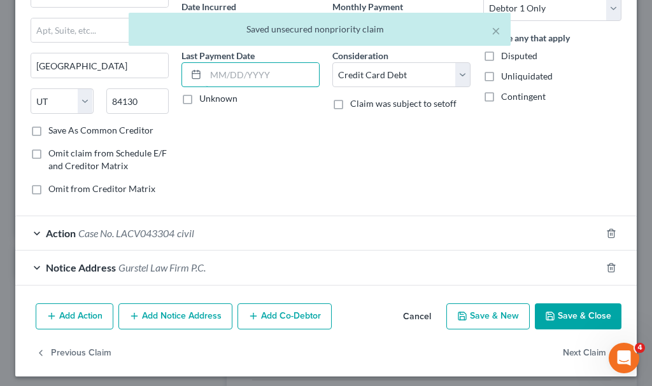
scroll to position [131, 0]
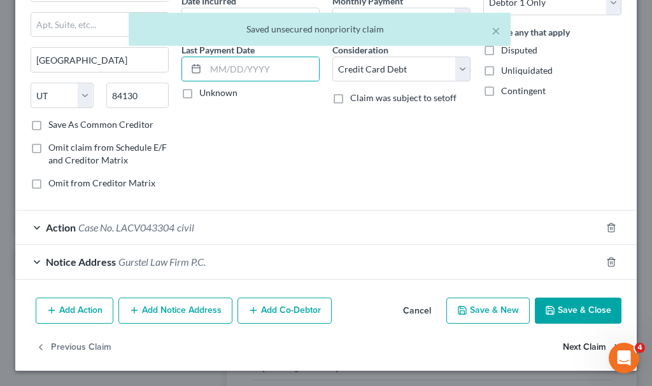
click at [567, 348] on button "Next Claim" at bounding box center [592, 347] width 59 height 27
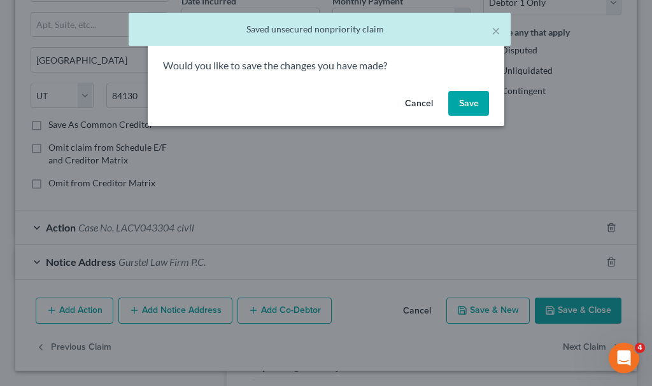
click at [467, 98] on button "Save" at bounding box center [468, 103] width 41 height 25
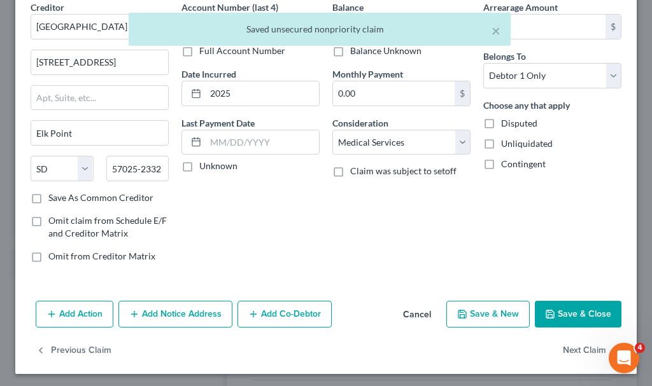
scroll to position [61, 0]
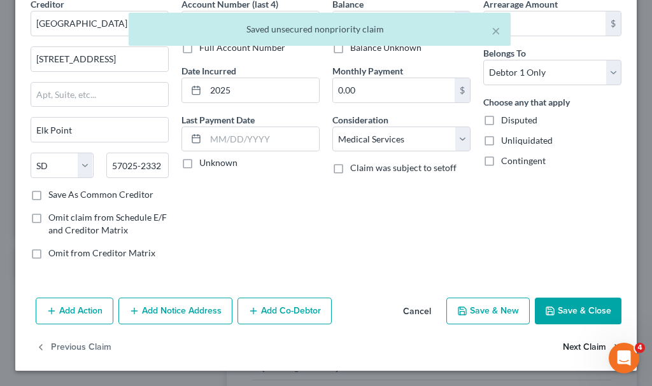
click at [565, 345] on button "Next Claim" at bounding box center [592, 348] width 59 height 27
click at [570, 348] on button "Next Claim" at bounding box center [592, 348] width 59 height 27
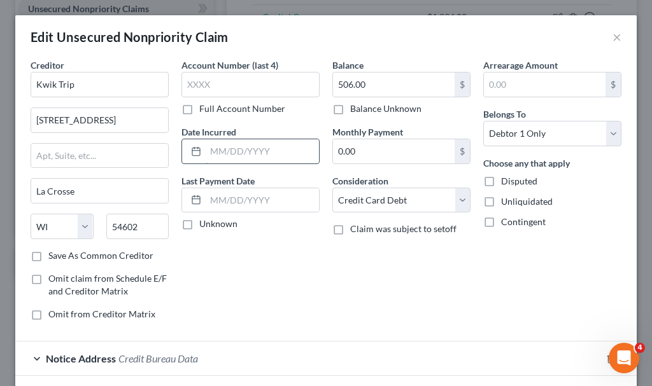
click at [257, 150] on input "text" at bounding box center [262, 151] width 113 height 24
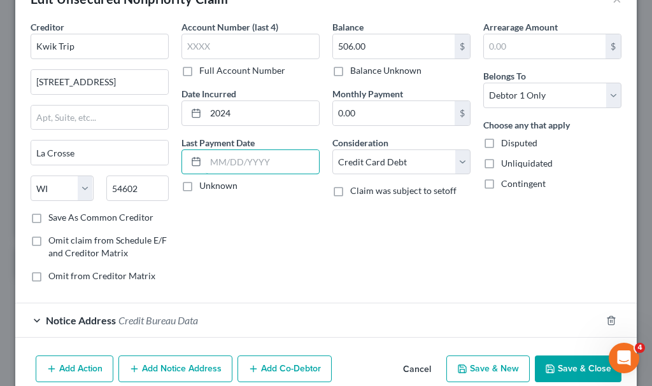
scroll to position [96, 0]
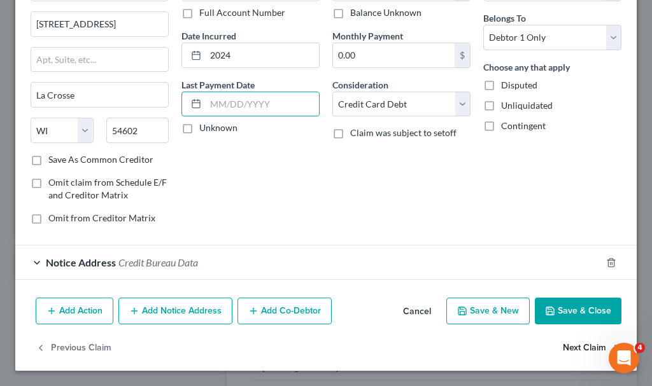
click at [572, 348] on button "Next Claim" at bounding box center [592, 348] width 59 height 27
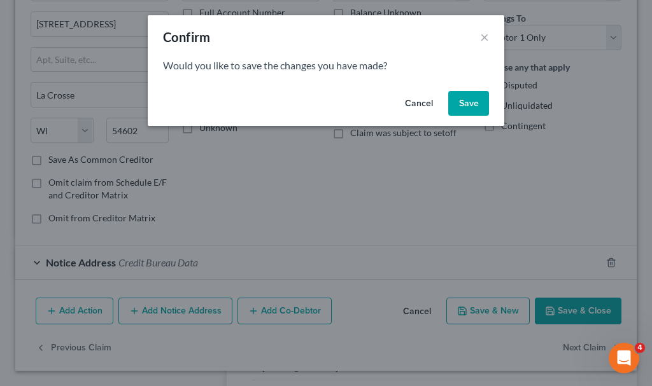
click at [467, 90] on div "Cancel Save" at bounding box center [326, 106] width 357 height 41
click at [469, 101] on button "Save" at bounding box center [468, 103] width 41 height 25
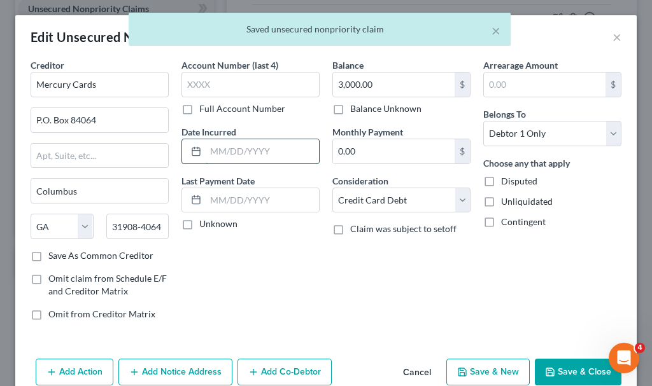
click at [234, 152] on input "text" at bounding box center [262, 151] width 113 height 24
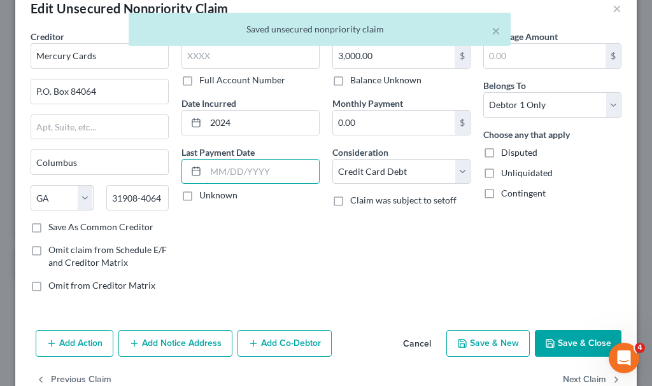
scroll to position [61, 0]
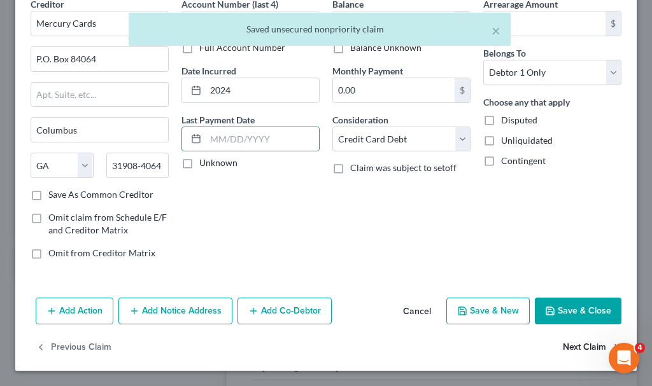
click at [564, 348] on button "Next Claim" at bounding box center [592, 348] width 59 height 27
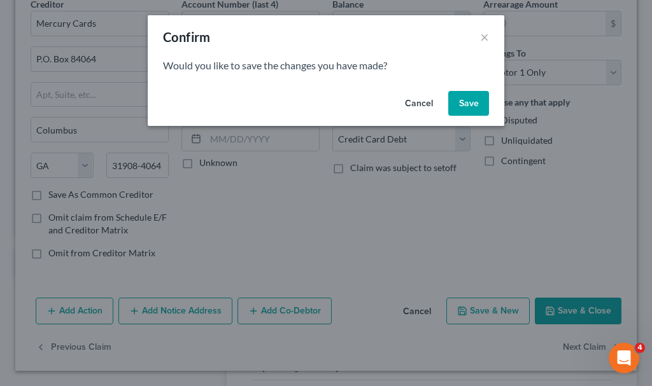
click at [464, 100] on button "Save" at bounding box center [468, 103] width 41 height 25
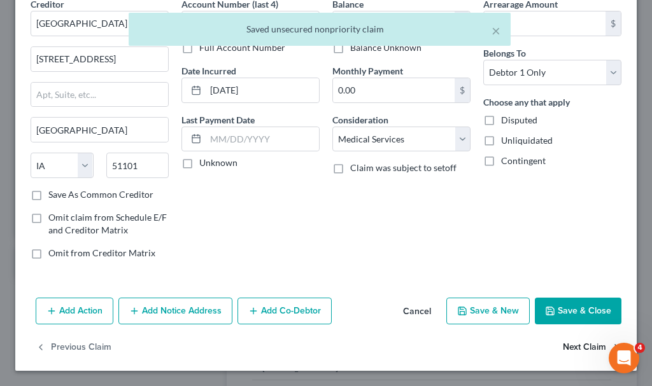
click at [563, 344] on button "Next Claim" at bounding box center [592, 348] width 59 height 27
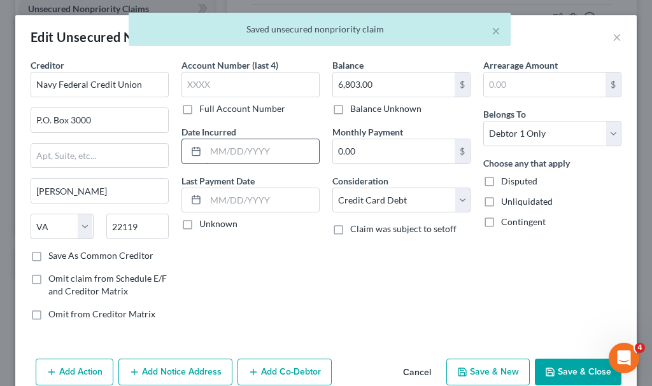
click at [260, 148] on input "text" at bounding box center [262, 151] width 113 height 24
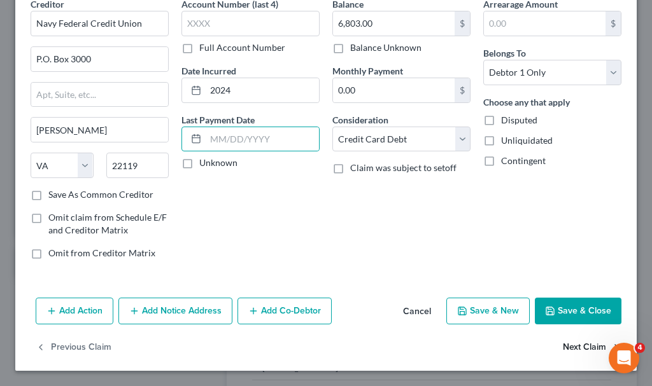
click at [563, 346] on button "Next Claim" at bounding box center [592, 348] width 59 height 27
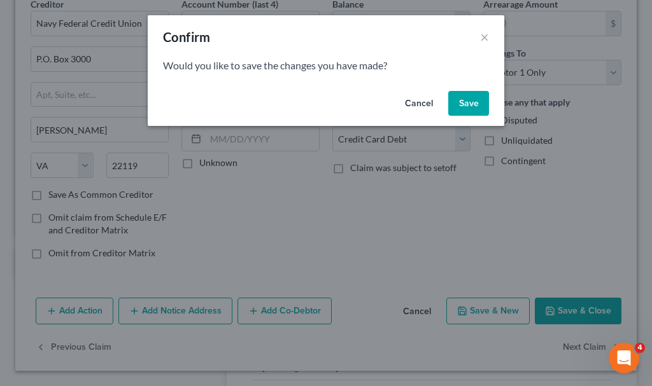
click at [462, 93] on button "Save" at bounding box center [468, 103] width 41 height 25
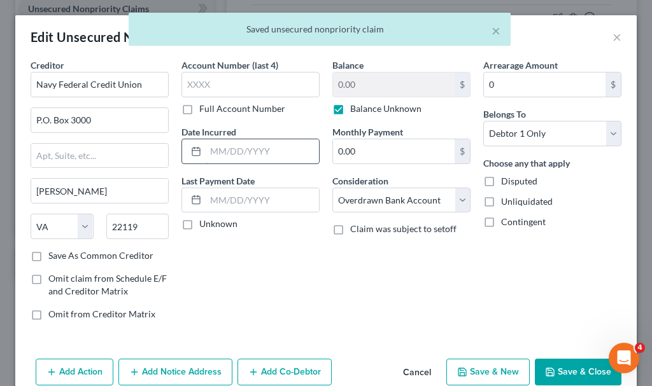
click at [246, 152] on input "text" at bounding box center [262, 151] width 113 height 24
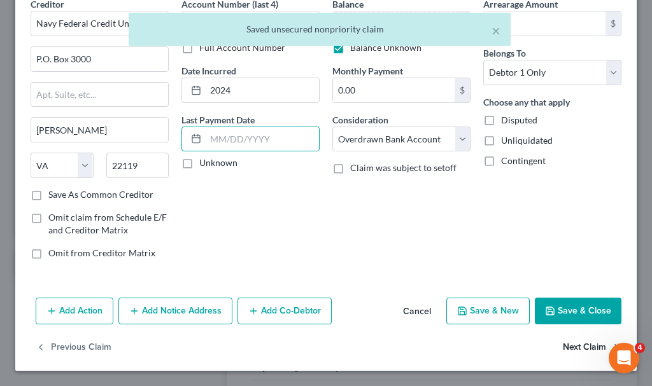
click at [563, 347] on button "Next Claim" at bounding box center [592, 348] width 59 height 27
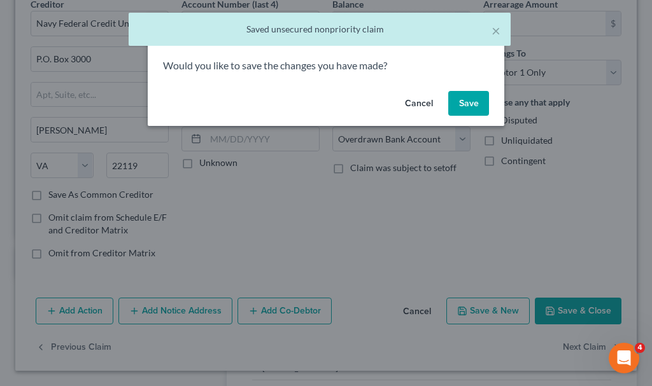
click at [466, 104] on button "Save" at bounding box center [468, 103] width 41 height 25
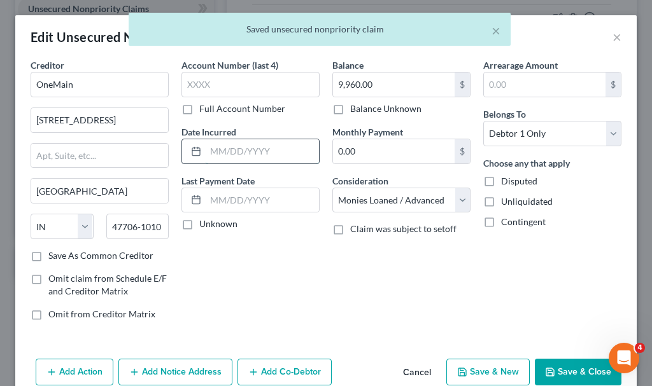
click at [247, 152] on input "text" at bounding box center [262, 151] width 113 height 24
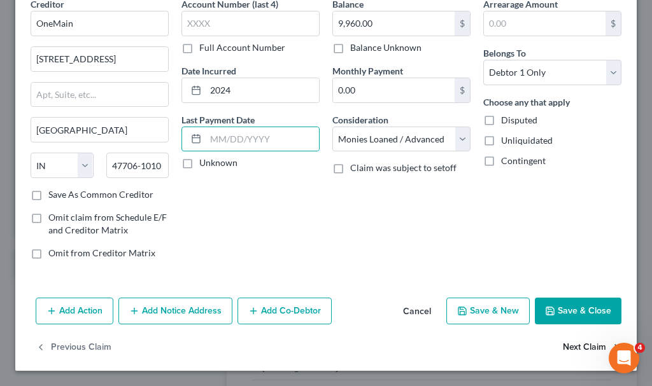
click at [564, 341] on button "Next Claim" at bounding box center [592, 348] width 59 height 27
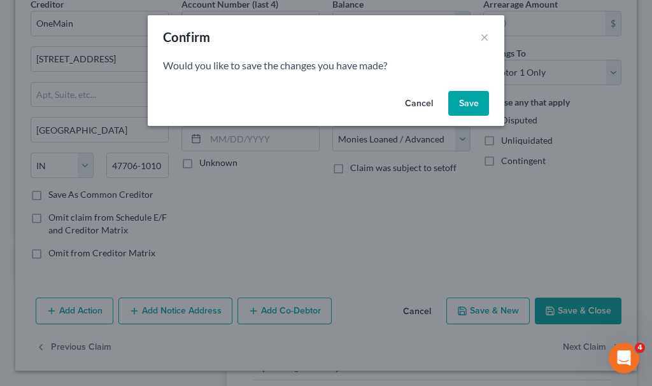
click at [467, 106] on button "Save" at bounding box center [468, 103] width 41 height 25
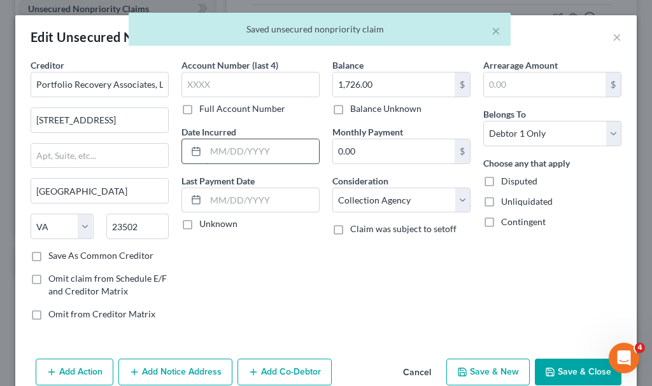
click at [248, 151] on input "text" at bounding box center [262, 151] width 113 height 24
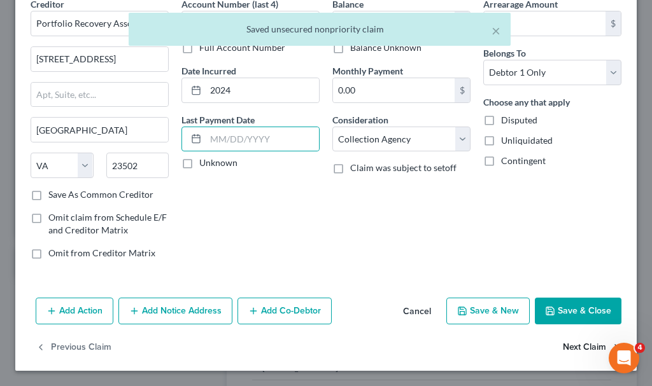
click at [568, 348] on button "Next Claim" at bounding box center [592, 348] width 59 height 27
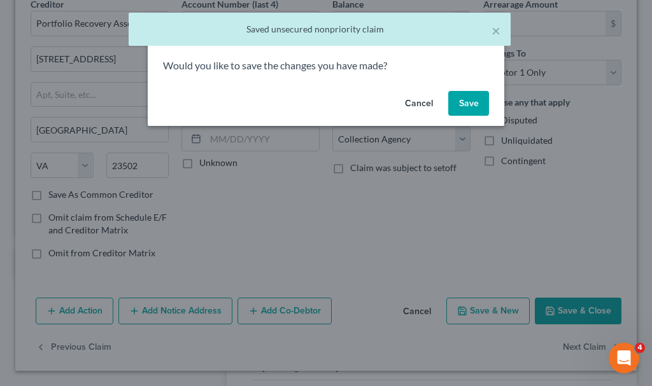
click at [463, 101] on button "Save" at bounding box center [468, 103] width 41 height 25
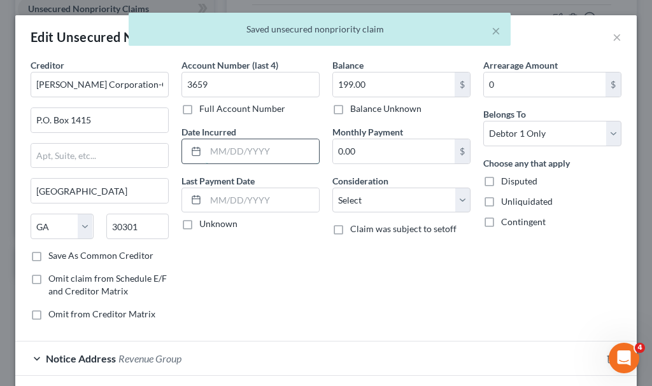
click at [253, 148] on input "text" at bounding box center [262, 151] width 113 height 24
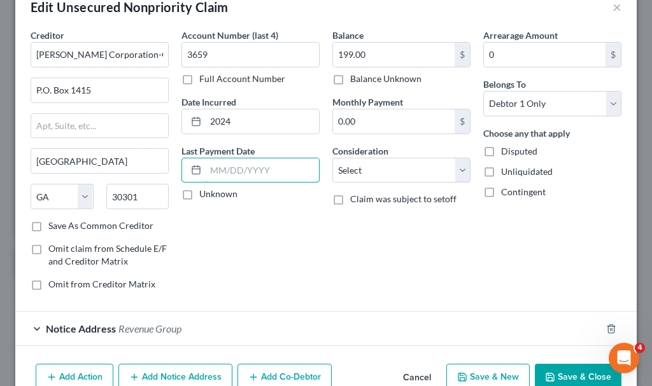
scroll to position [96, 0]
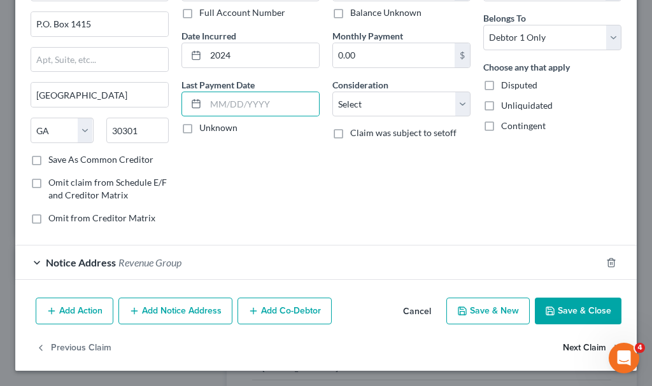
click at [568, 346] on button "Next Claim" at bounding box center [592, 348] width 59 height 27
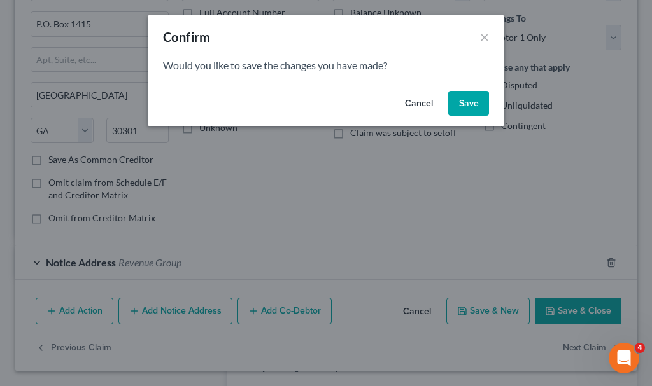
click at [472, 108] on button "Save" at bounding box center [468, 103] width 41 height 25
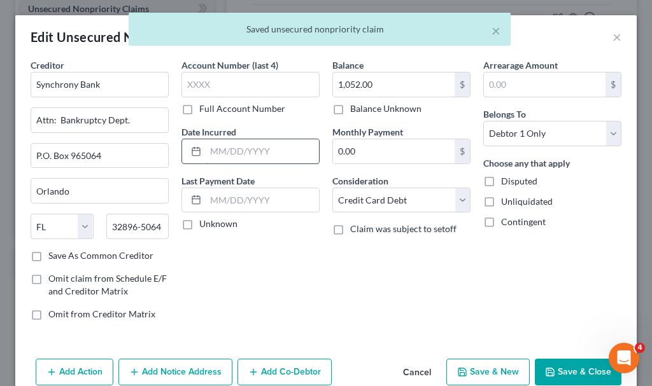
click at [264, 150] on input "text" at bounding box center [262, 151] width 113 height 24
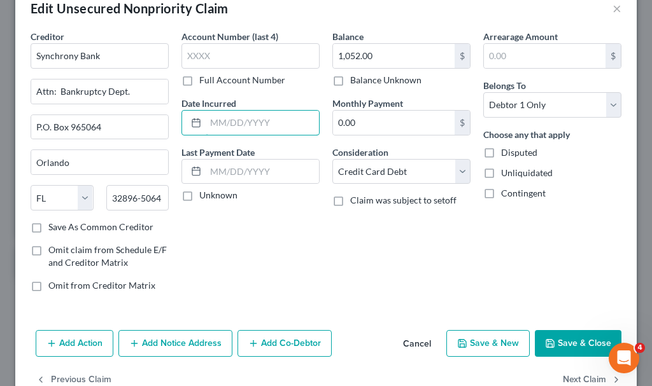
scroll to position [61, 0]
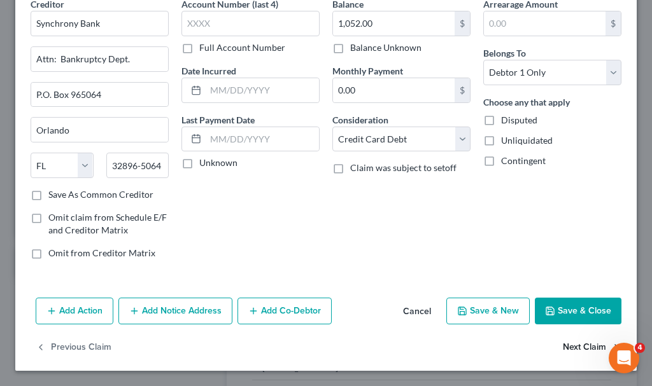
click at [563, 350] on button "Next Claim" at bounding box center [592, 348] width 59 height 27
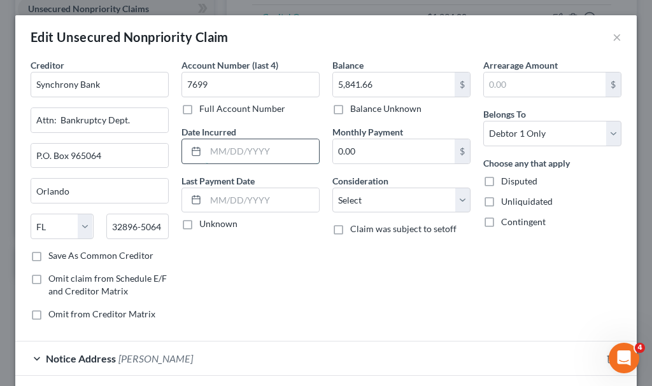
click at [253, 153] on input "text" at bounding box center [262, 151] width 113 height 24
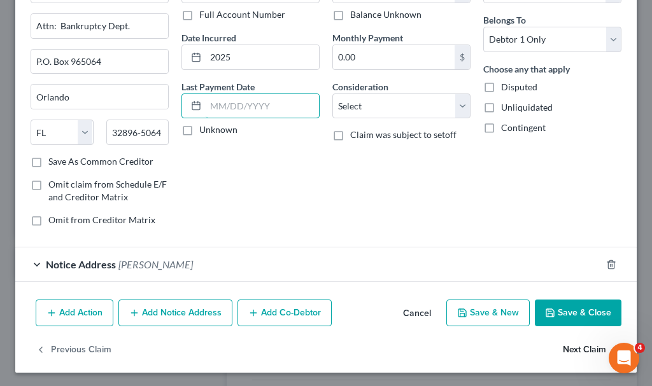
scroll to position [96, 0]
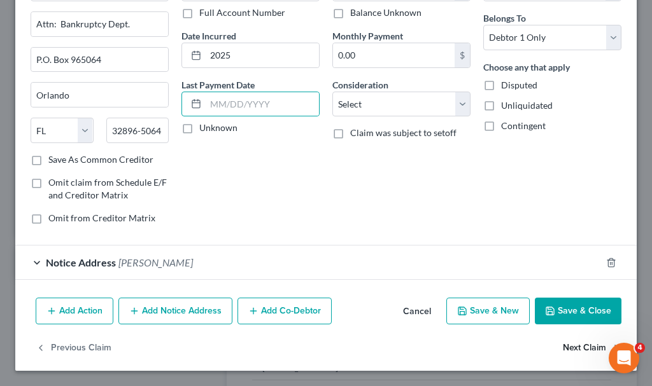
click at [574, 344] on button "Next Claim" at bounding box center [592, 348] width 59 height 27
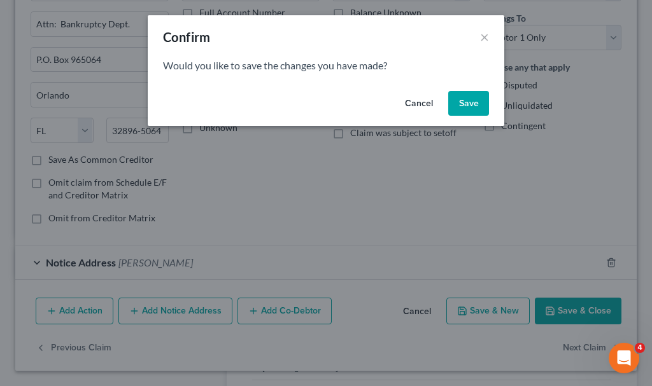
click at [466, 95] on button "Save" at bounding box center [468, 103] width 41 height 25
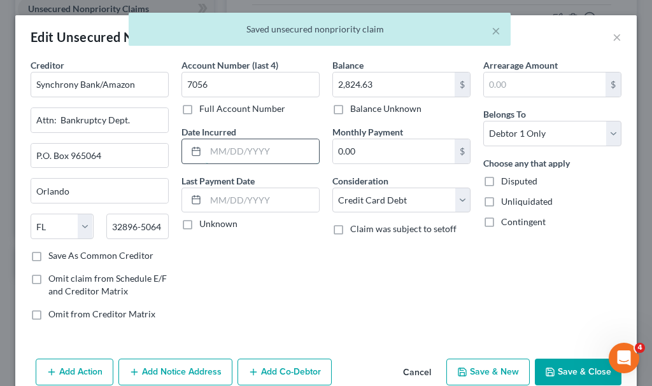
click at [244, 144] on input "text" at bounding box center [262, 151] width 113 height 24
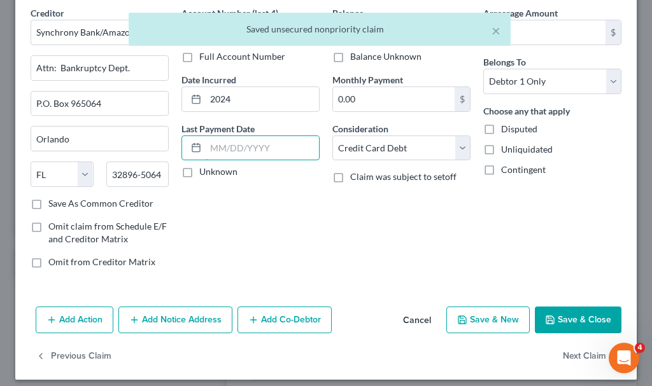
scroll to position [61, 0]
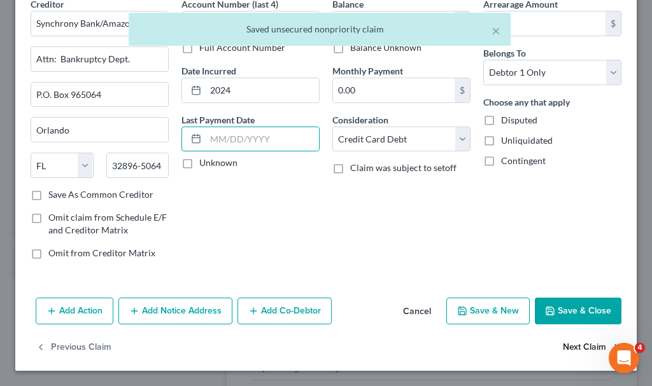
click at [571, 343] on button "Next Claim" at bounding box center [592, 348] width 59 height 27
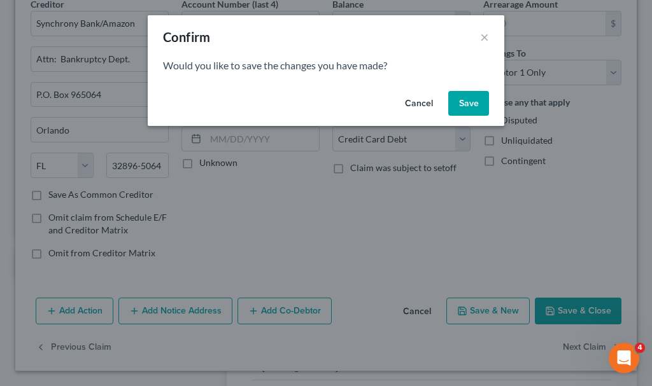
click at [464, 101] on button "Save" at bounding box center [468, 103] width 41 height 25
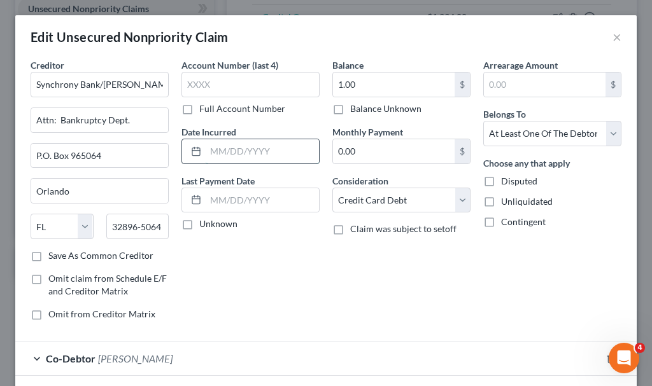
click at [253, 152] on input "text" at bounding box center [262, 151] width 113 height 24
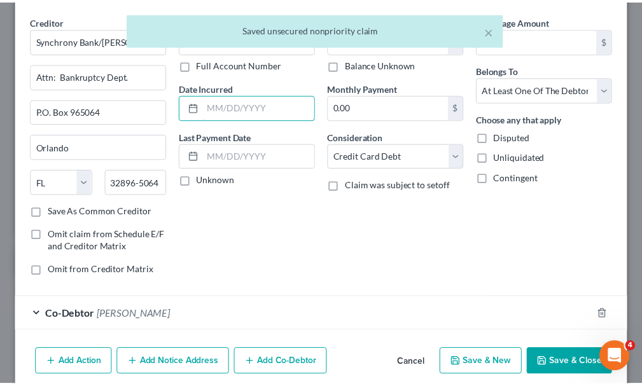
scroll to position [96, 0]
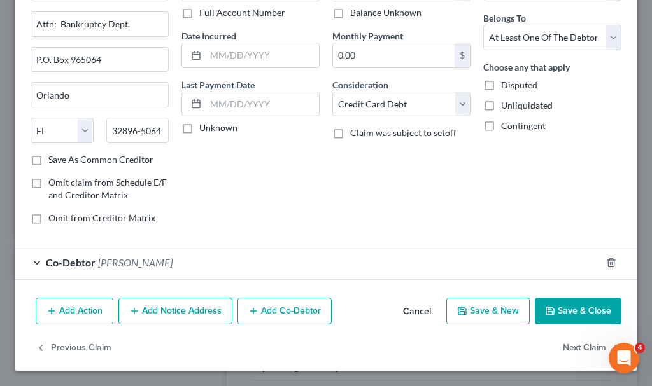
click at [569, 312] on button "Save & Close" at bounding box center [578, 311] width 87 height 27
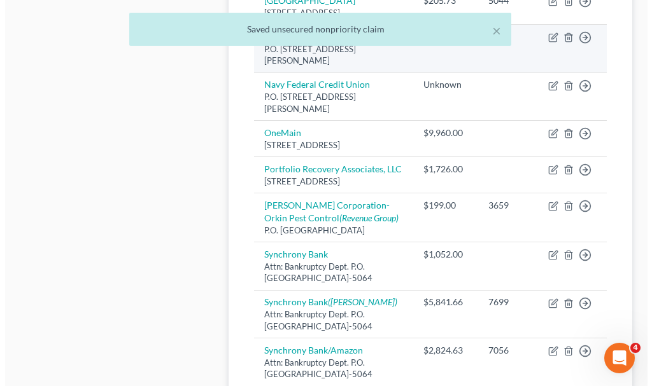
scroll to position [1082, 0]
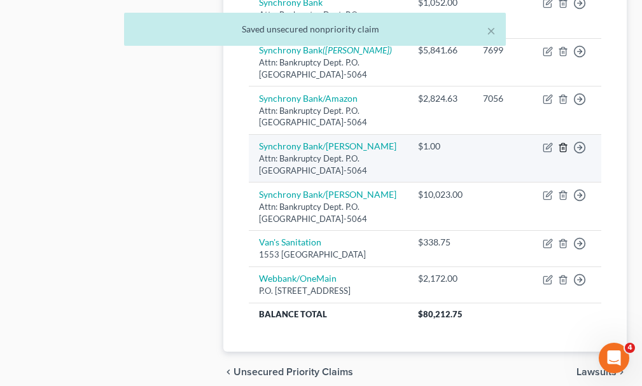
click at [561, 153] on icon "button" at bounding box center [563, 148] width 10 height 10
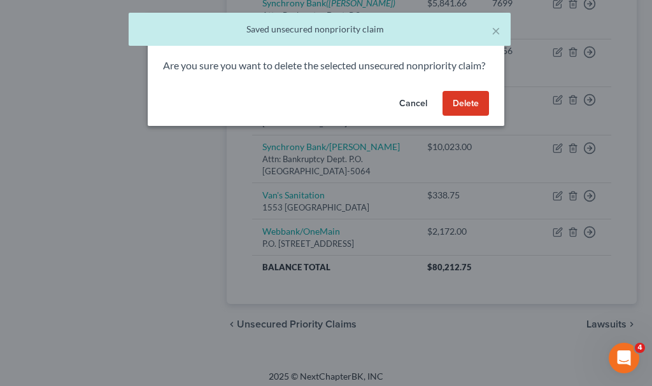
click at [465, 113] on button "Delete" at bounding box center [466, 103] width 46 height 25
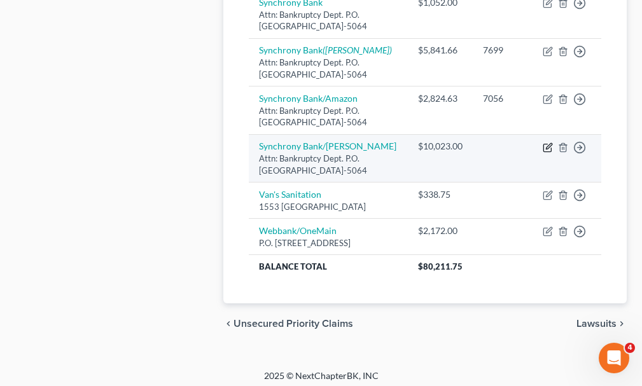
click at [546, 153] on icon "button" at bounding box center [548, 148] width 10 height 10
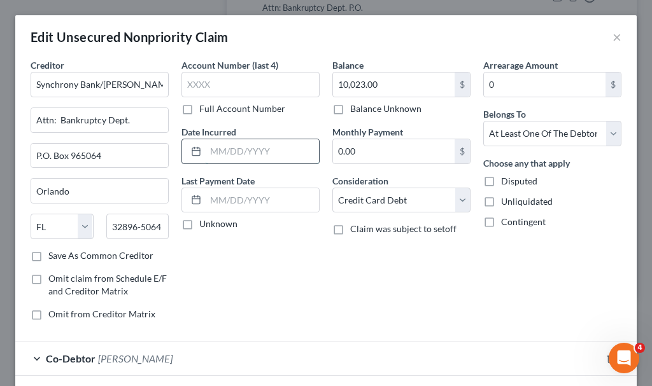
click at [246, 149] on input "text" at bounding box center [262, 151] width 113 height 24
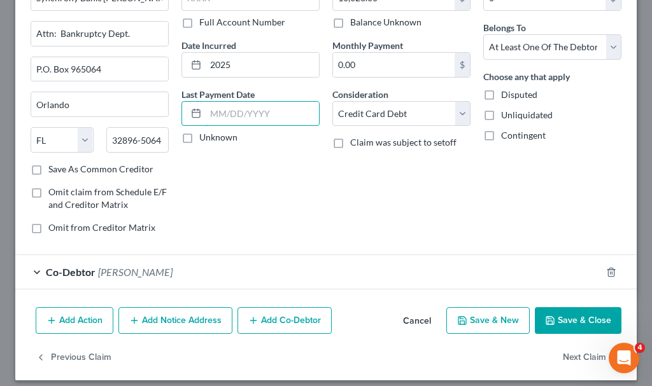
scroll to position [96, 0]
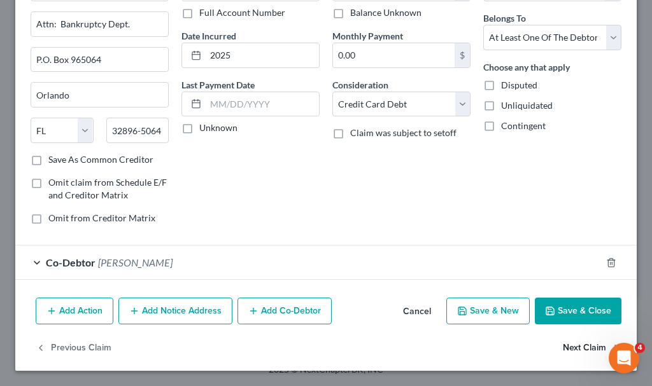
click at [569, 346] on button "Next Claim" at bounding box center [592, 348] width 59 height 27
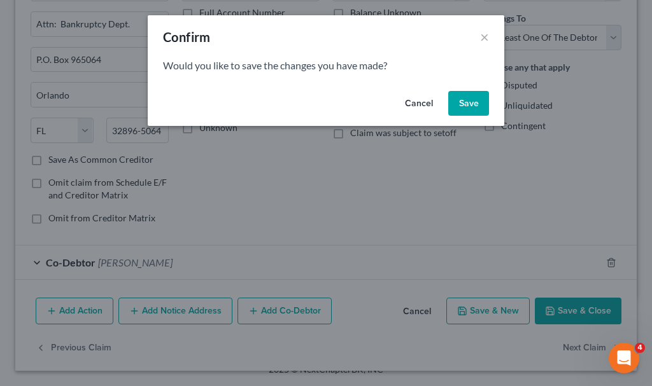
click at [468, 101] on button "Save" at bounding box center [468, 103] width 41 height 25
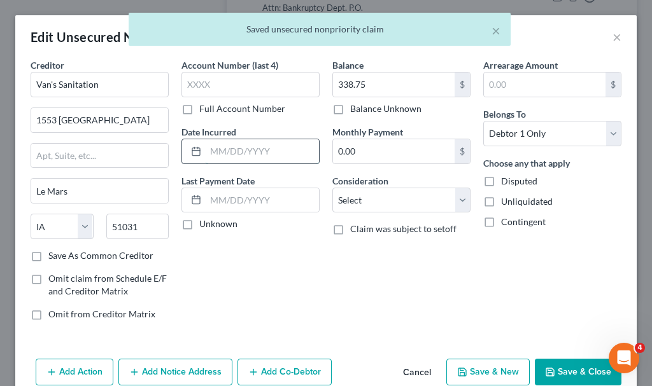
click at [276, 153] on input "text" at bounding box center [262, 151] width 113 height 24
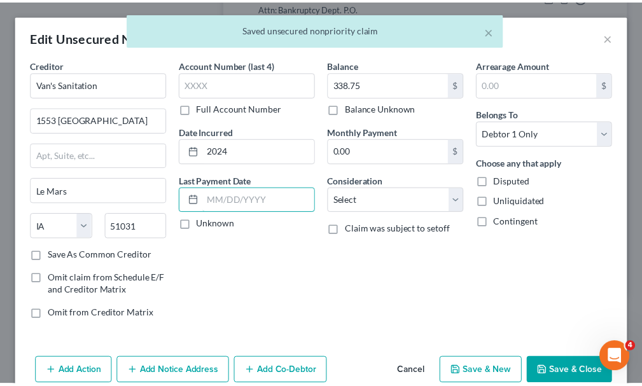
scroll to position [61, 0]
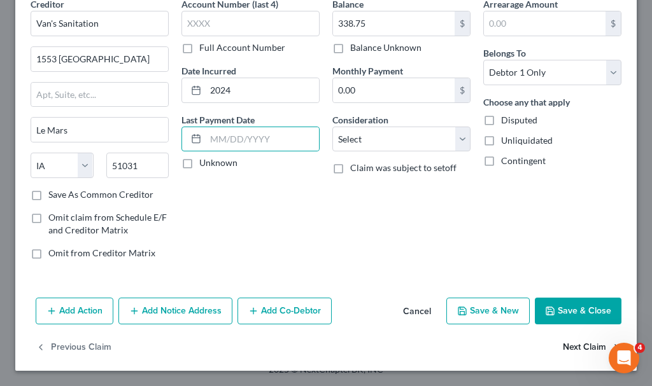
click at [565, 347] on button "Next Claim" at bounding box center [592, 348] width 59 height 27
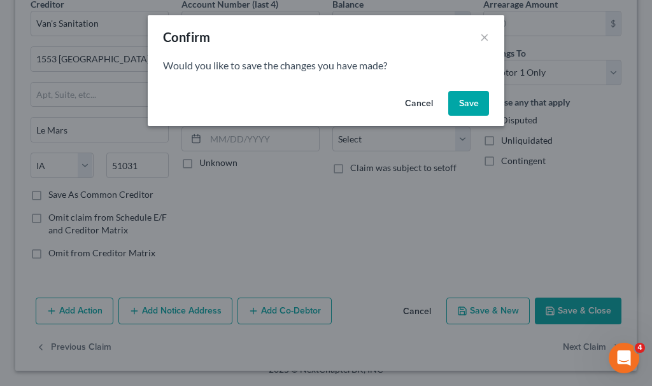
click at [465, 101] on button "Save" at bounding box center [468, 103] width 41 height 25
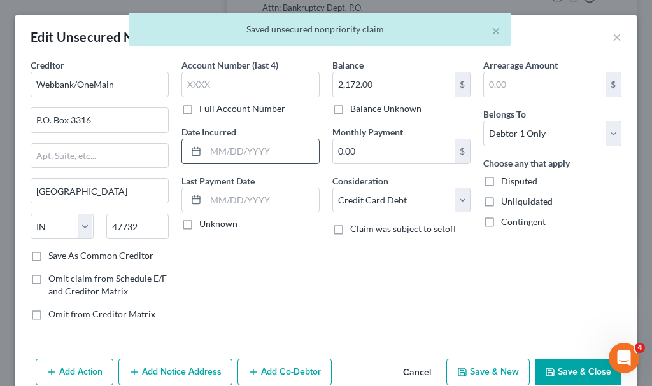
click at [254, 152] on input "text" at bounding box center [262, 151] width 113 height 24
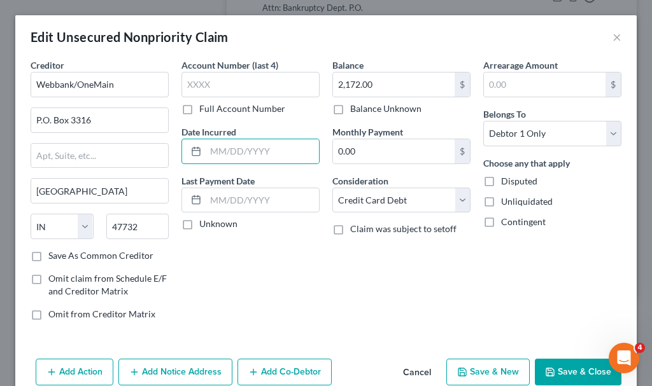
click at [558, 378] on button "Save & Close" at bounding box center [578, 372] width 87 height 27
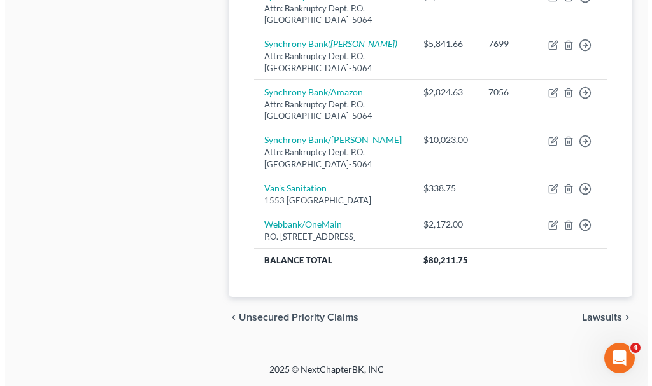
scroll to position [1146, 0]
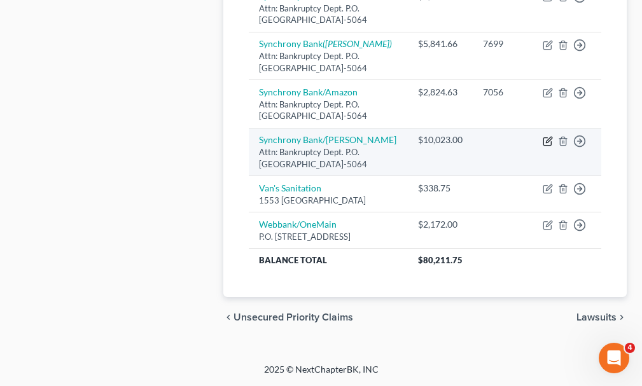
click at [546, 146] on icon "button" at bounding box center [548, 141] width 10 height 10
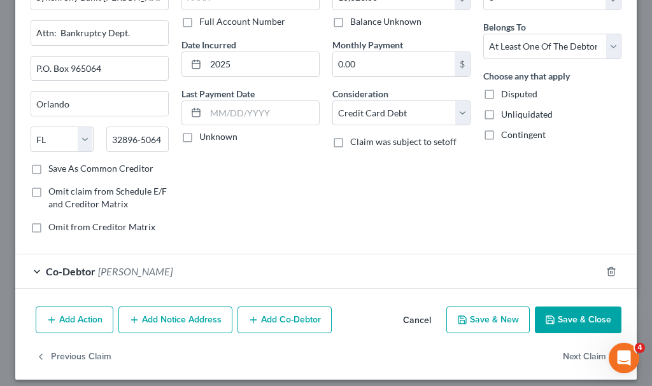
scroll to position [96, 0]
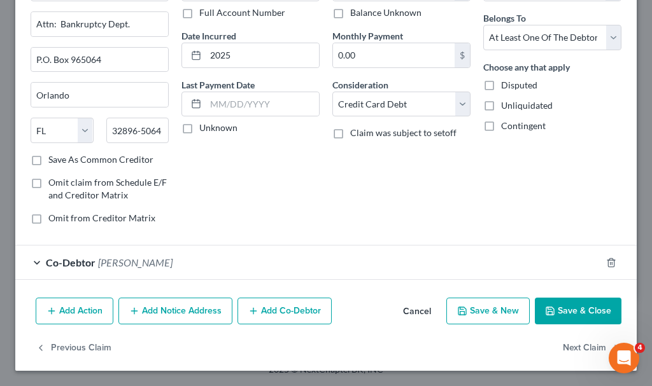
click at [144, 262] on span "[PERSON_NAME]" at bounding box center [135, 263] width 74 height 12
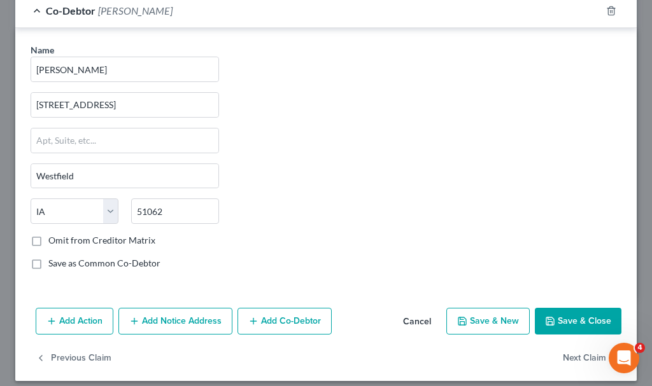
scroll to position [358, 0]
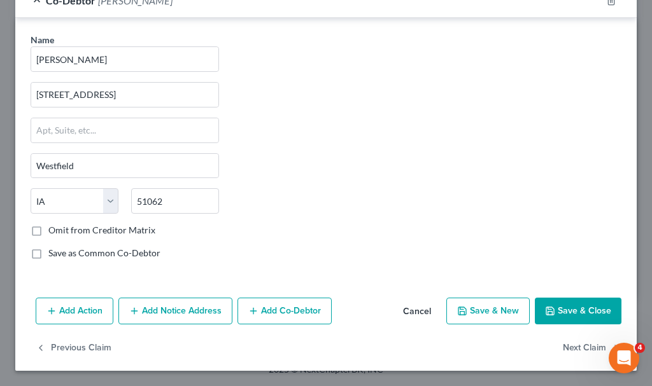
click at [546, 312] on icon "button" at bounding box center [550, 312] width 8 height 8
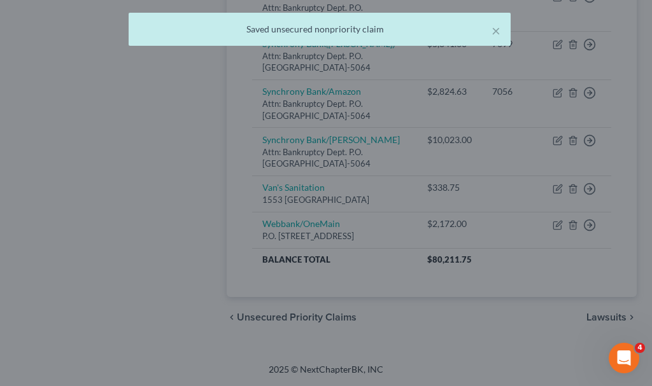
scroll to position [0, 0]
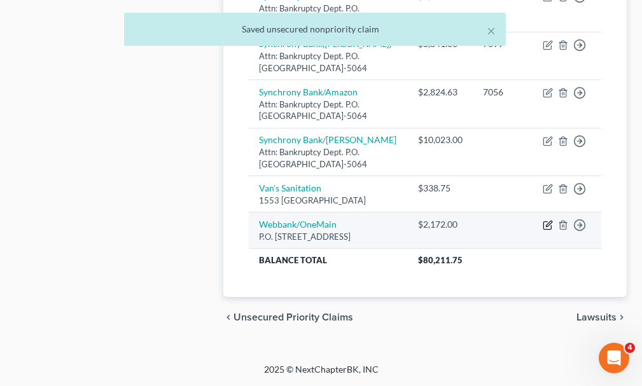
click at [546, 230] on icon "button" at bounding box center [548, 225] width 10 height 10
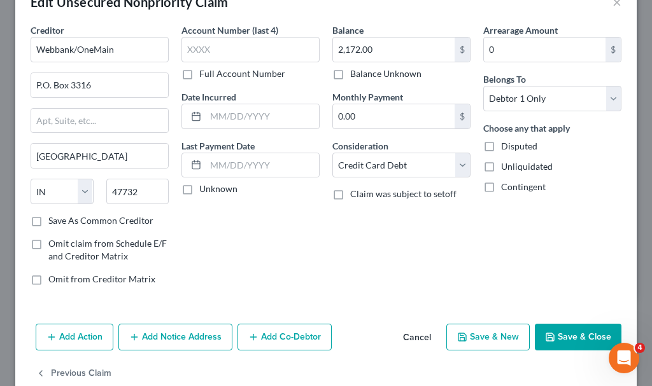
scroll to position [61, 0]
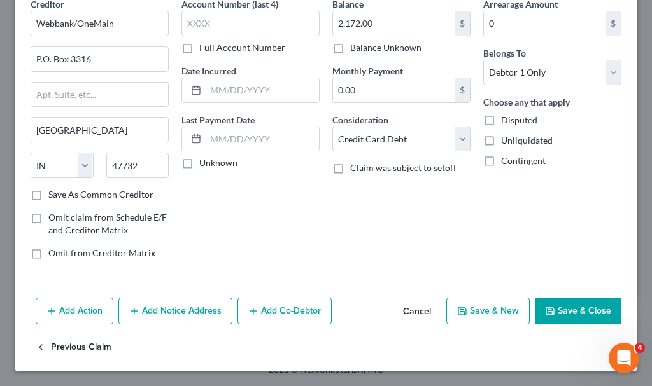
click at [62, 345] on button "Previous Claim" at bounding box center [74, 348] width 76 height 27
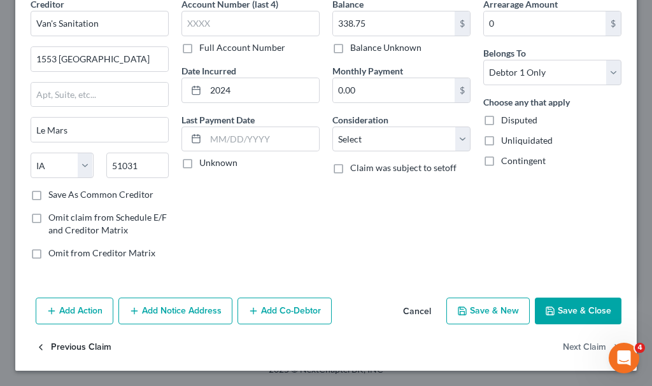
click at [74, 349] on button "Previous Claim" at bounding box center [74, 348] width 76 height 27
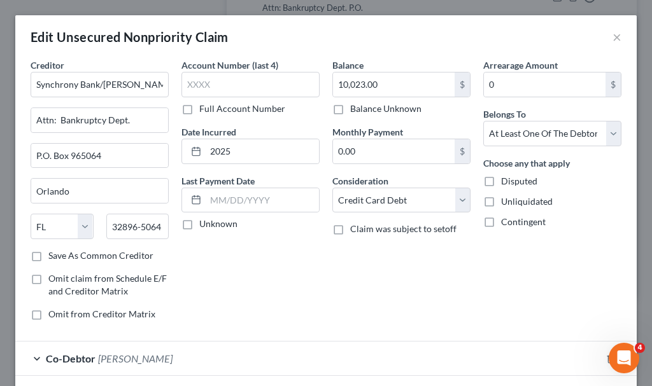
click at [128, 357] on span "[PERSON_NAME]" at bounding box center [135, 359] width 74 height 12
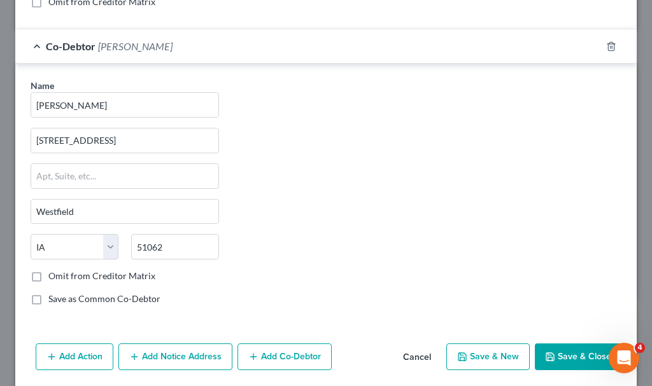
scroll to position [358, 0]
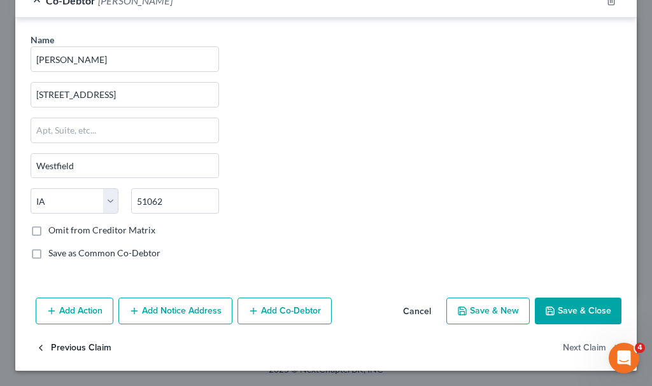
click at [85, 348] on button "Previous Claim" at bounding box center [74, 348] width 76 height 27
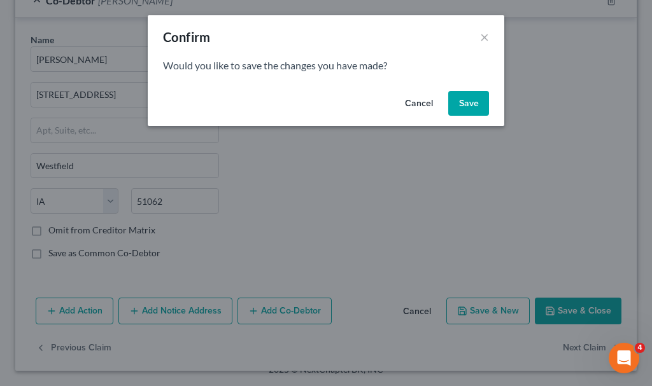
click at [465, 98] on button "Save" at bounding box center [468, 103] width 41 height 25
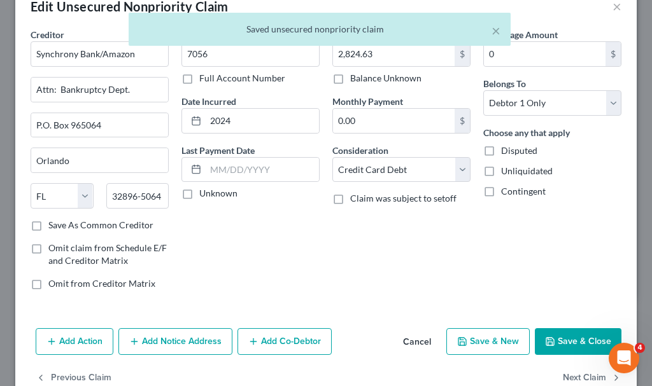
scroll to position [61, 0]
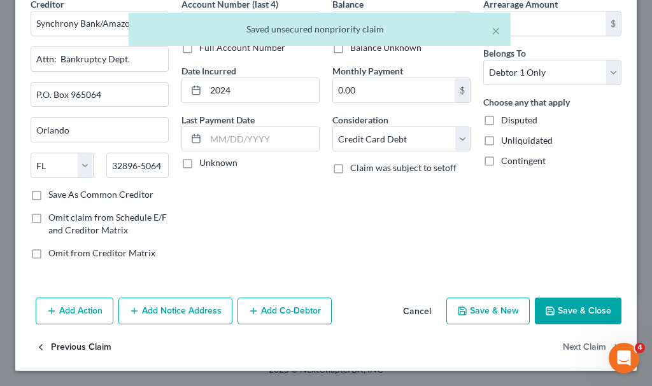
click at [87, 344] on button "Previous Claim" at bounding box center [74, 348] width 76 height 27
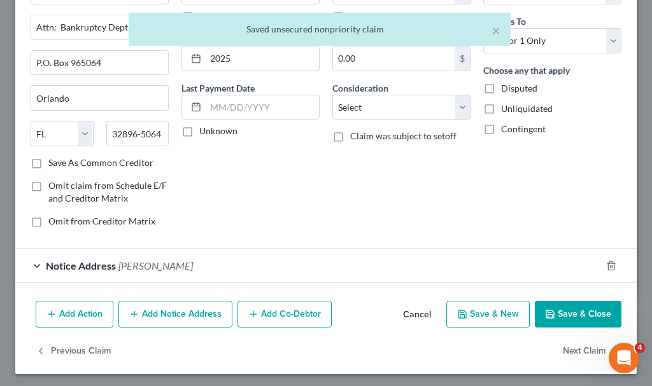
scroll to position [96, 0]
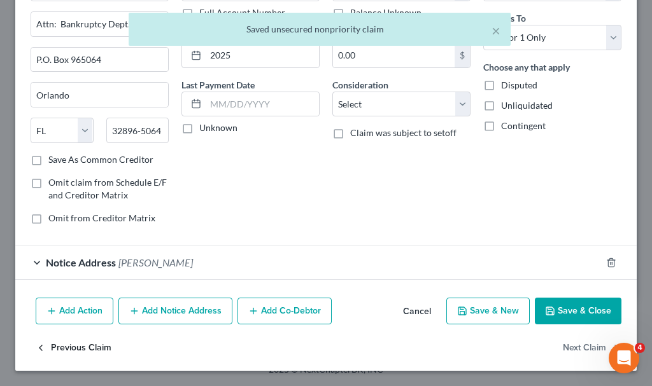
click at [63, 344] on button "Previous Claim" at bounding box center [74, 348] width 76 height 27
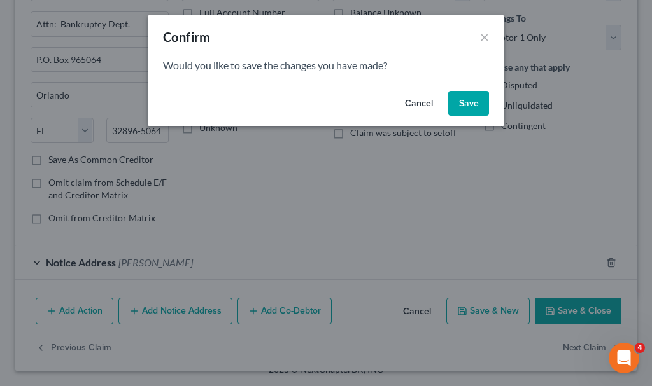
click at [464, 99] on button "Save" at bounding box center [468, 103] width 41 height 25
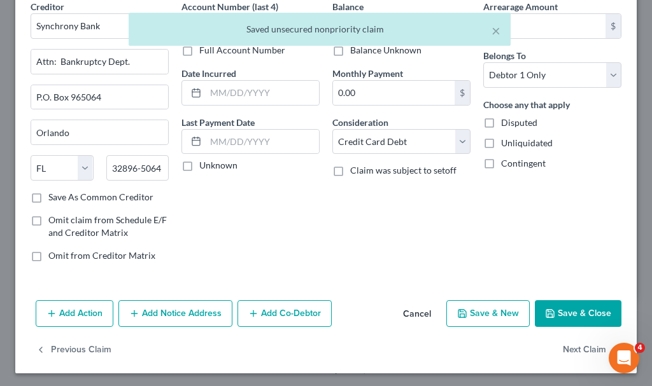
scroll to position [61, 0]
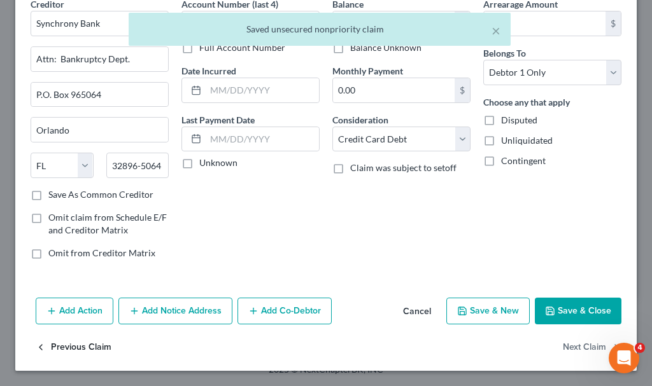
click at [88, 344] on button "Previous Claim" at bounding box center [74, 348] width 76 height 27
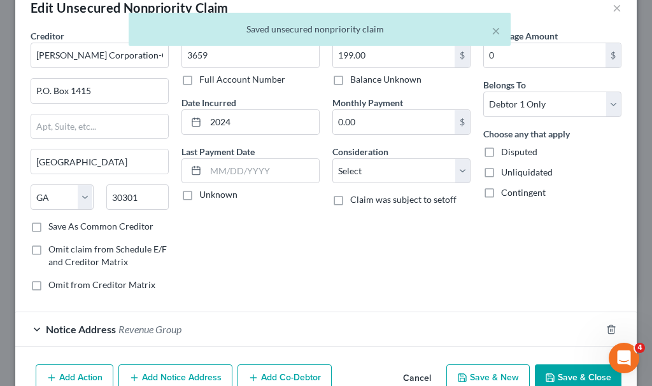
scroll to position [96, 0]
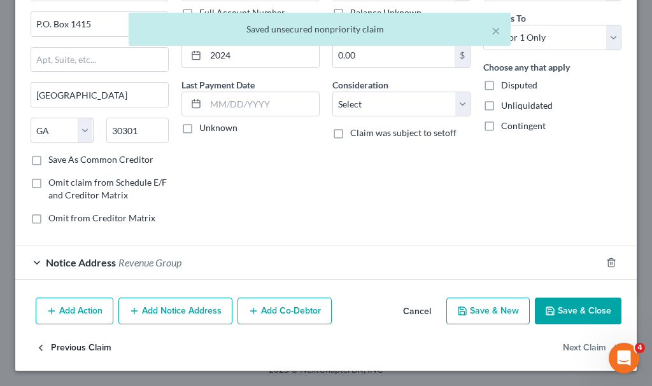
click at [67, 346] on button "Previous Claim" at bounding box center [74, 348] width 76 height 27
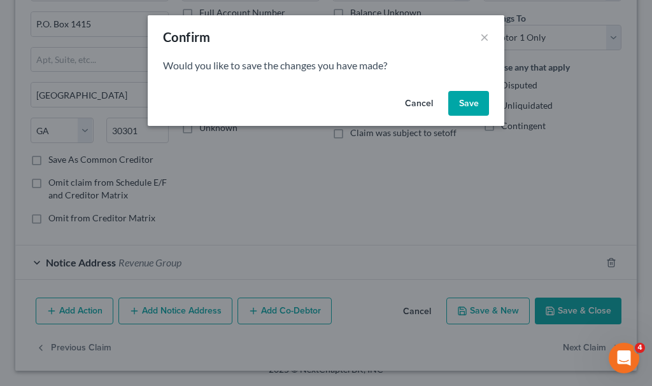
click at [462, 101] on button "Save" at bounding box center [468, 103] width 41 height 25
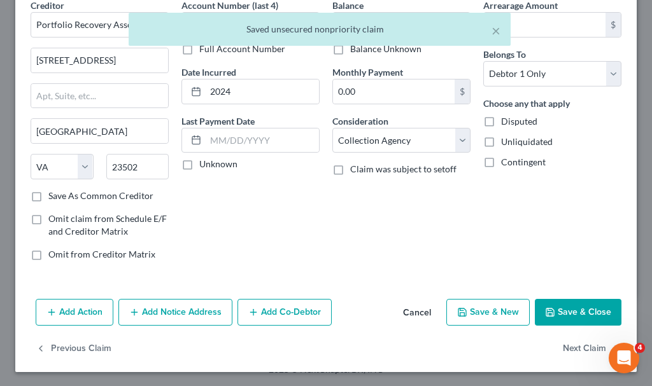
scroll to position [61, 0]
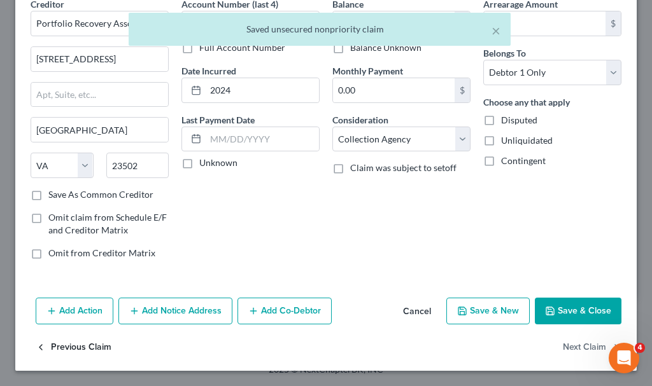
click at [67, 342] on button "Previous Claim" at bounding box center [74, 348] width 76 height 27
click at [69, 346] on button "Previous Claim" at bounding box center [74, 348] width 76 height 27
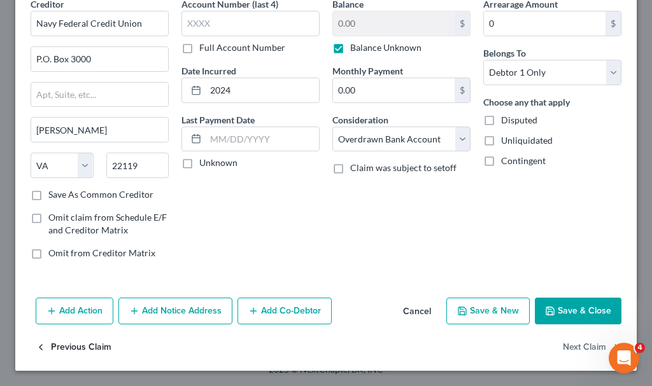
click at [65, 344] on button "Previous Claim" at bounding box center [74, 348] width 76 height 27
click at [72, 346] on button "Previous Claim" at bounding box center [74, 348] width 76 height 27
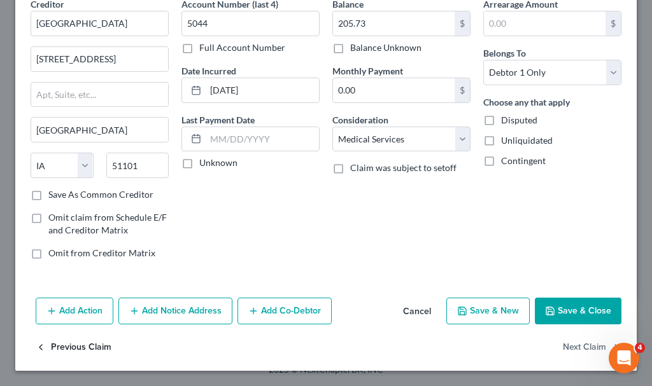
click at [67, 344] on button "Previous Claim" at bounding box center [74, 348] width 76 height 27
click at [64, 344] on button "Previous Claim" at bounding box center [74, 348] width 76 height 27
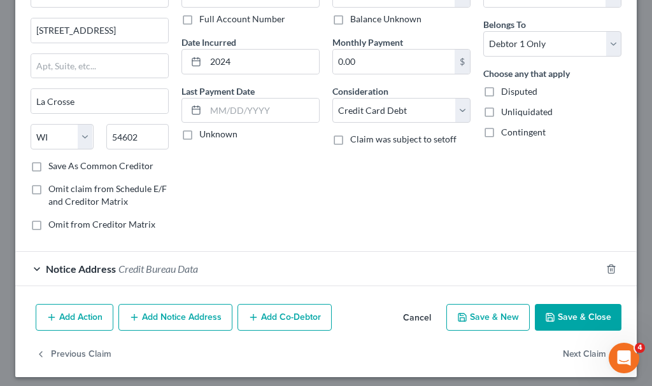
scroll to position [96, 0]
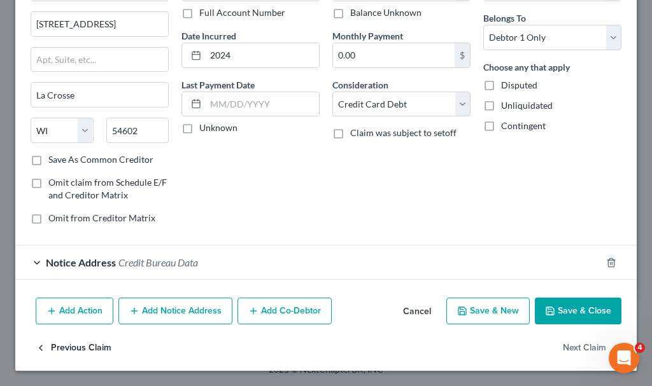
click at [70, 349] on button "Previous Claim" at bounding box center [74, 348] width 76 height 27
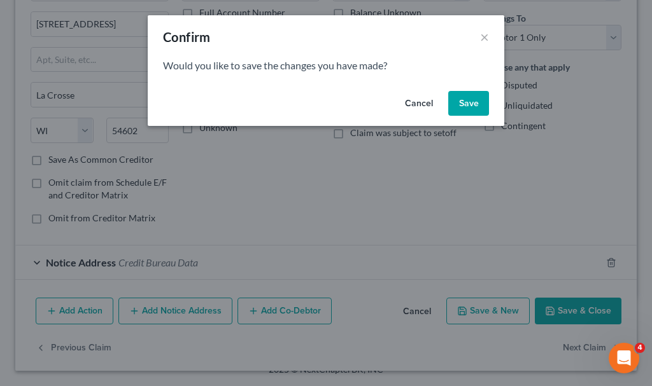
click at [467, 92] on button "Save" at bounding box center [468, 103] width 41 height 25
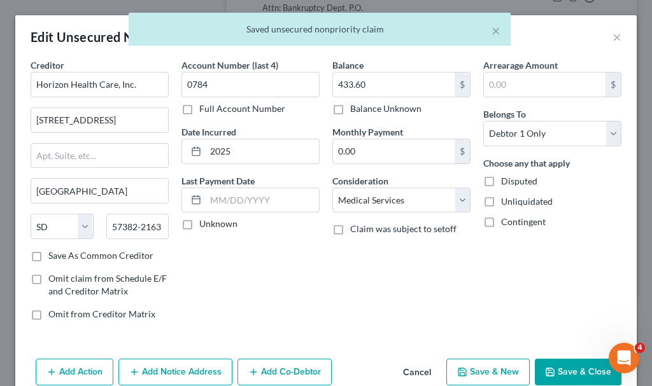
scroll to position [61, 0]
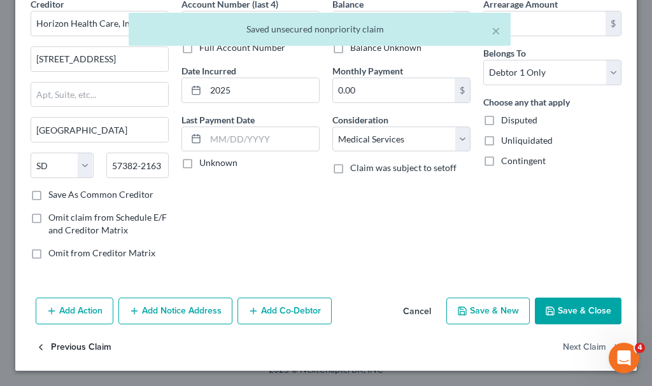
click at [88, 345] on button "Previous Claim" at bounding box center [74, 348] width 76 height 27
click at [87, 344] on button "Previous Claim" at bounding box center [74, 348] width 76 height 27
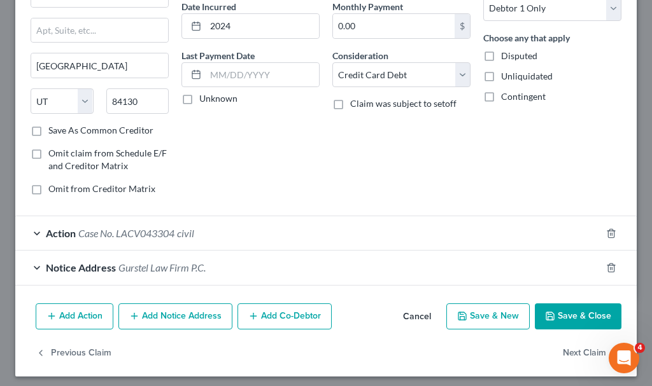
scroll to position [131, 0]
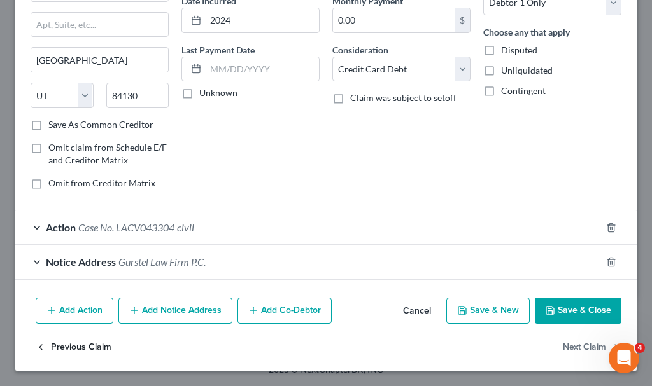
click at [73, 344] on button "Previous Claim" at bounding box center [74, 347] width 76 height 27
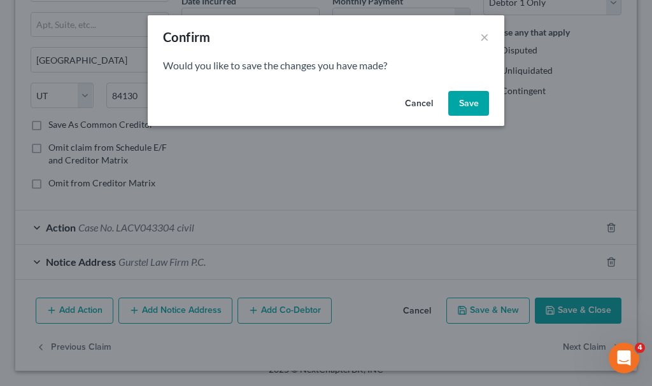
click at [467, 99] on button "Save" at bounding box center [468, 103] width 41 height 25
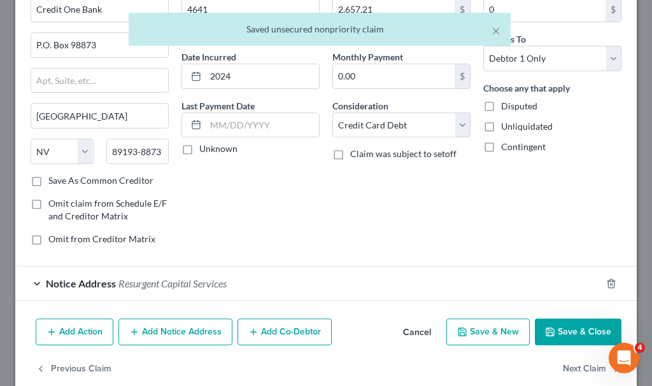
scroll to position [96, 0]
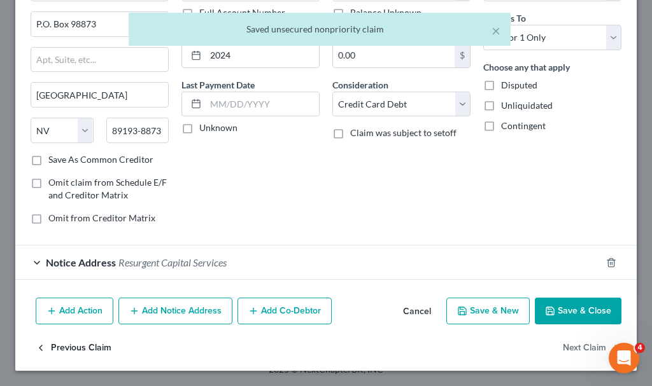
click at [82, 345] on button "Previous Claim" at bounding box center [74, 348] width 76 height 27
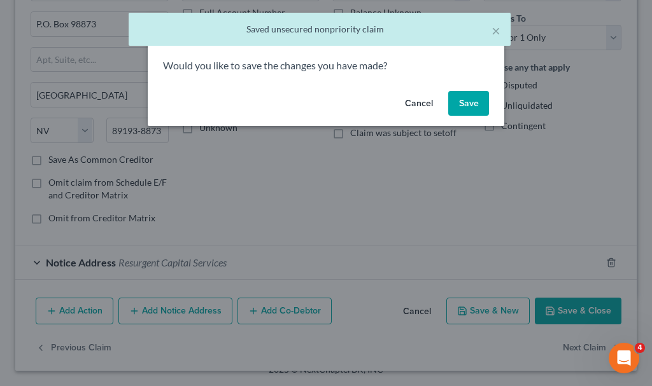
click at [459, 92] on button "Save" at bounding box center [468, 103] width 41 height 25
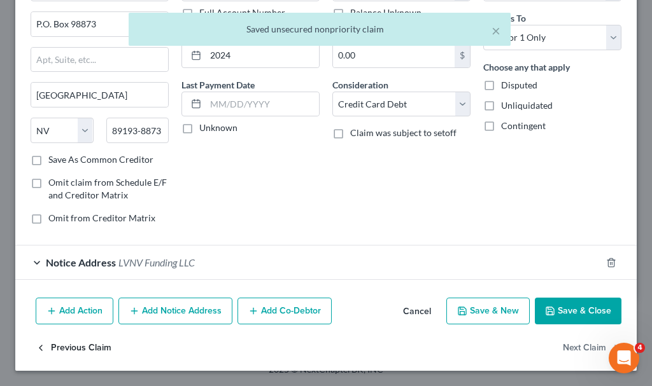
click at [81, 344] on button "Previous Claim" at bounding box center [74, 348] width 76 height 27
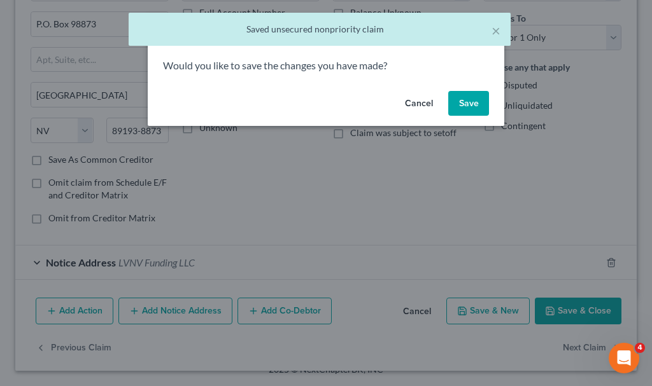
click at [457, 105] on button "Save" at bounding box center [468, 103] width 41 height 25
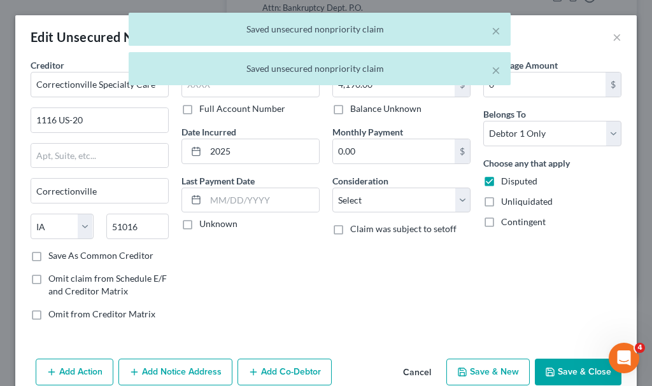
scroll to position [61, 0]
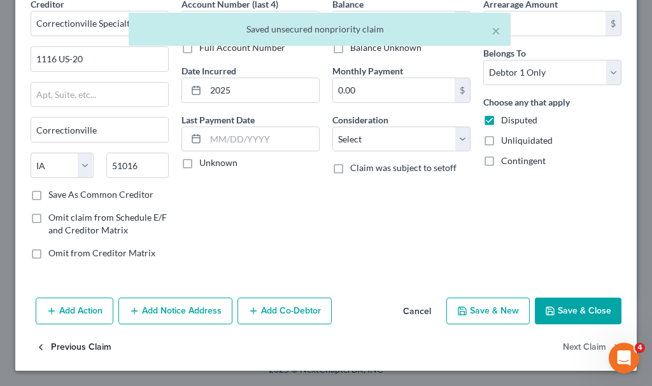
click at [62, 342] on button "Previous Claim" at bounding box center [74, 348] width 76 height 27
click at [73, 343] on button "Previous Claim" at bounding box center [74, 348] width 76 height 27
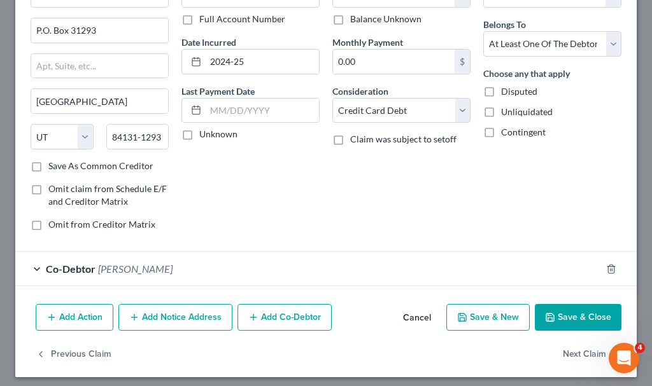
scroll to position [96, 0]
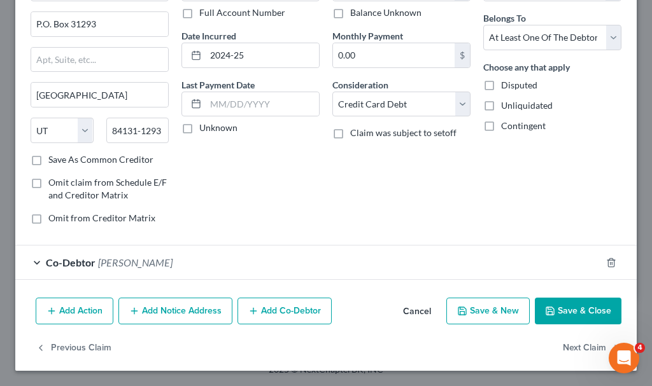
click at [138, 260] on span "[PERSON_NAME]" at bounding box center [135, 263] width 74 height 12
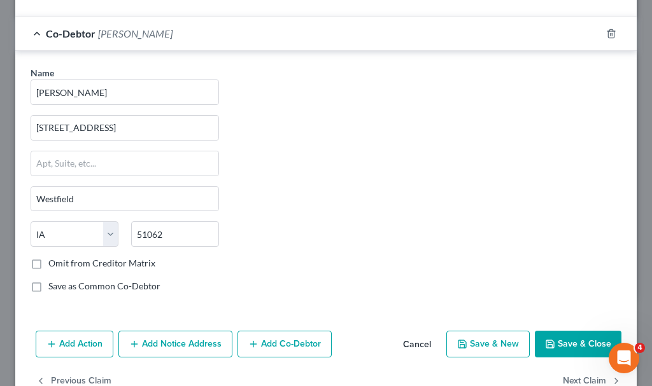
scroll to position [358, 0]
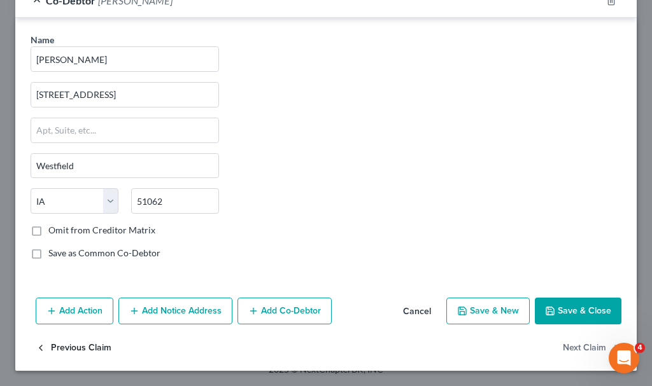
click at [87, 347] on button "Previous Claim" at bounding box center [74, 348] width 76 height 27
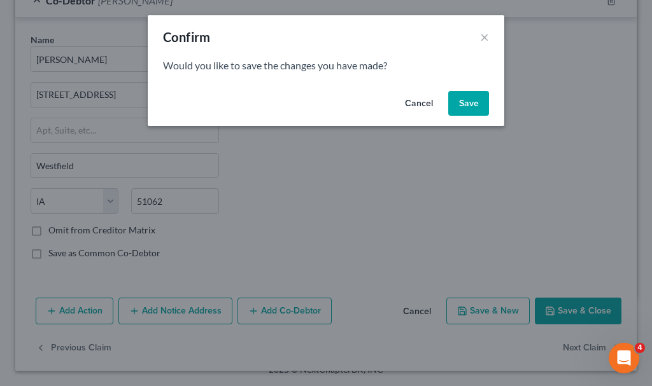
click at [463, 97] on button "Save" at bounding box center [468, 103] width 41 height 25
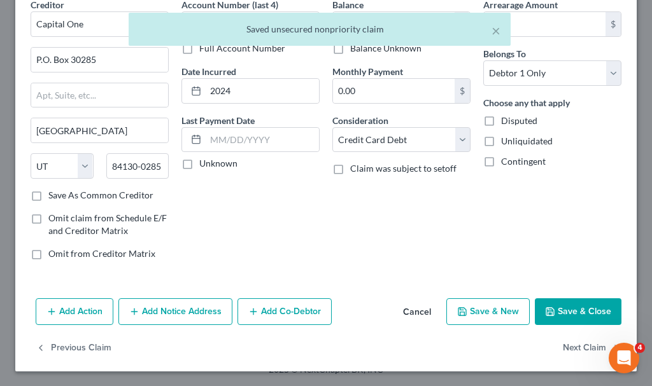
scroll to position [61, 0]
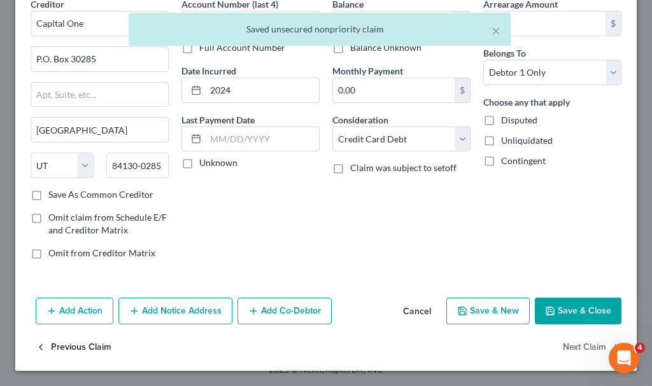
click at [84, 344] on button "Previous Claim" at bounding box center [74, 348] width 76 height 27
click at [83, 344] on button "Previous Claim" at bounding box center [74, 348] width 76 height 27
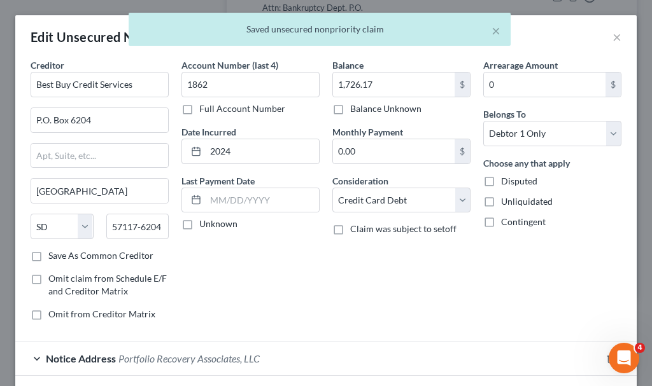
scroll to position [96, 0]
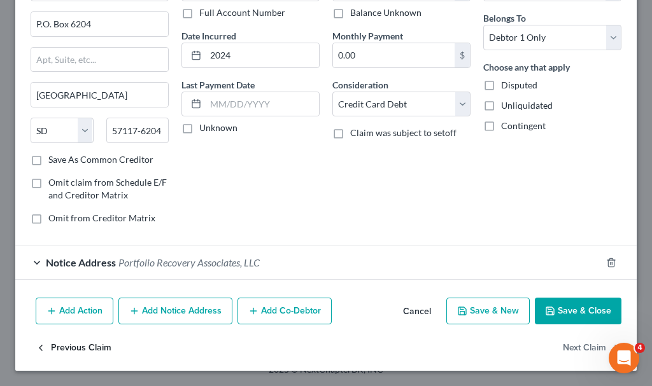
click at [74, 347] on button "Previous Claim" at bounding box center [74, 348] width 76 height 27
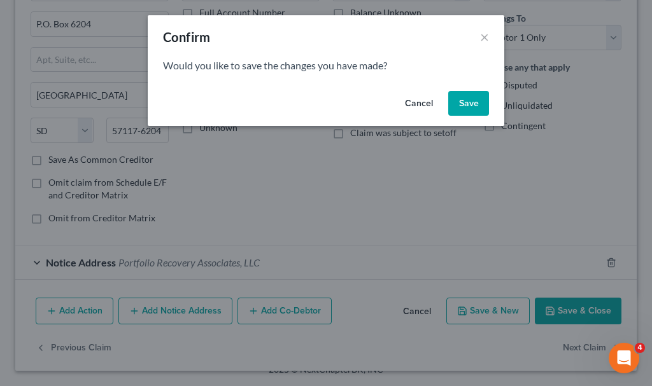
click at [462, 96] on button "Save" at bounding box center [468, 103] width 41 height 25
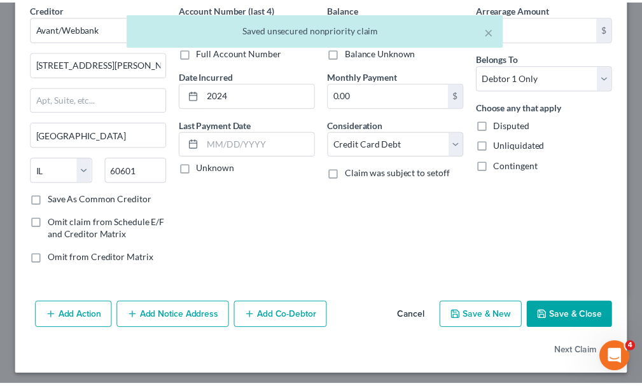
scroll to position [61, 0]
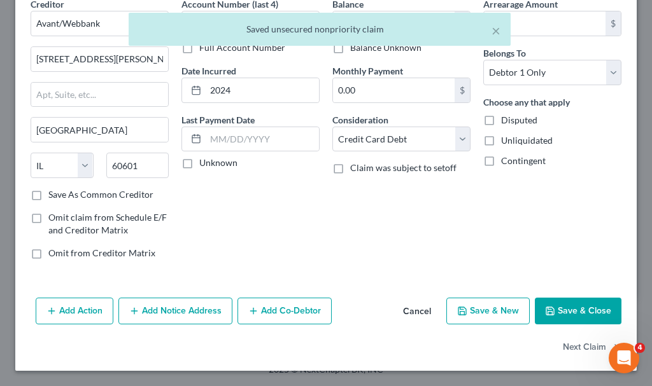
click at [555, 304] on button "Save & Close" at bounding box center [578, 311] width 87 height 27
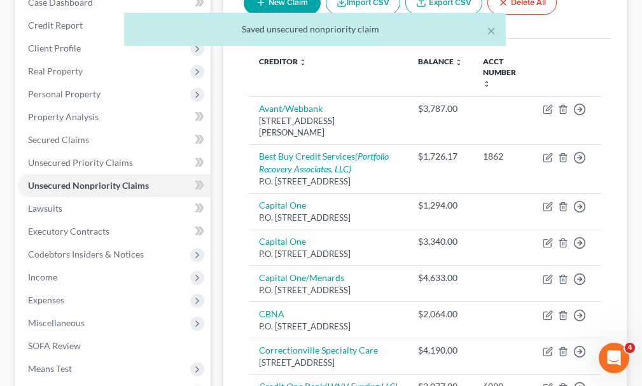
scroll to position [64, 0]
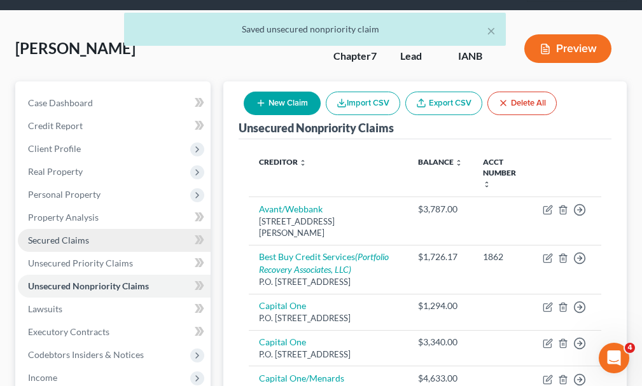
click at [63, 229] on link "Secured Claims" at bounding box center [114, 240] width 193 height 23
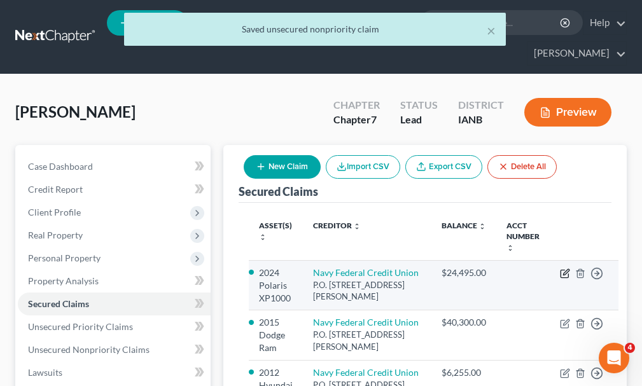
click at [560, 269] on icon "button" at bounding box center [565, 274] width 10 height 10
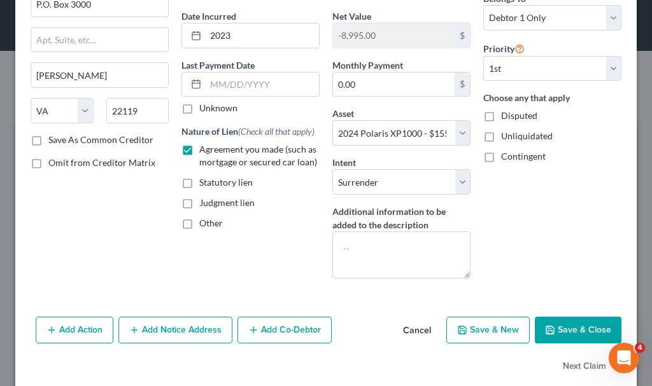
scroll to position [135, 0]
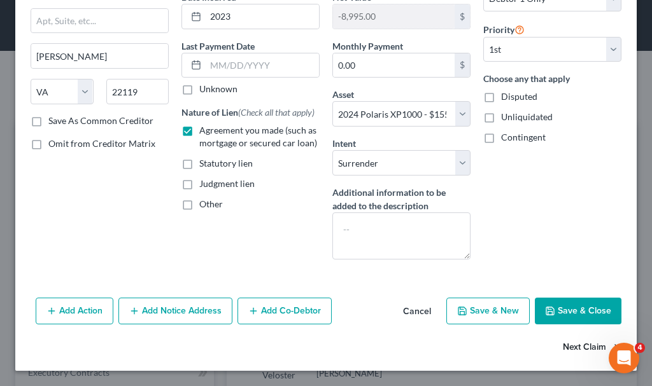
click at [563, 348] on button "Next Claim" at bounding box center [592, 348] width 59 height 27
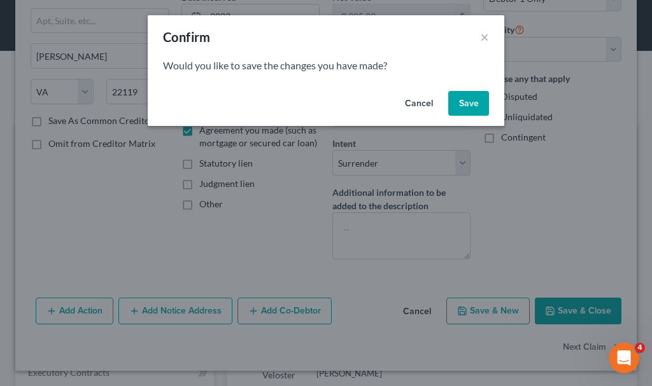
click at [471, 104] on button "Save" at bounding box center [468, 103] width 41 height 25
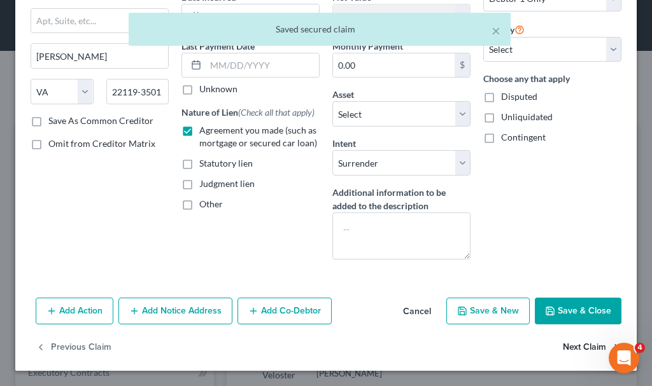
click at [564, 345] on button "Next Claim" at bounding box center [592, 348] width 59 height 27
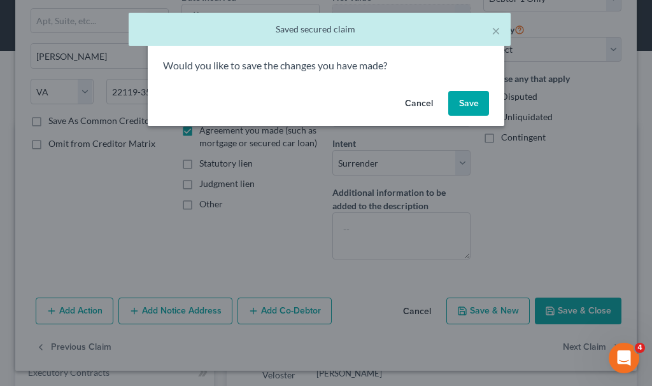
click at [474, 97] on button "Save" at bounding box center [468, 103] width 41 height 25
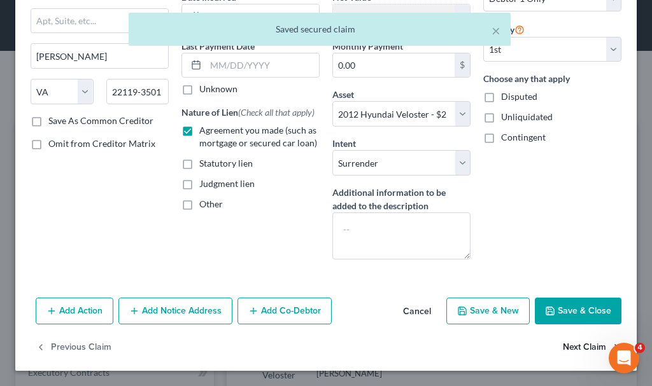
click at [570, 347] on button "Next Claim" at bounding box center [592, 348] width 59 height 27
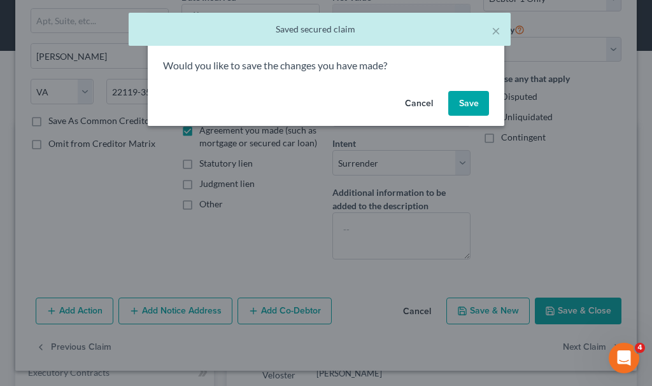
click at [472, 101] on button "Save" at bounding box center [468, 103] width 41 height 25
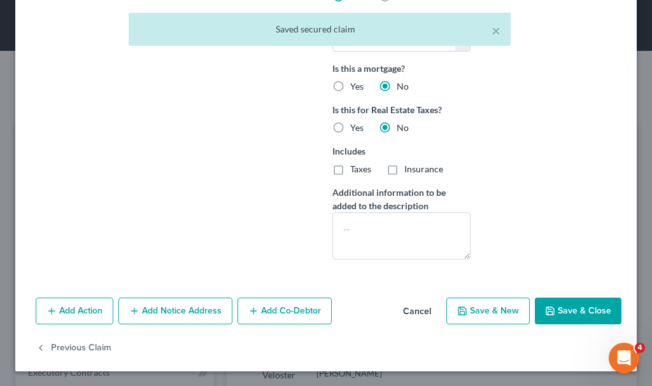
scroll to position [412, 0]
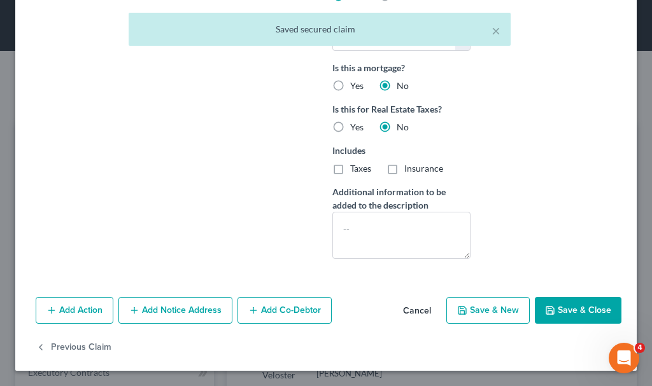
click at [564, 311] on button "Save & Close" at bounding box center [578, 310] width 87 height 27
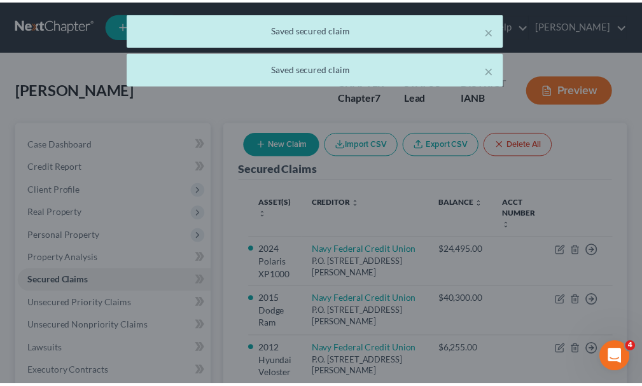
scroll to position [259, 0]
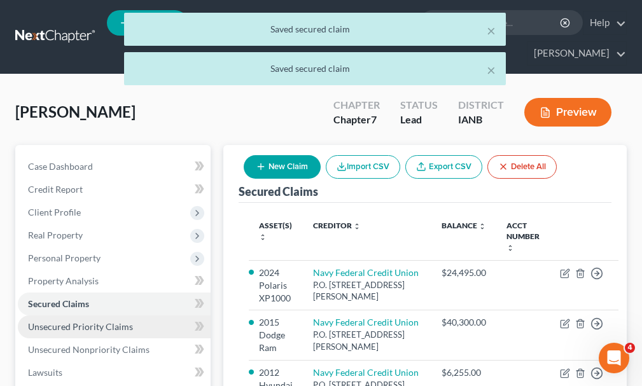
click at [117, 322] on span "Unsecured Priority Claims" at bounding box center [80, 327] width 105 height 11
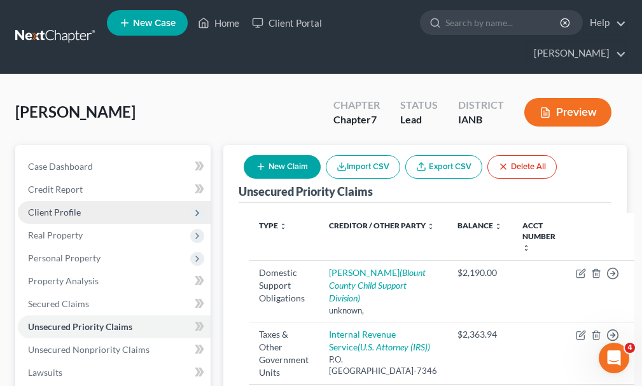
click at [46, 207] on span "Client Profile" at bounding box center [54, 212] width 53 height 11
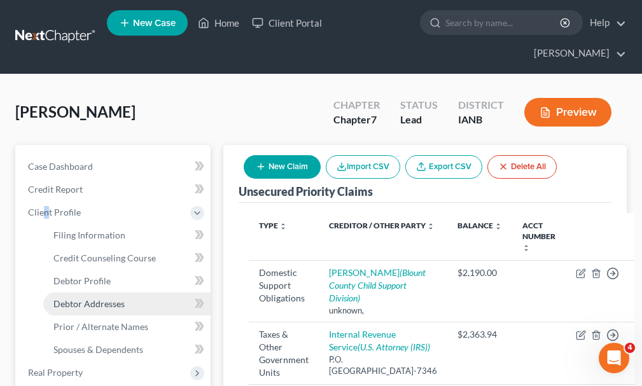
click at [74, 299] on span "Debtor Addresses" at bounding box center [88, 304] width 71 height 11
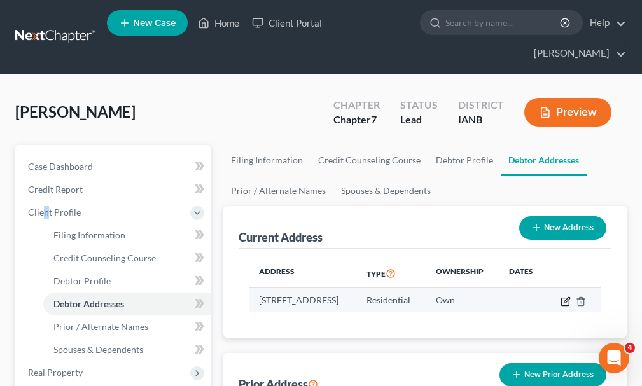
click at [571, 297] on icon "button" at bounding box center [566, 302] width 10 height 10
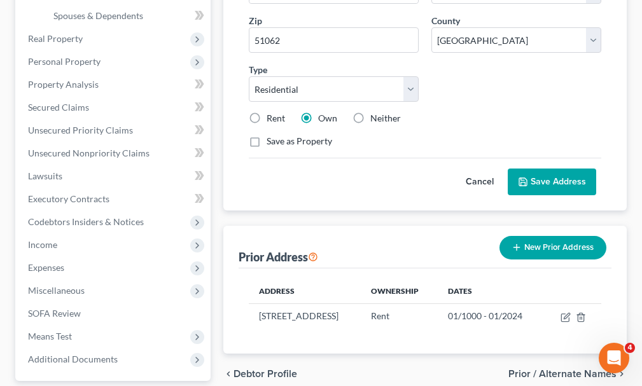
scroll to position [382, 0]
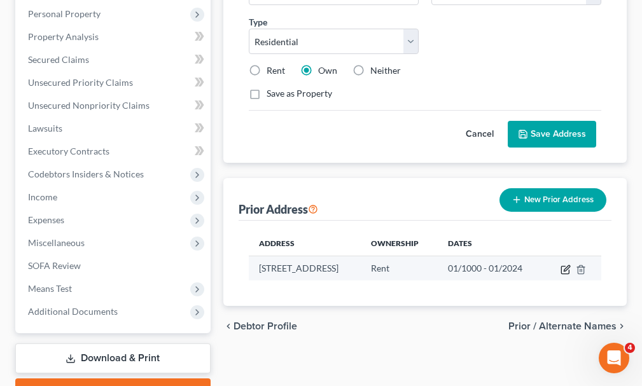
click at [571, 265] on icon "button" at bounding box center [566, 270] width 10 height 10
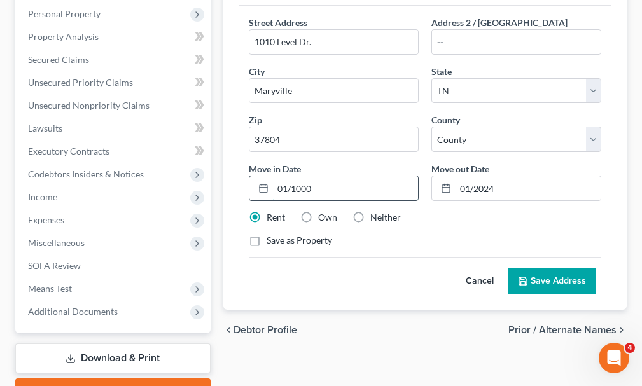
click at [334, 178] on input "01/1000" at bounding box center [345, 188] width 145 height 24
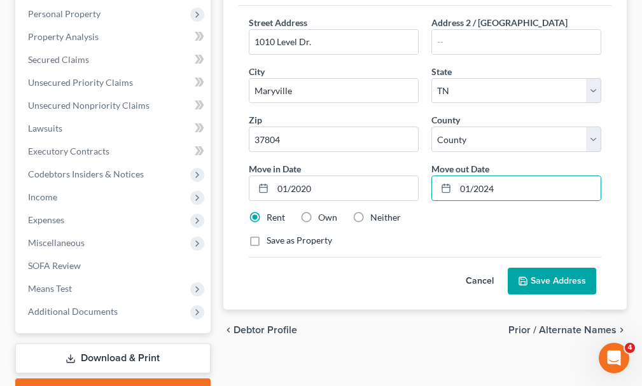
click at [558, 268] on button "Save Address" at bounding box center [552, 281] width 89 height 27
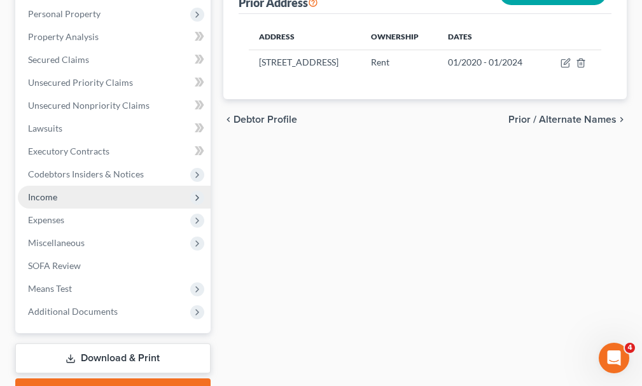
click at [44, 192] on span "Income" at bounding box center [42, 197] width 29 height 11
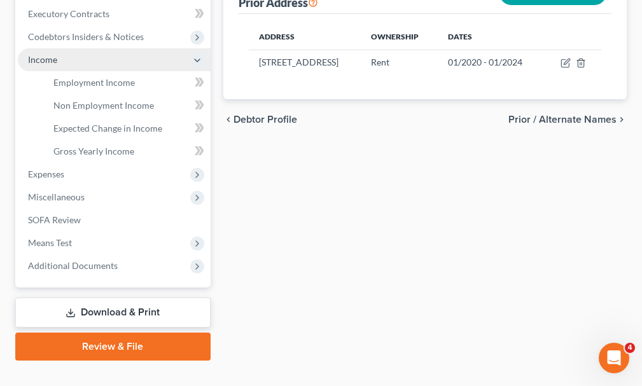
scroll to position [244, 0]
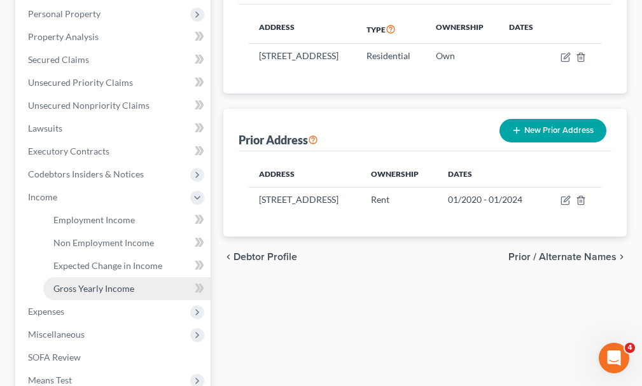
click at [89, 283] on span "Gross Yearly Income" at bounding box center [93, 288] width 81 height 11
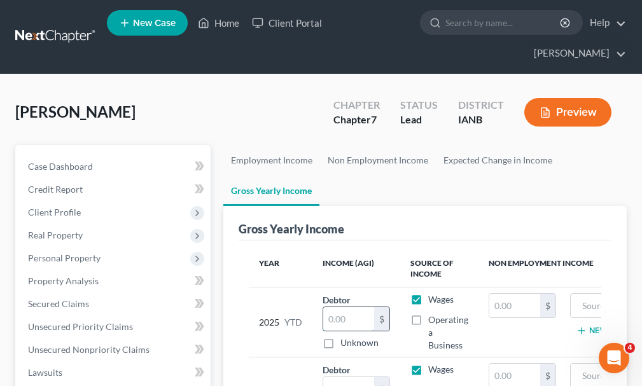
click at [348, 308] on input "text" at bounding box center [348, 320] width 51 height 24
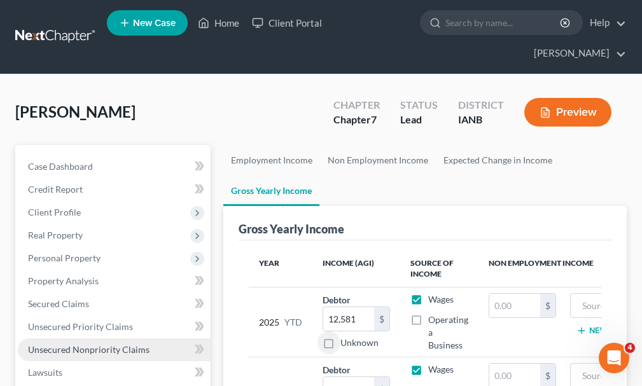
click at [61, 344] on span "Unsecured Nonpriority Claims" at bounding box center [89, 349] width 122 height 11
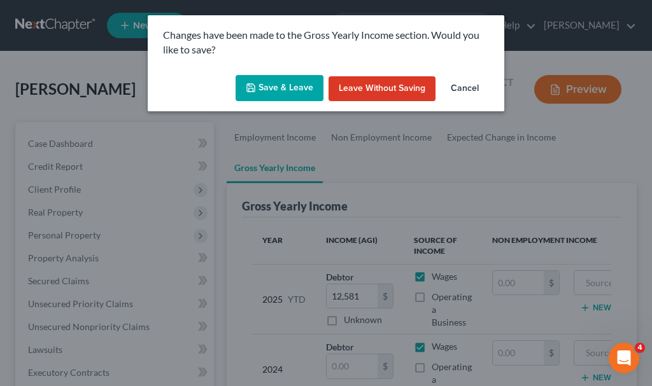
click at [265, 82] on button "Save & Leave" at bounding box center [280, 88] width 88 height 27
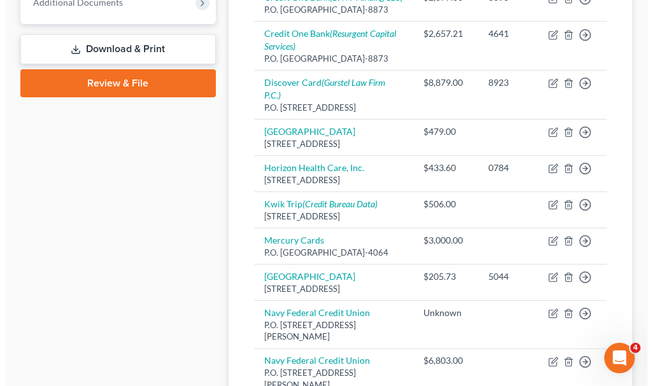
scroll to position [573, 0]
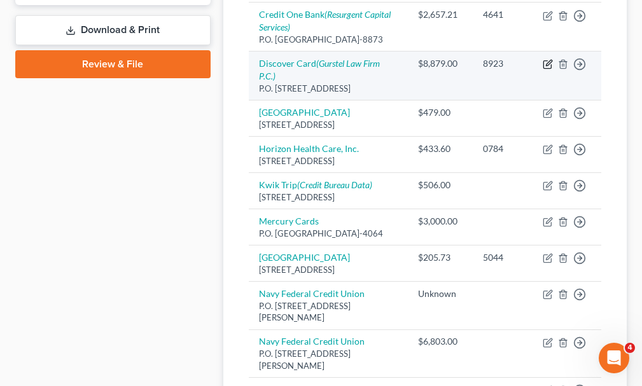
click at [546, 69] on icon "button" at bounding box center [548, 64] width 10 height 10
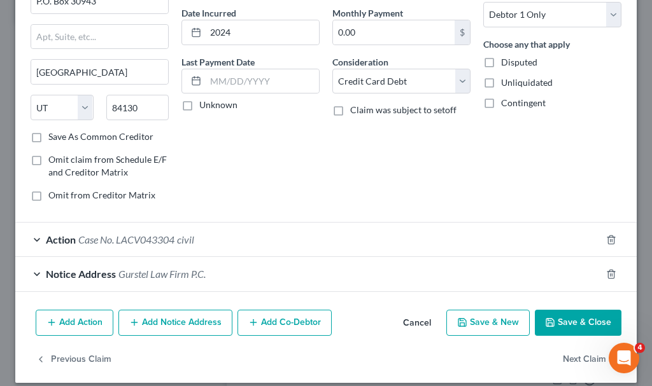
scroll to position [131, 0]
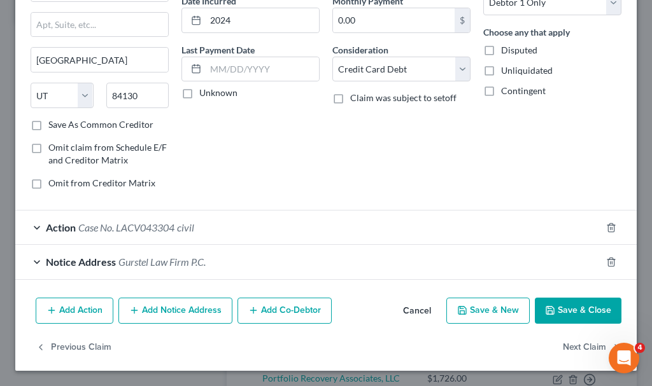
click at [164, 229] on span "Case No. LACV043304" at bounding box center [126, 228] width 96 height 12
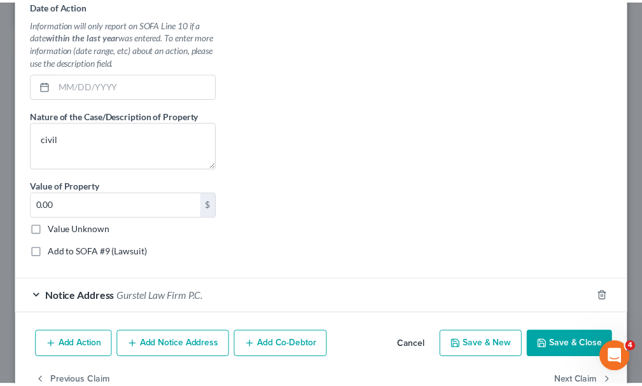
scroll to position [502, 0]
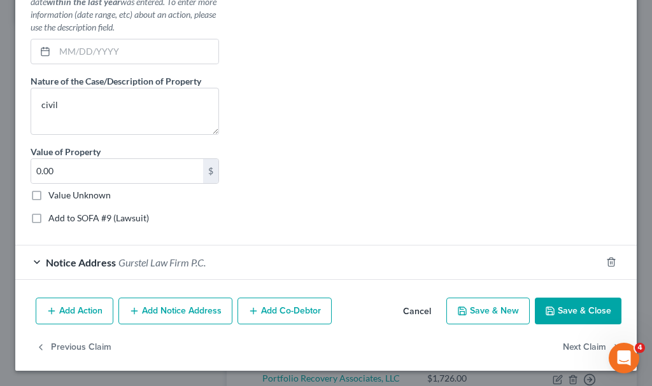
click at [48, 215] on label "Add to SOFA #9 (Lawsuit)" at bounding box center [98, 218] width 101 height 13
click at [53, 215] on input "Add to SOFA #9 (Lawsuit)" at bounding box center [57, 216] width 8 height 8
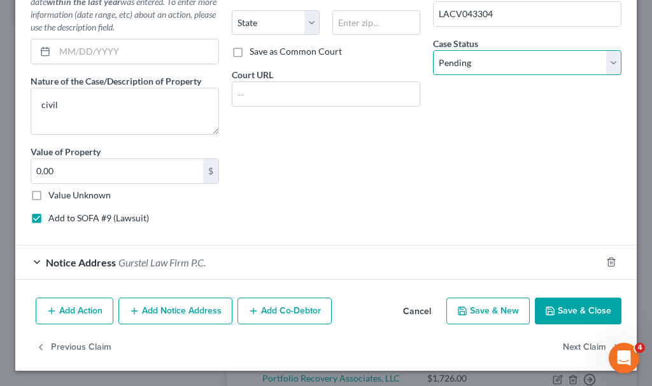
drag, startPoint x: 458, startPoint y: 60, endPoint x: 460, endPoint y: 73, distance: 12.8
click at [458, 60] on select "Select Pending On Appeal Concluded" at bounding box center [527, 62] width 188 height 25
click at [433, 50] on select "Select Pending On Appeal Concluded" at bounding box center [527, 62] width 188 height 25
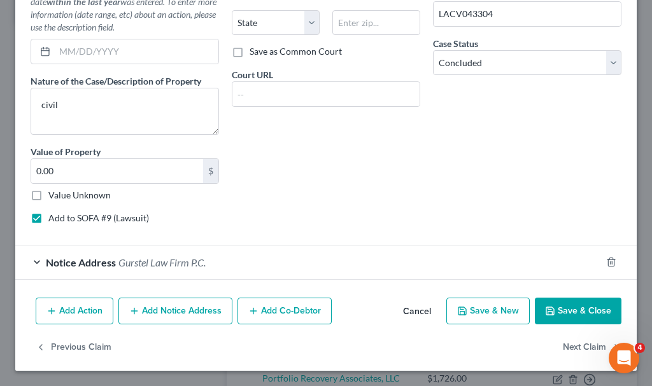
click at [548, 309] on button "Save & Close" at bounding box center [578, 311] width 87 height 27
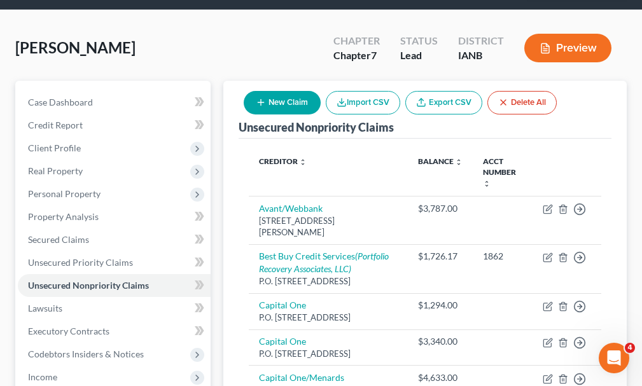
scroll to position [64, 0]
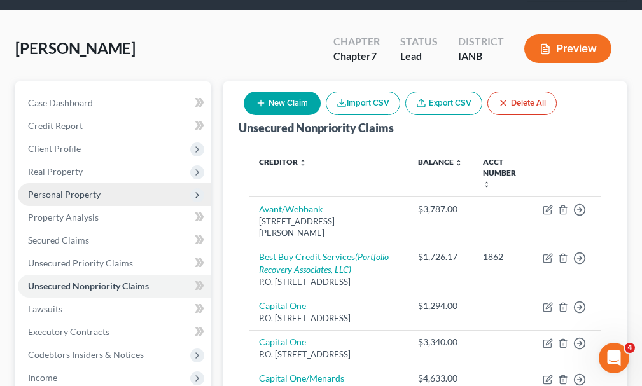
click at [53, 189] on span "Personal Property" at bounding box center [64, 194] width 73 height 11
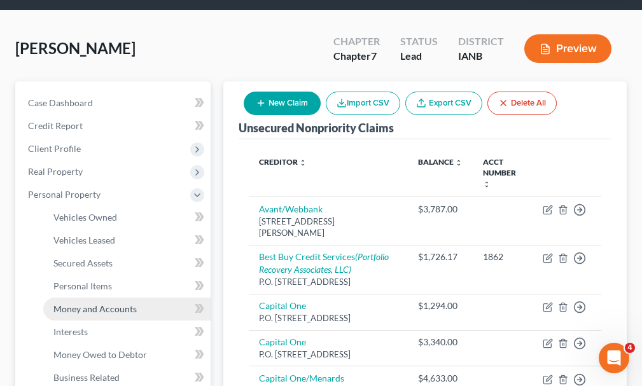
click at [72, 304] on span "Money and Accounts" at bounding box center [94, 309] width 83 height 11
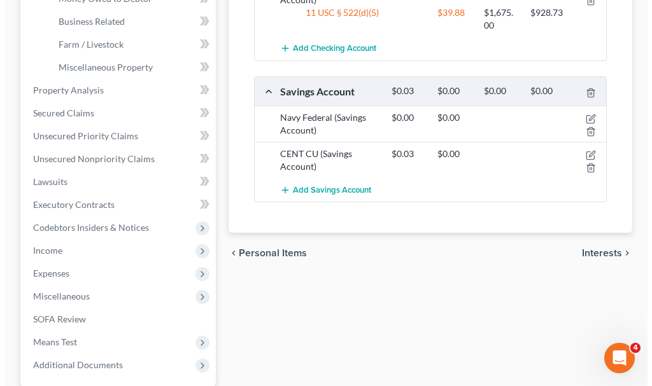
scroll to position [446, 0]
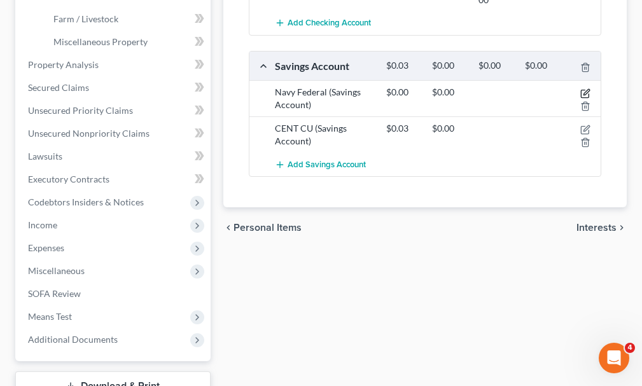
click at [585, 89] on icon "button" at bounding box center [586, 94] width 10 height 10
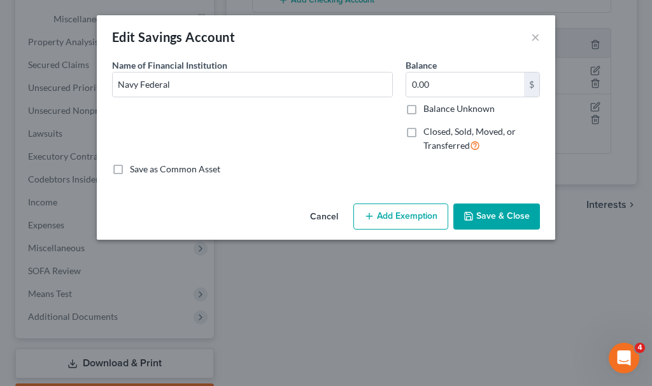
click at [423, 132] on label "Closed, Sold, Moved, or Transferred" at bounding box center [481, 138] width 117 height 27
click at [429, 132] on input "Closed, Sold, Moved, or Transferred" at bounding box center [433, 129] width 8 height 8
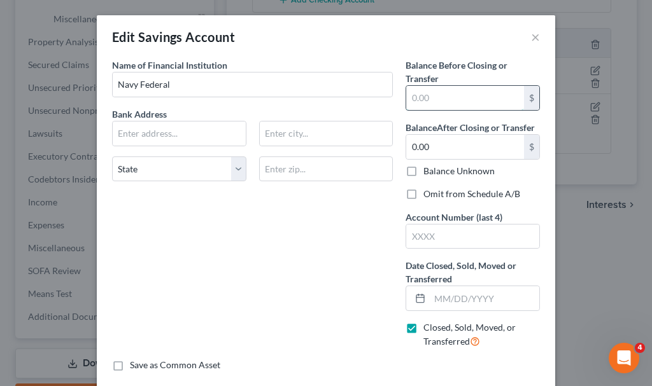
click at [414, 99] on input "text" at bounding box center [465, 98] width 118 height 24
click at [423, 194] on label "Omit from Schedule A/B" at bounding box center [471, 194] width 97 height 13
click at [429, 194] on input "Omit from Schedule A/B" at bounding box center [433, 192] width 8 height 8
click at [459, 297] on input "text" at bounding box center [485, 299] width 110 height 24
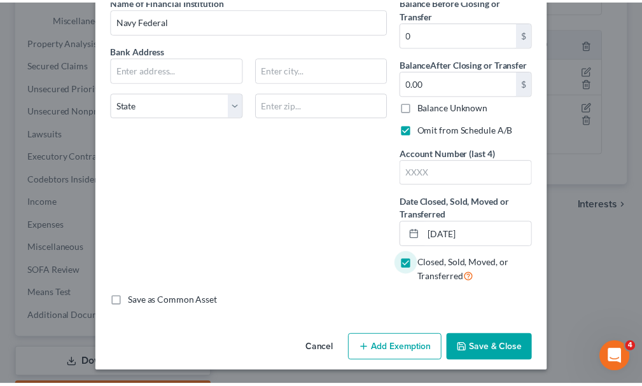
scroll to position [66, 0]
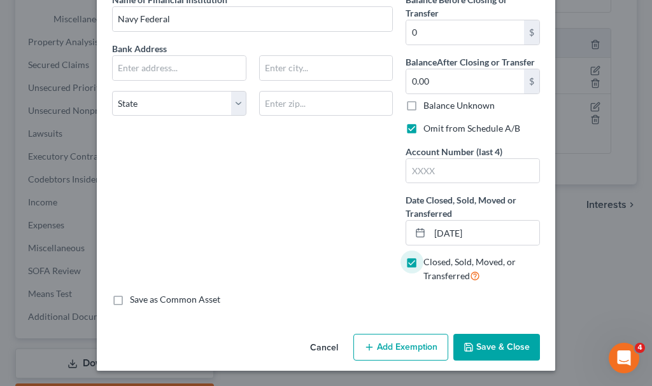
click at [484, 353] on button "Save & Close" at bounding box center [496, 347] width 87 height 27
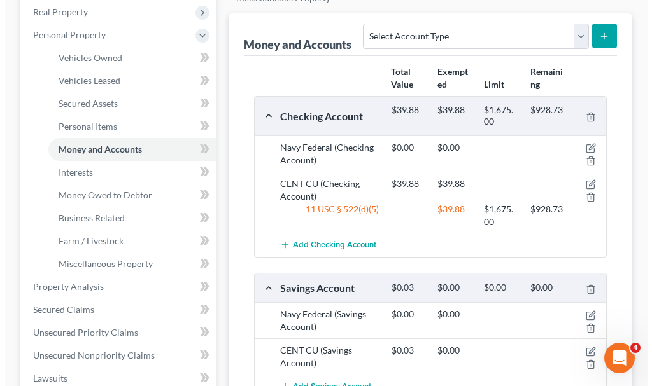
scroll to position [201, 0]
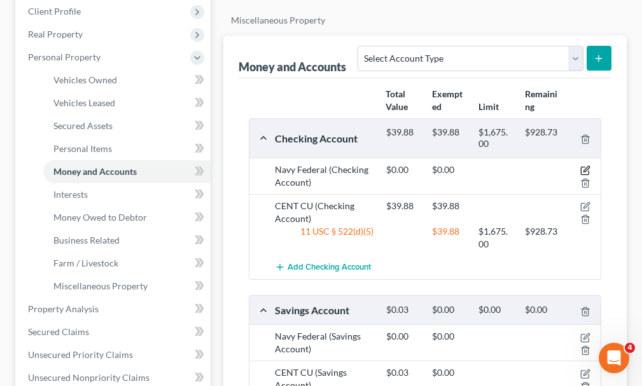
click at [585, 166] on icon "button" at bounding box center [586, 171] width 10 height 10
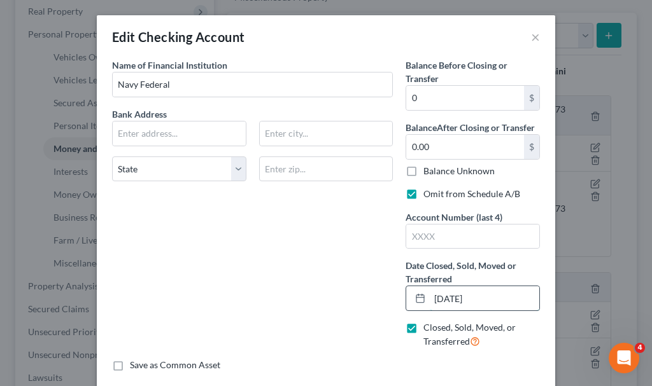
click at [503, 299] on input "[DATE]" at bounding box center [485, 299] width 110 height 24
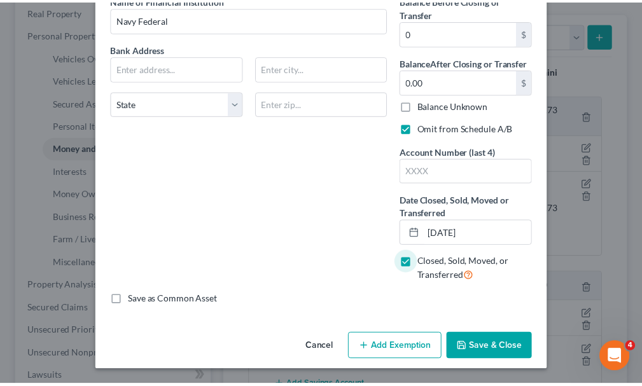
scroll to position [66, 0]
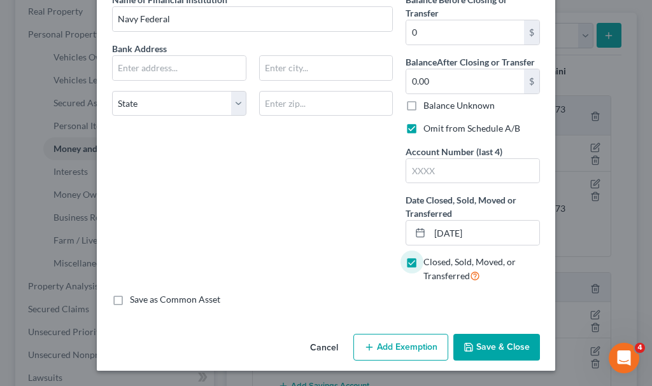
click at [481, 348] on button "Save & Close" at bounding box center [496, 347] width 87 height 27
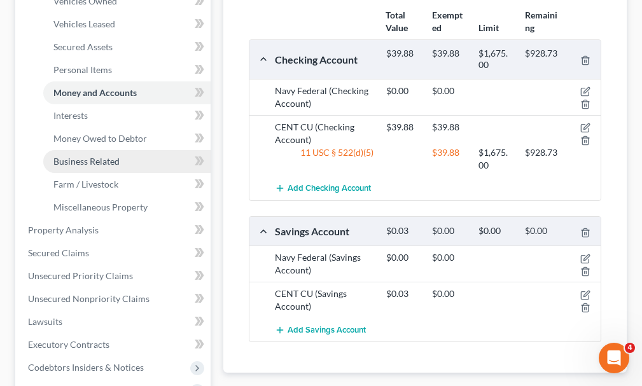
scroll to position [520, 0]
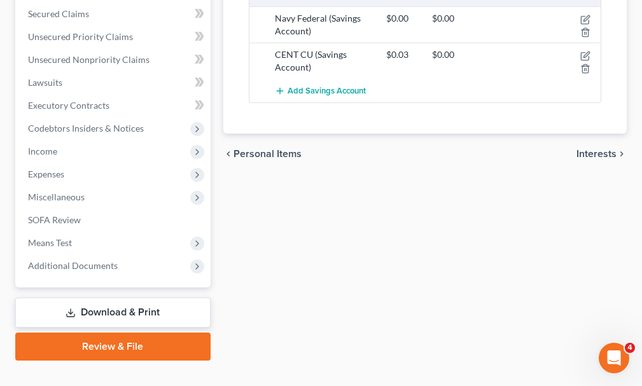
click at [94, 298] on link "Download & Print" at bounding box center [112, 313] width 195 height 30
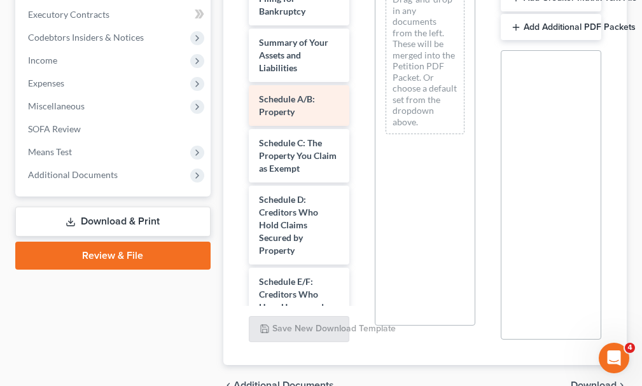
scroll to position [382, 0]
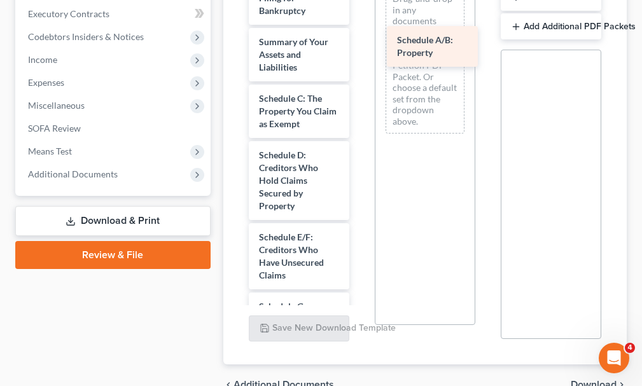
drag, startPoint x: 273, startPoint y: 81, endPoint x: 411, endPoint y: 46, distance: 142.7
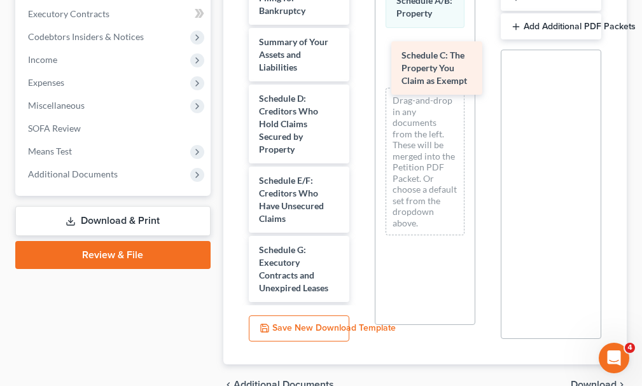
drag, startPoint x: 289, startPoint y: 85, endPoint x: 432, endPoint y: 64, distance: 144.1
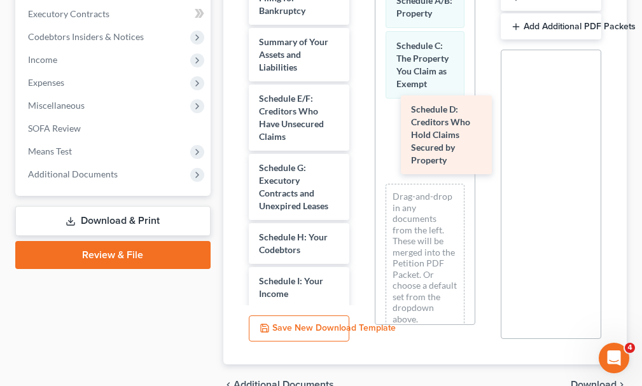
drag, startPoint x: 290, startPoint y: 96, endPoint x: 443, endPoint y: 128, distance: 155.5
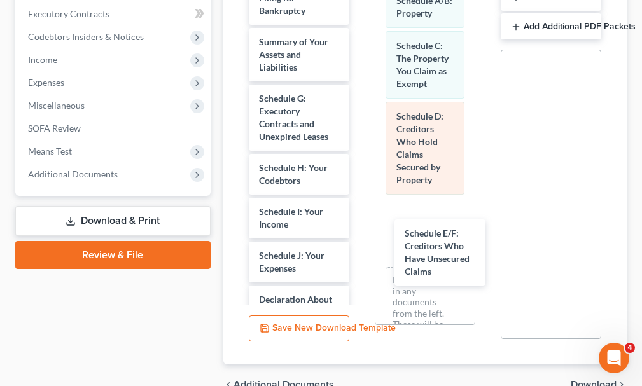
drag, startPoint x: 286, startPoint y: 85, endPoint x: 424, endPoint y: 176, distance: 165.5
click at [360, 240] on div "Schedule E/F: Creditors Who Have Unsecured Claims Voluntary Petition for Indivi…" at bounding box center [299, 367] width 121 height 816
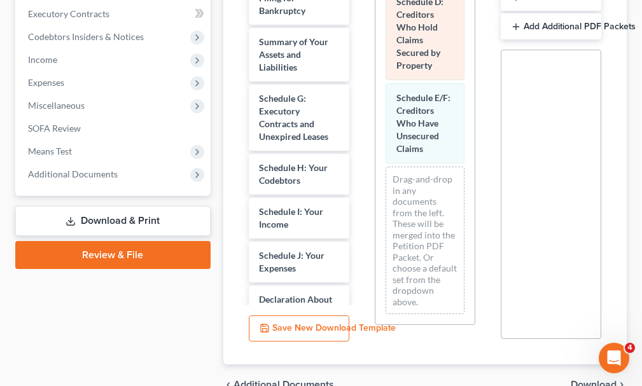
scroll to position [164, 0]
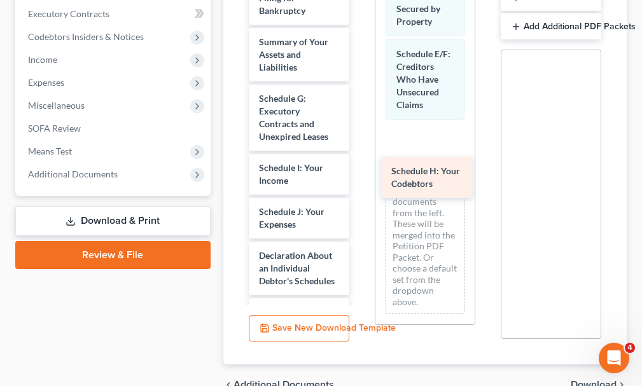
drag, startPoint x: 296, startPoint y: 146, endPoint x: 428, endPoint y: 172, distance: 134.2
click at [360, 172] on div "Schedule H: Your Codebtors Voluntary Petition for Individuals Filing for Bankru…" at bounding box center [299, 345] width 121 height 772
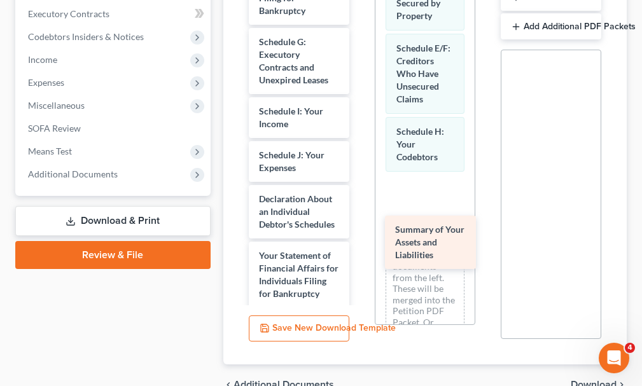
drag, startPoint x: 290, startPoint y: 24, endPoint x: 427, endPoint y: 234, distance: 251.0
click at [360, 234] on div "Summary of Your Assets and Liabilities Voluntary Petition for Individuals Filin…" at bounding box center [299, 316] width 121 height 715
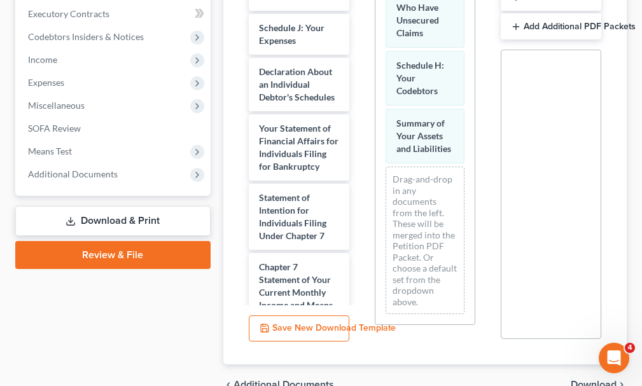
scroll to position [293, 0]
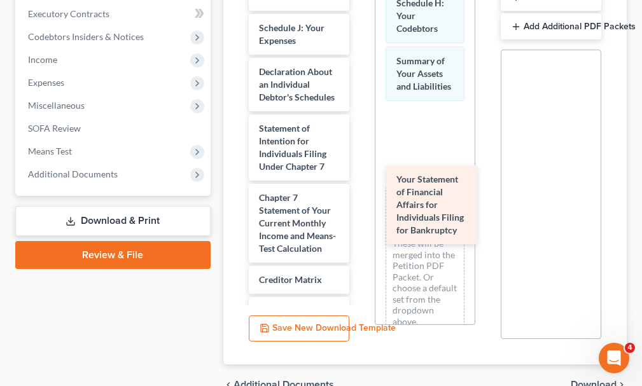
drag, startPoint x: 278, startPoint y: 150, endPoint x: 415, endPoint y: 199, distance: 144.6
click at [360, 199] on div "Your Statement of Financial Affairs for Individuals Filing for Bankruptcy Volun…" at bounding box center [299, 154] width 121 height 646
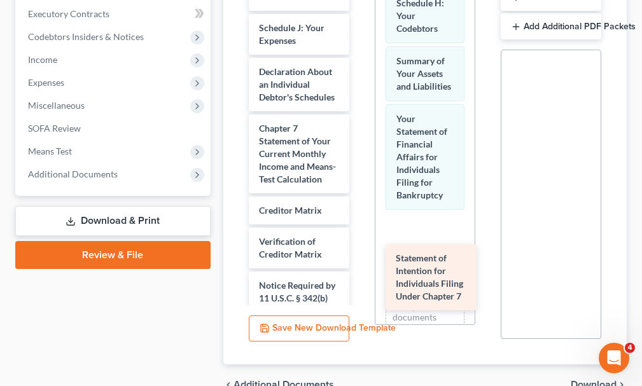
drag, startPoint x: 281, startPoint y: 134, endPoint x: 418, endPoint y: 260, distance: 187.0
click at [360, 260] on div "Statement of Intention for Individuals Filing Under Chapter 7 Voluntary Petitio…" at bounding box center [299, 119] width 121 height 576
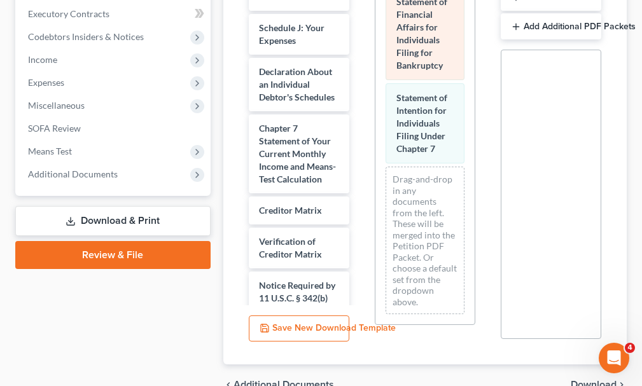
scroll to position [511, 0]
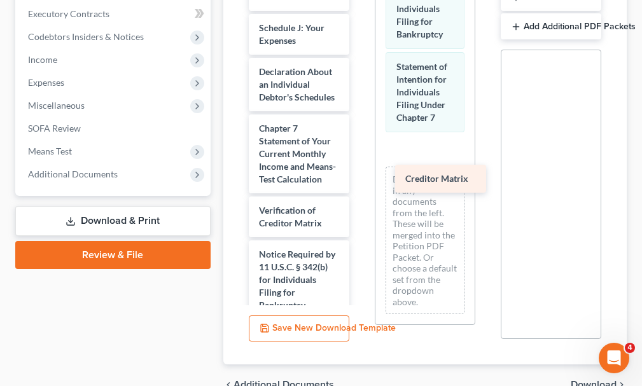
drag, startPoint x: 274, startPoint y: 229, endPoint x: 421, endPoint y: 181, distance: 154.4
click at [360, 181] on div "Creditor Matrix Voluntary Petition for Individuals Filing for Bankruptcy Schedu…" at bounding box center [299, 103] width 121 height 545
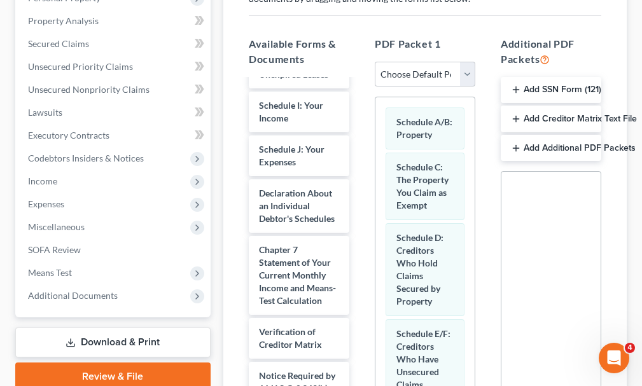
scroll to position [64, 0]
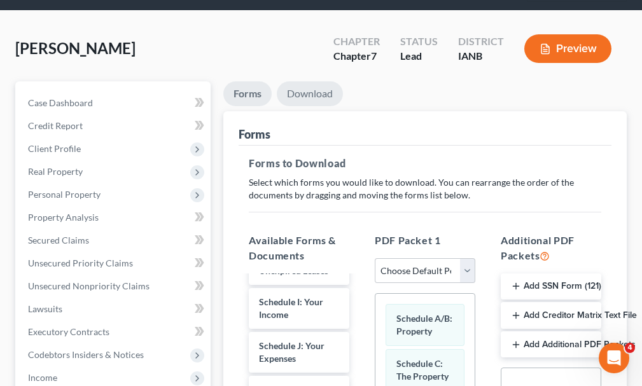
click at [311, 81] on link "Download" at bounding box center [310, 93] width 66 height 25
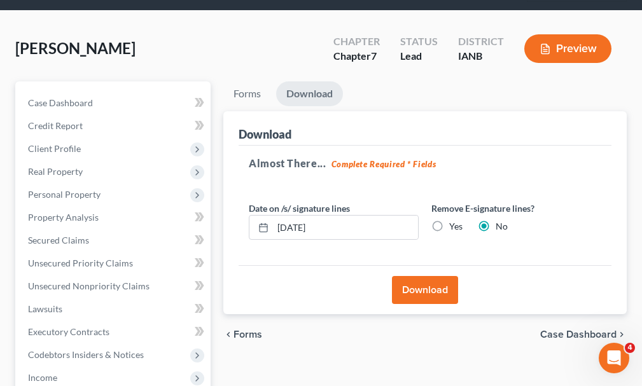
click at [418, 276] on button "Download" at bounding box center [425, 290] width 66 height 28
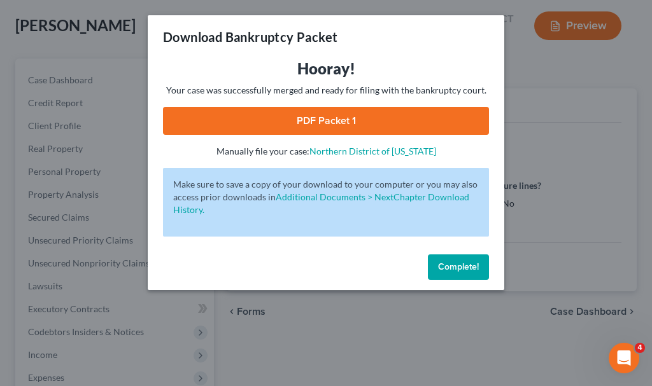
click at [207, 111] on link "PDF Packet 1" at bounding box center [326, 121] width 326 height 28
click at [450, 267] on span "Complete!" at bounding box center [458, 267] width 41 height 11
